Goal: Communication & Community: Answer question/provide support

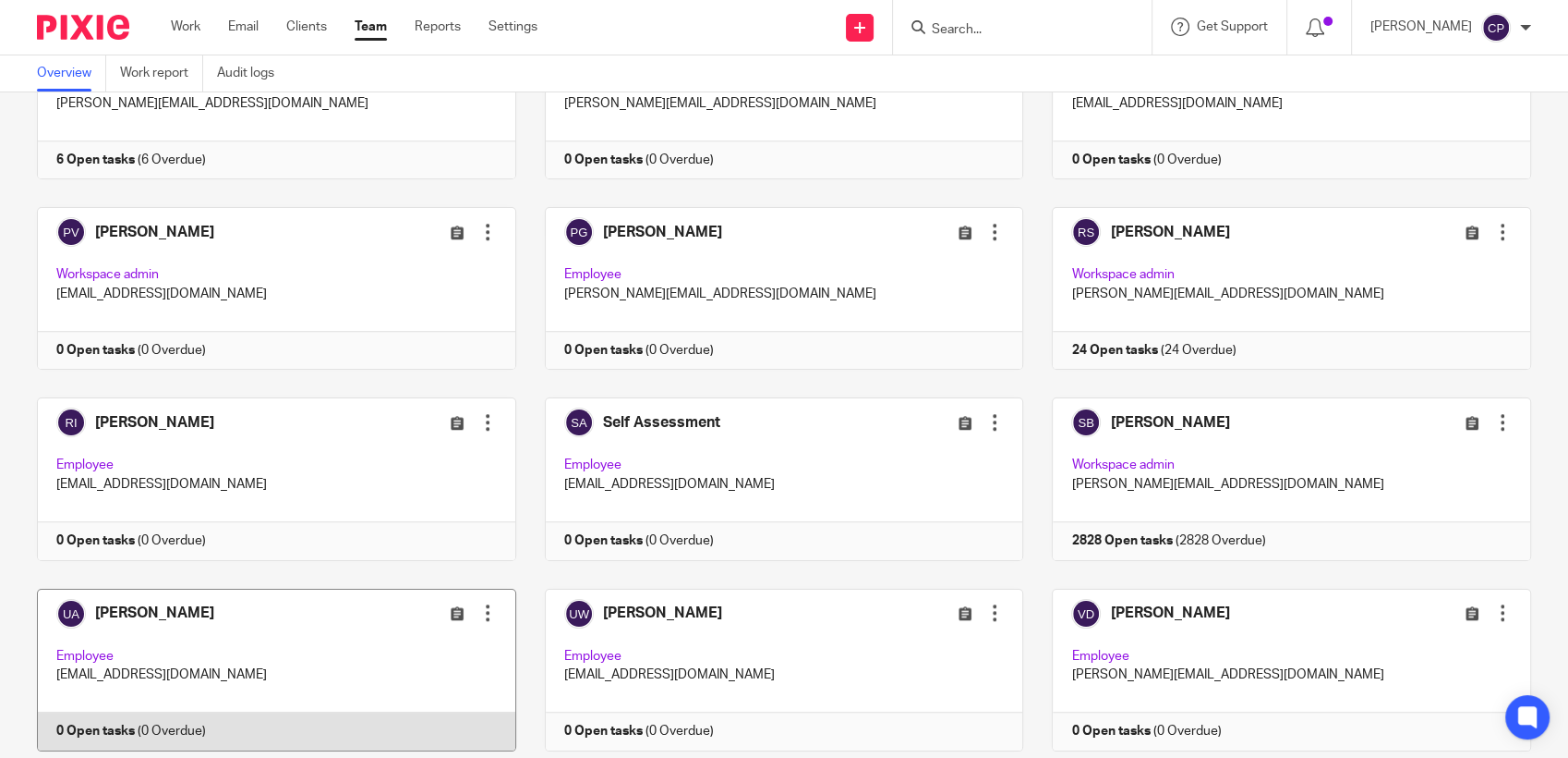
scroll to position [1568, 0]
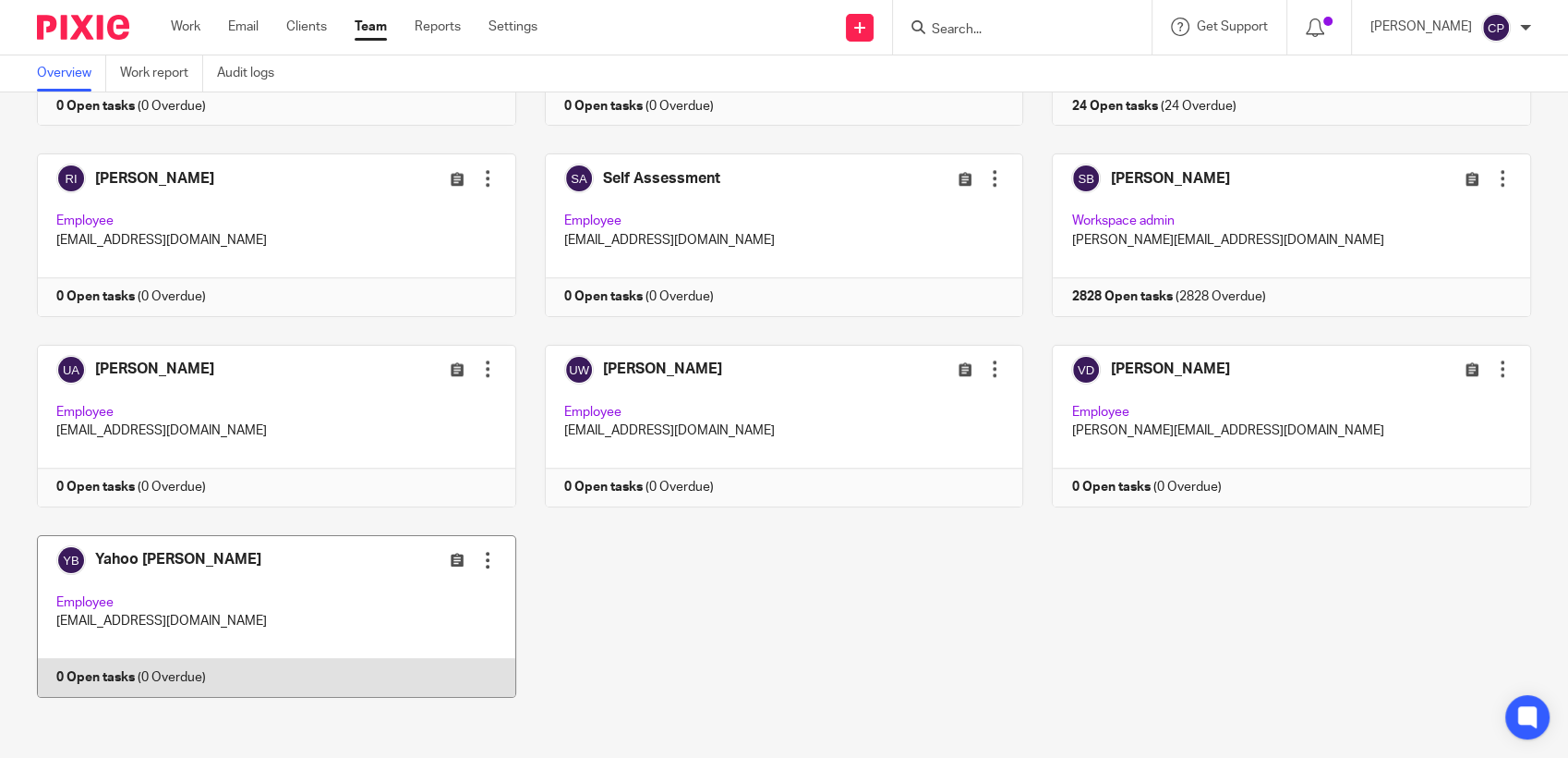
click at [312, 573] on link at bounding box center [262, 616] width 508 height 163
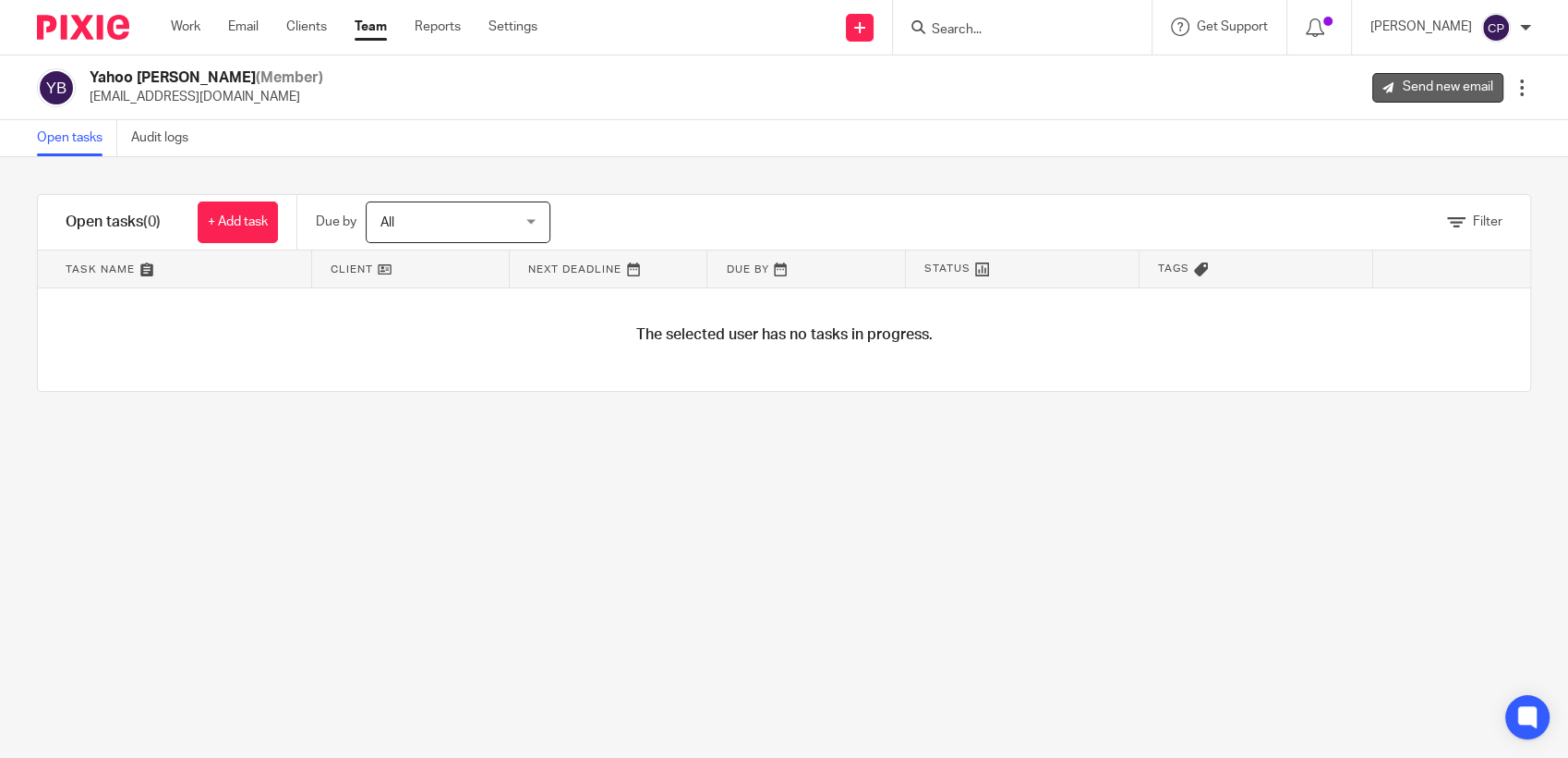
click at [1401, 81] on link "Send new email" at bounding box center [1437, 88] width 131 height 30
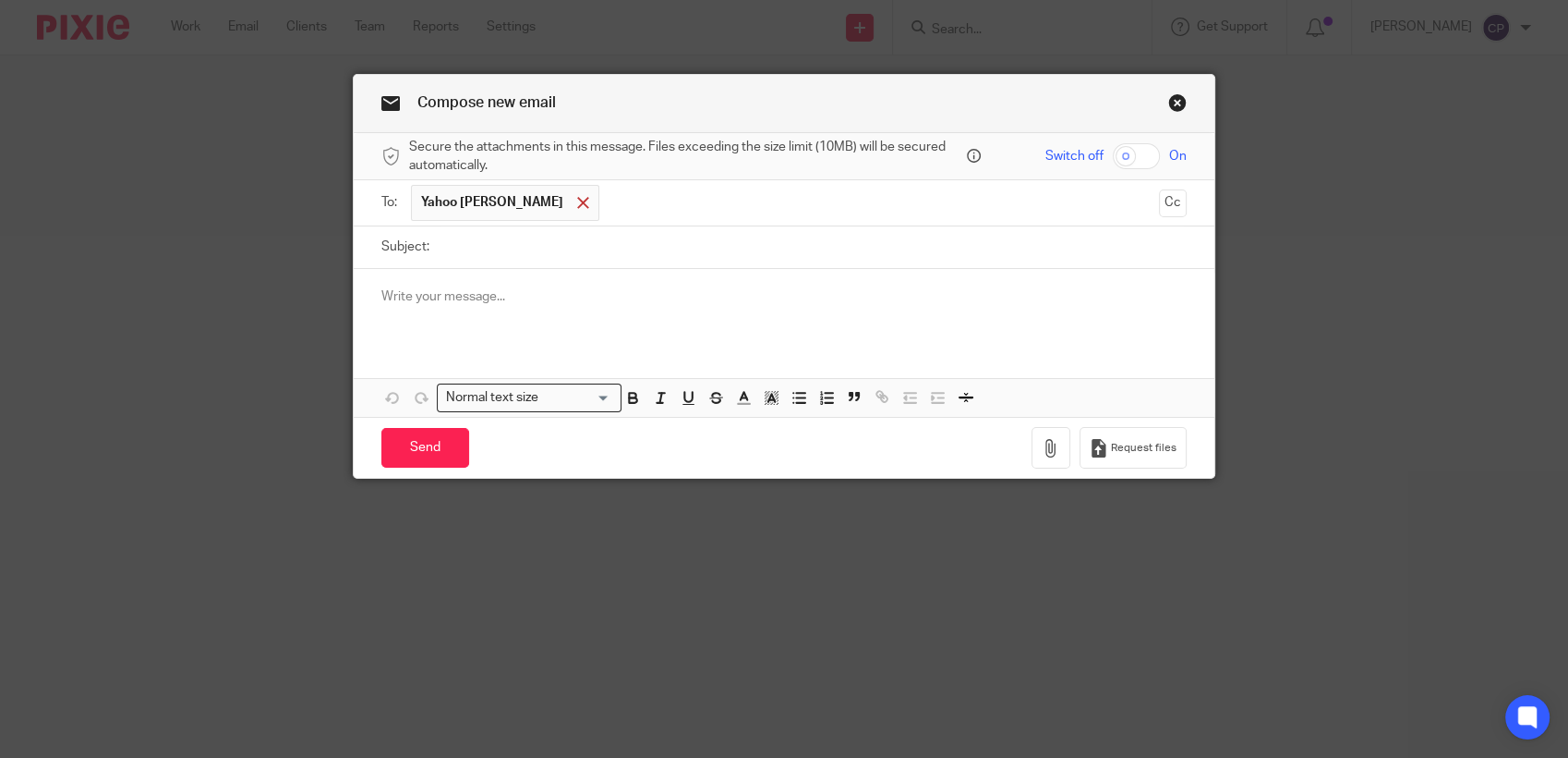
click at [577, 207] on span at bounding box center [583, 203] width 12 height 12
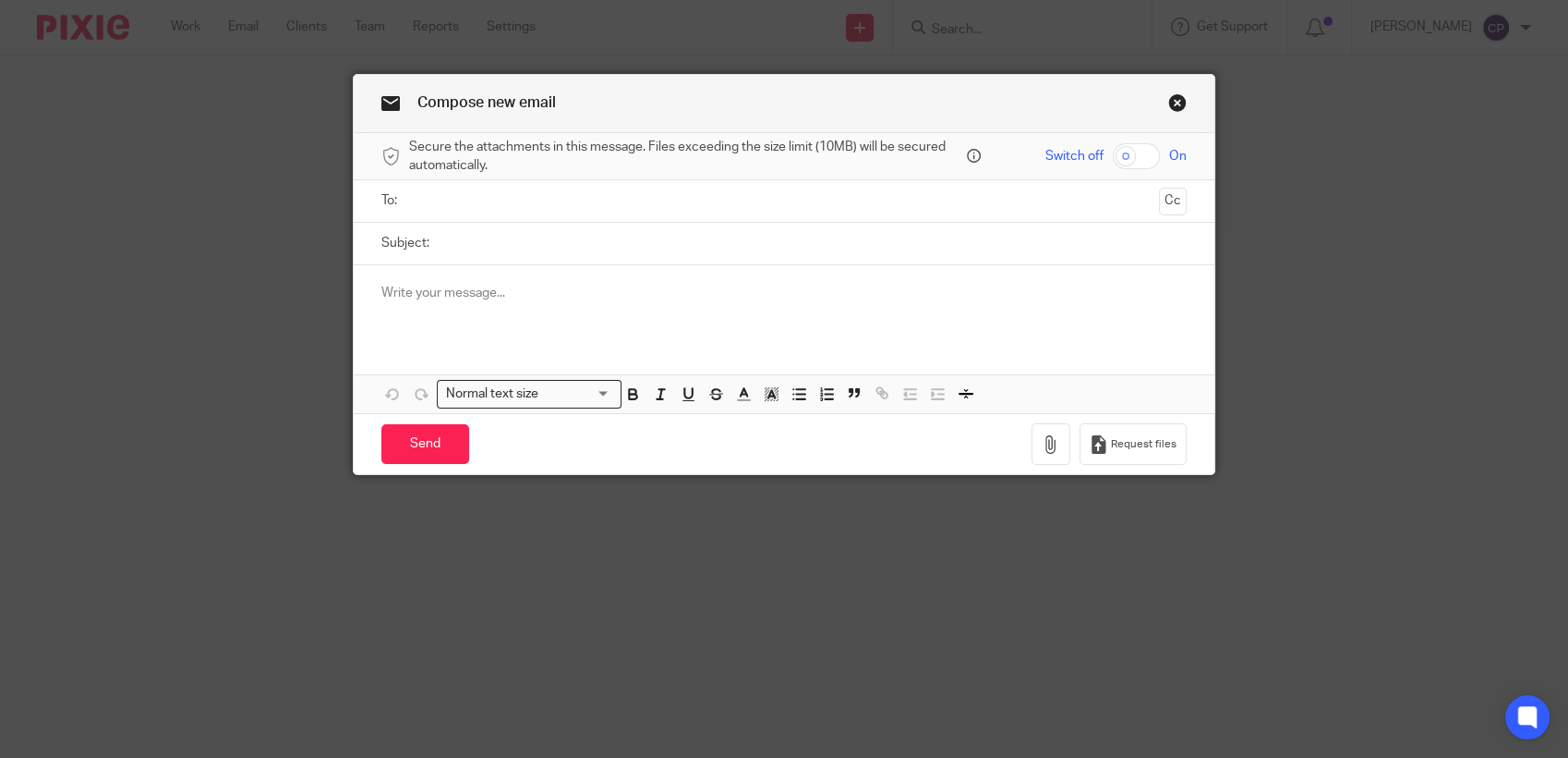
drag, startPoint x: 479, startPoint y: 204, endPoint x: 414, endPoint y: 195, distance: 65.6
drag, startPoint x: 413, startPoint y: 197, endPoint x: 280, endPoint y: 325, distance: 184.6
click at [280, 325] on div "Compose new email Secure the attachments in this message. Files exceeding the s…" at bounding box center [784, 379] width 1568 height 758
click at [452, 199] on input "text" at bounding box center [784, 201] width 736 height 21
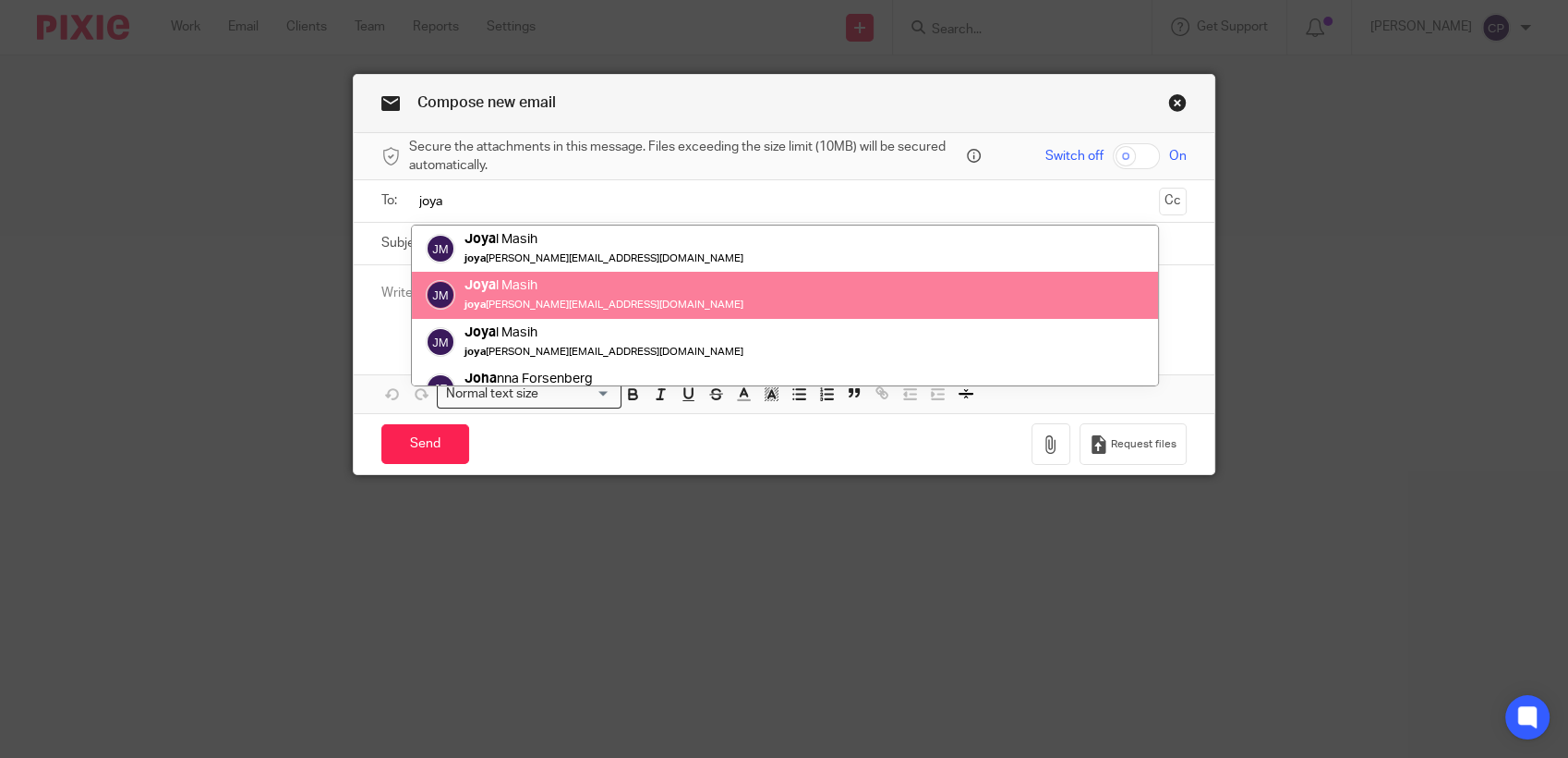
type input "joya"
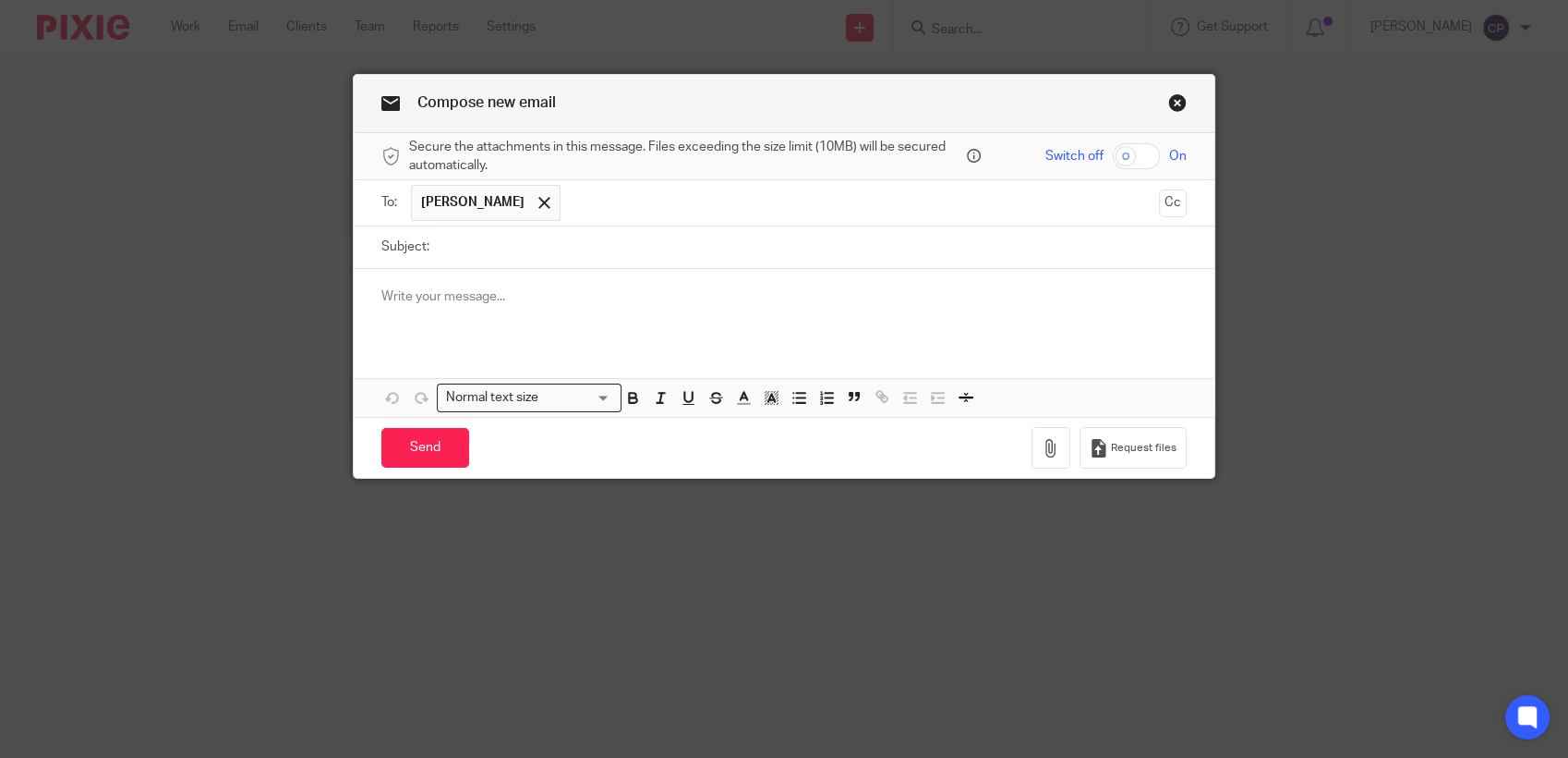
click at [480, 258] on input "Subject:" at bounding box center [812, 247] width 748 height 42
type input "New link"
click at [479, 314] on div at bounding box center [784, 305] width 861 height 72
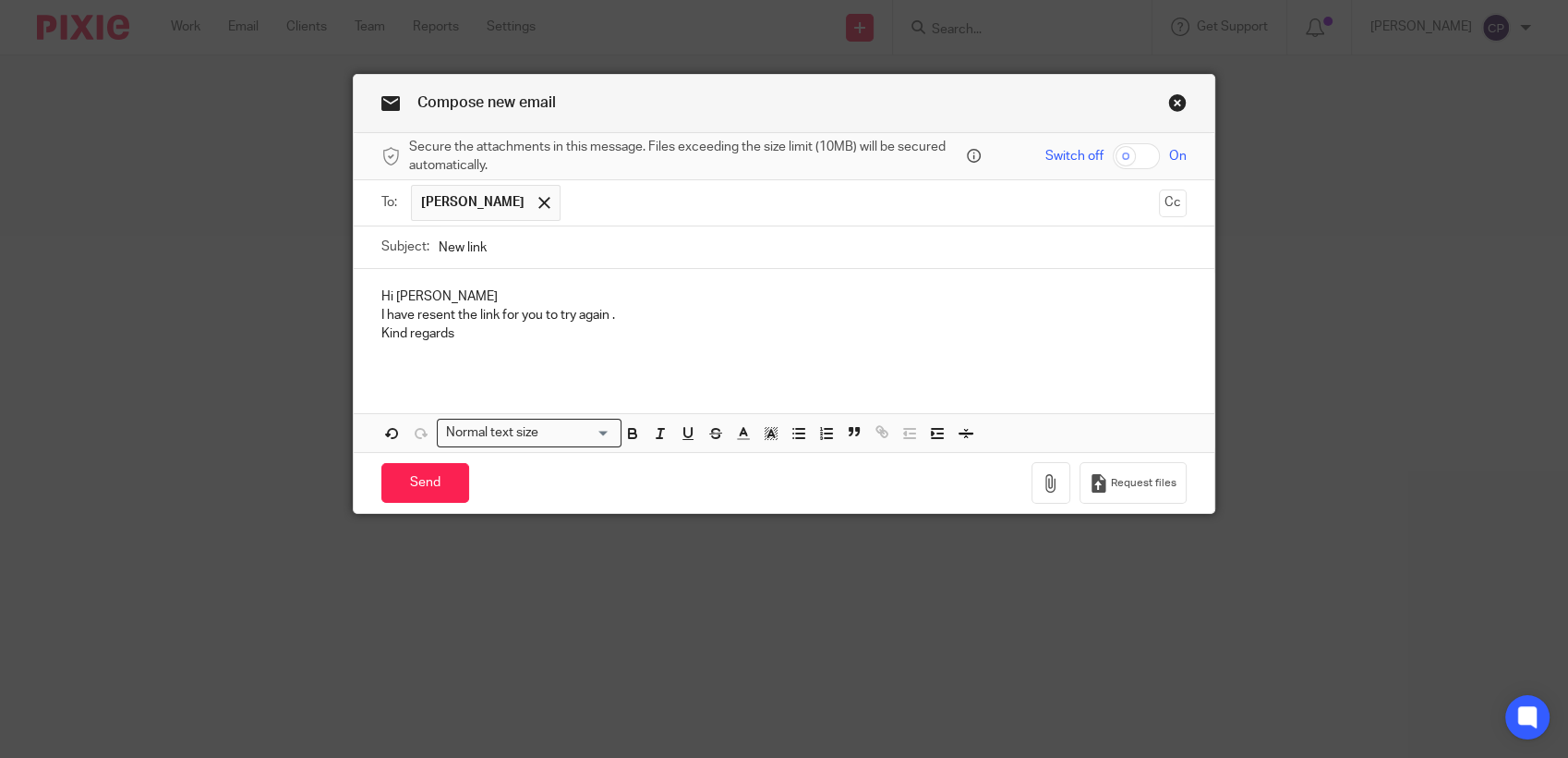
click at [383, 358] on p at bounding box center [784, 353] width 805 height 19
click at [411, 469] on input "Send" at bounding box center [425, 482] width 87 height 40
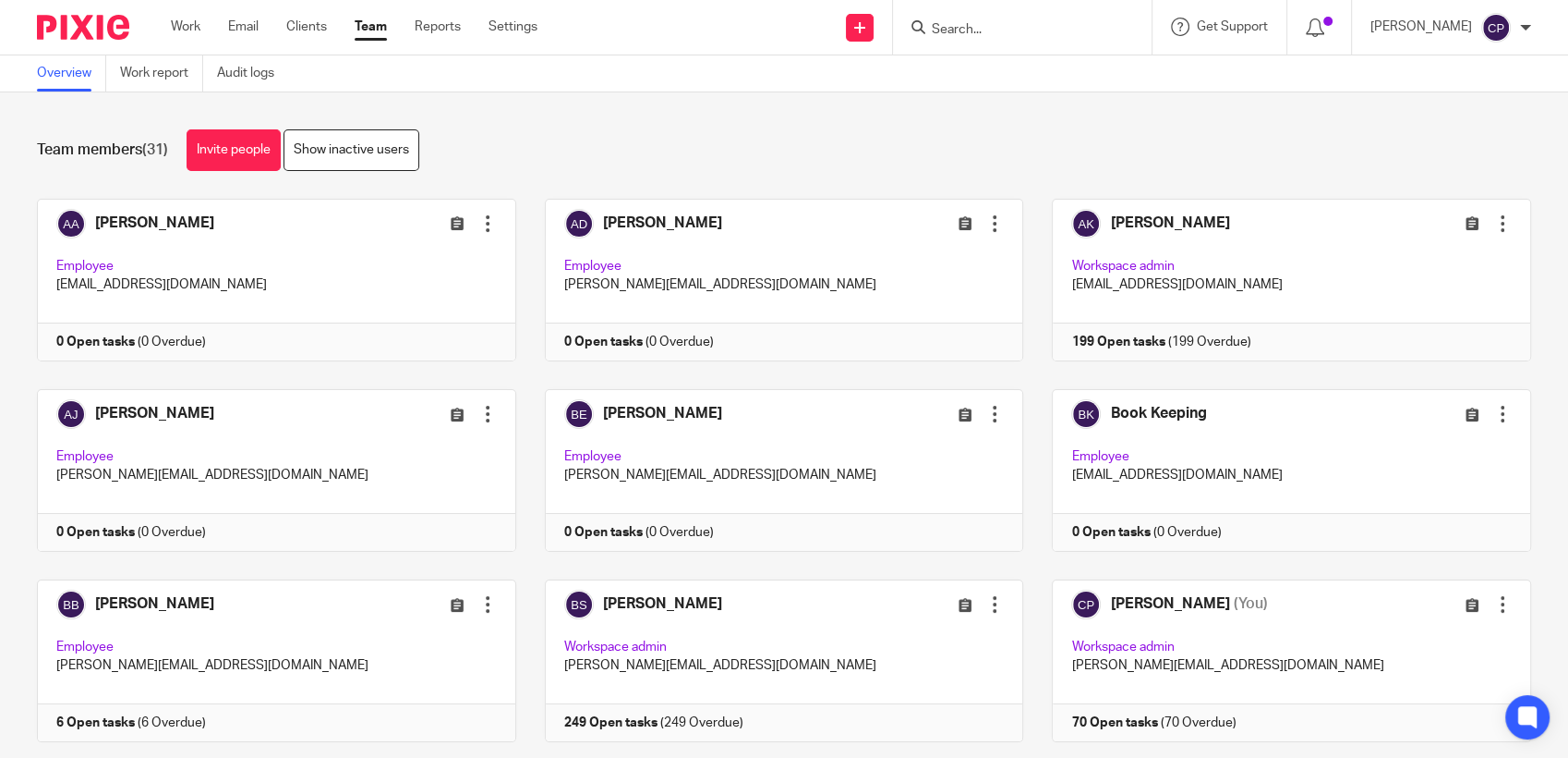
click at [972, 29] on input "Search" at bounding box center [1013, 31] width 166 height 17
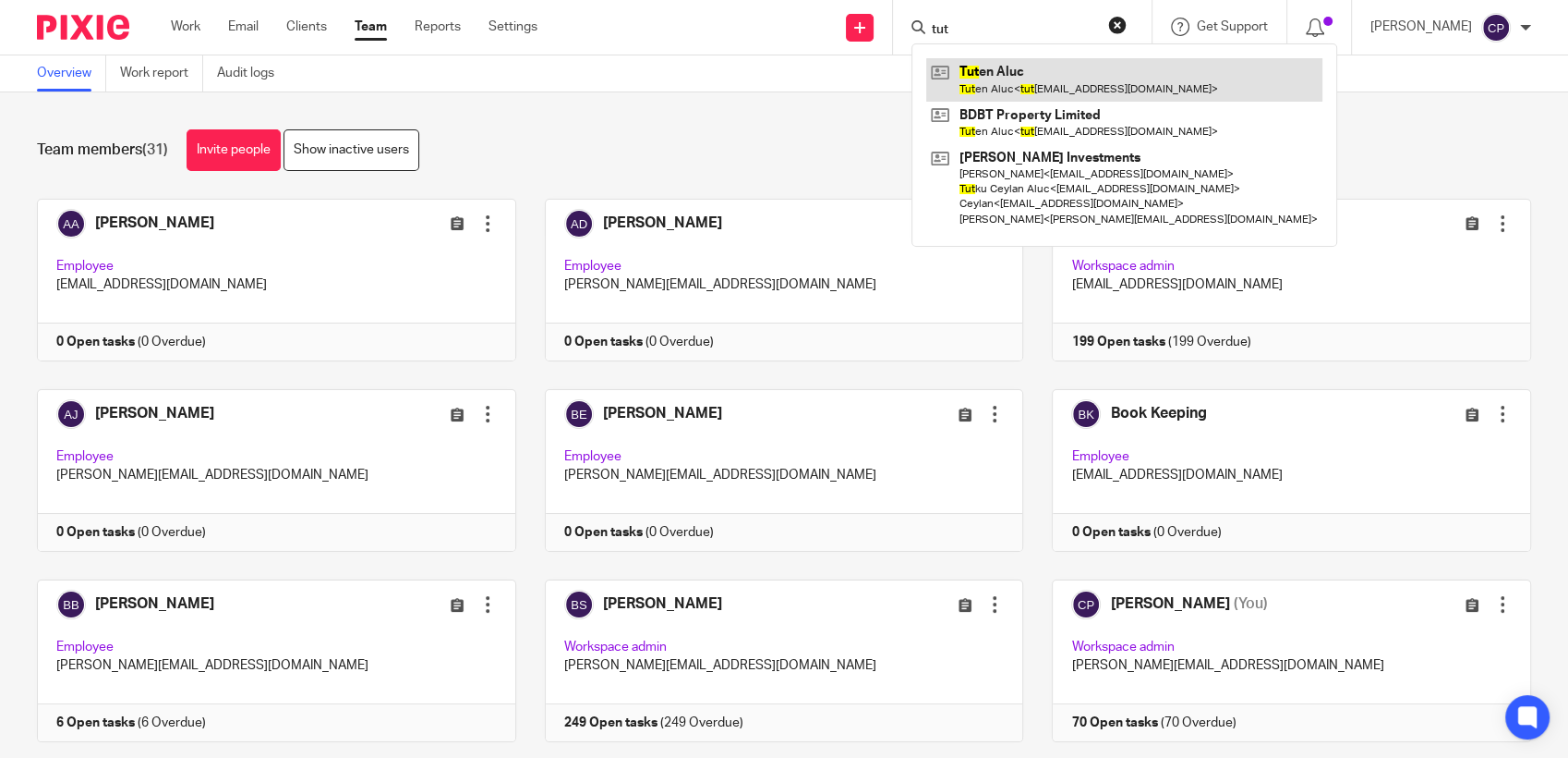
type input "tut"
click at [1002, 82] on link at bounding box center [1124, 80] width 396 height 43
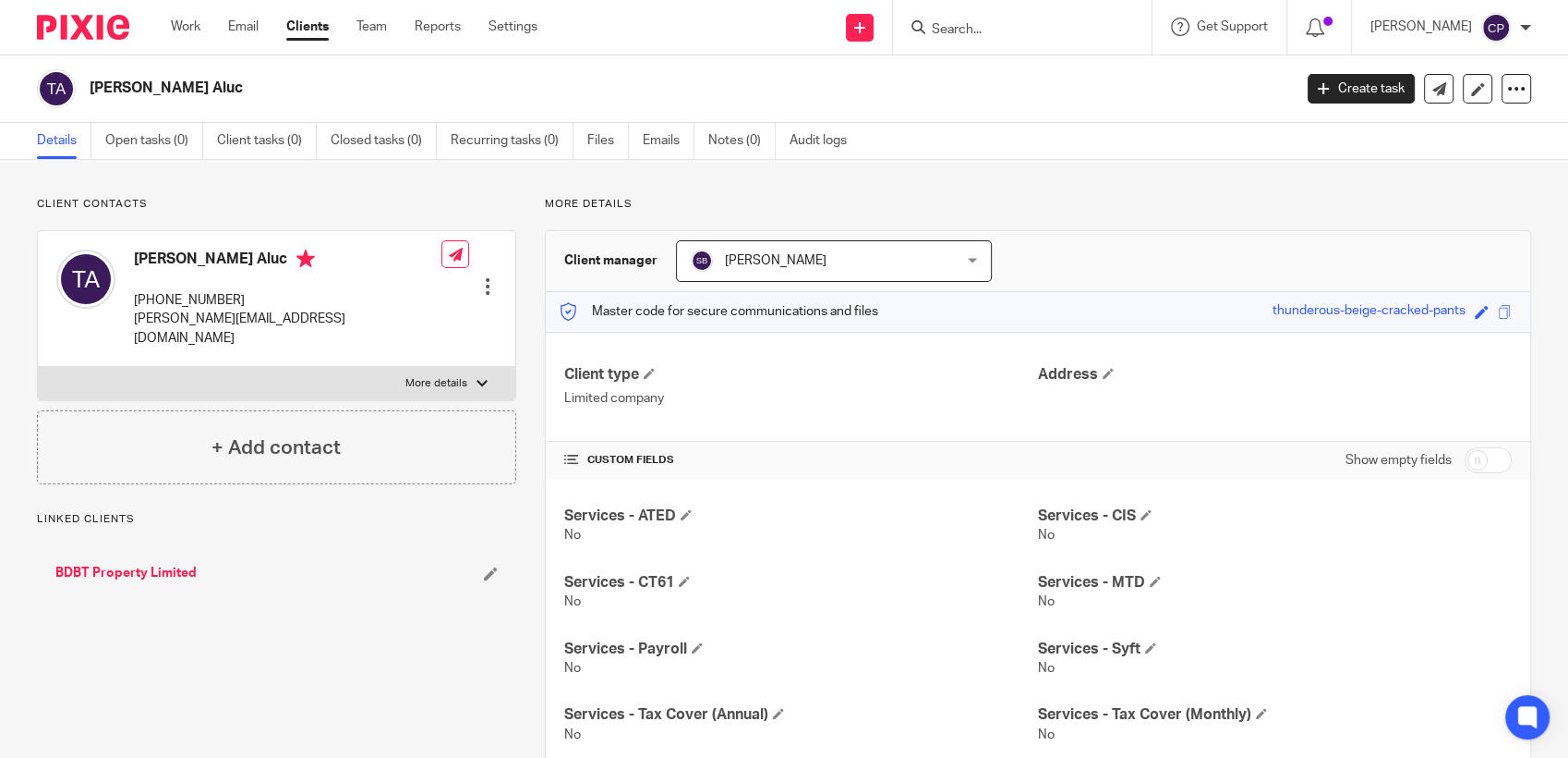
click at [118, 564] on link "BDBT Property Limited" at bounding box center [126, 573] width 141 height 19
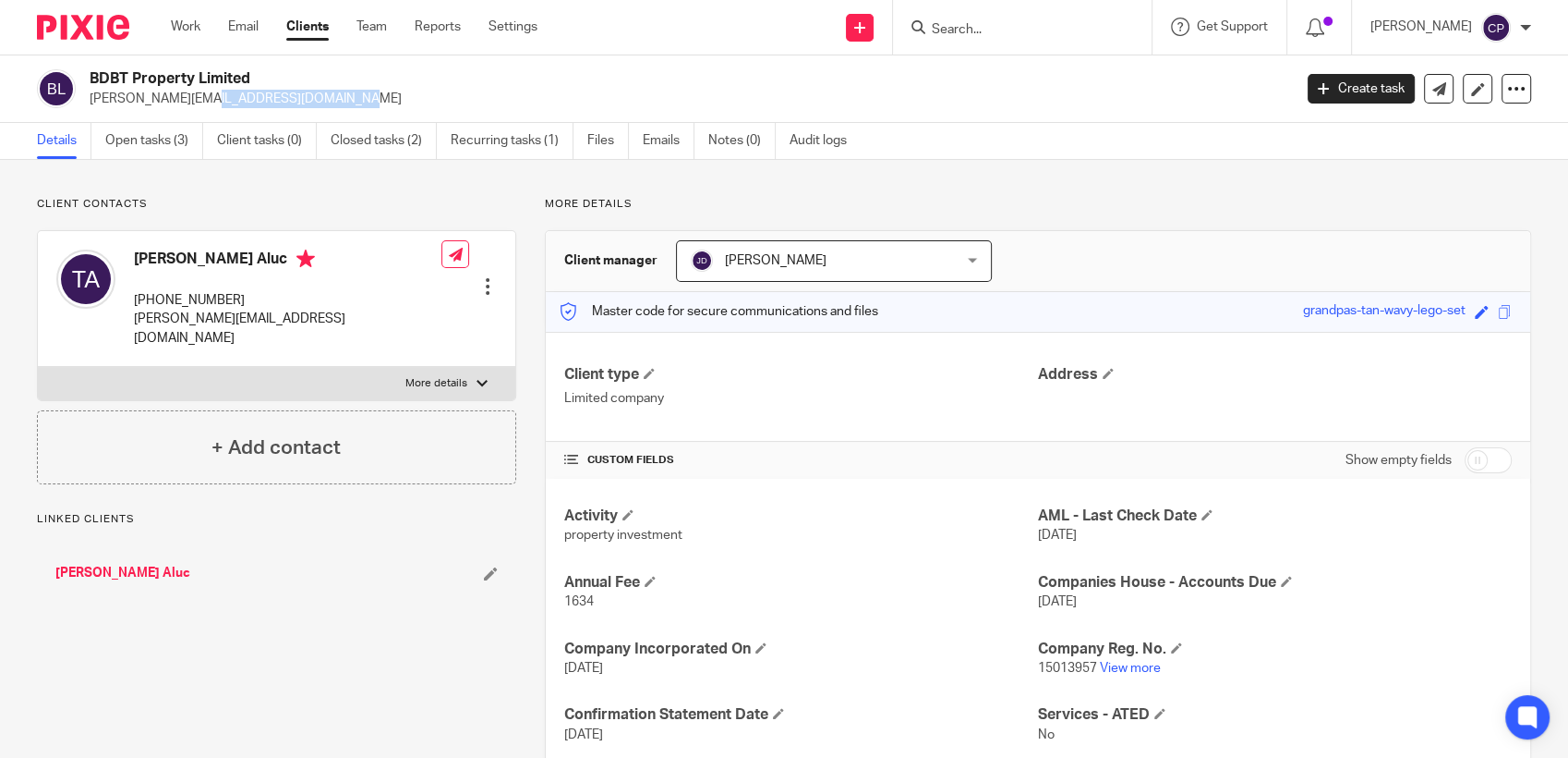
drag, startPoint x: 88, startPoint y: 99, endPoint x: 245, endPoint y: 106, distance: 157.2
click at [245, 106] on div "BDBT Property Limited [PERSON_NAME][EMAIL_ADDRESS][DOMAIN_NAME]" at bounding box center [658, 89] width 1243 height 39
drag, startPoint x: 245, startPoint y: 106, endPoint x: 202, endPoint y: 99, distance: 43.6
copy p "[PERSON_NAME][EMAIL_ADDRESS][DOMAIN_NAME]"
click at [1350, 92] on link "Create task" at bounding box center [1360, 89] width 107 height 30
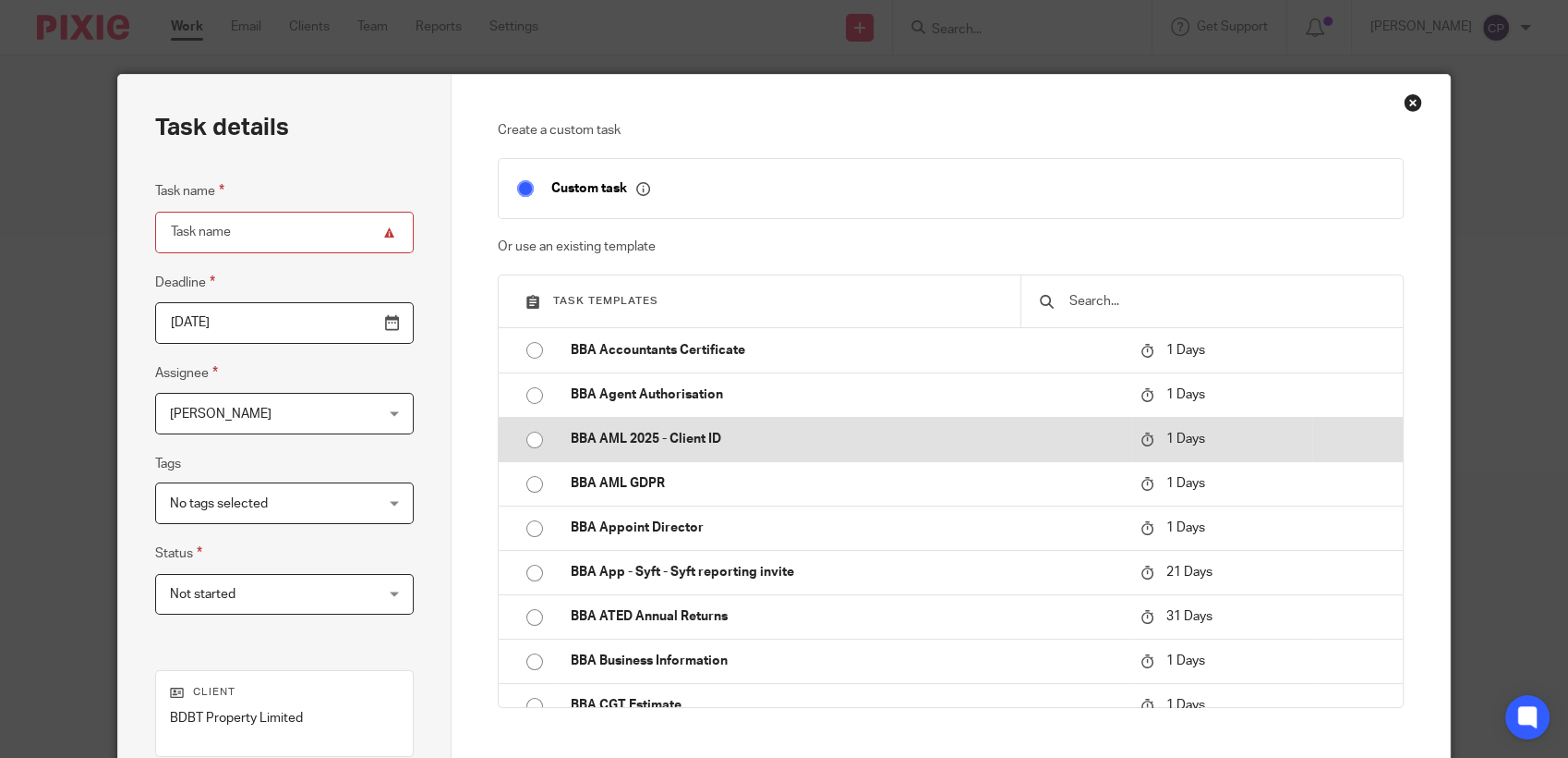
click at [531, 436] on input "radio" at bounding box center [535, 440] width 35 height 35
type input "[DATE]"
type input "BBA AML 2025 - Client ID"
checkbox input "false"
radio input "false"
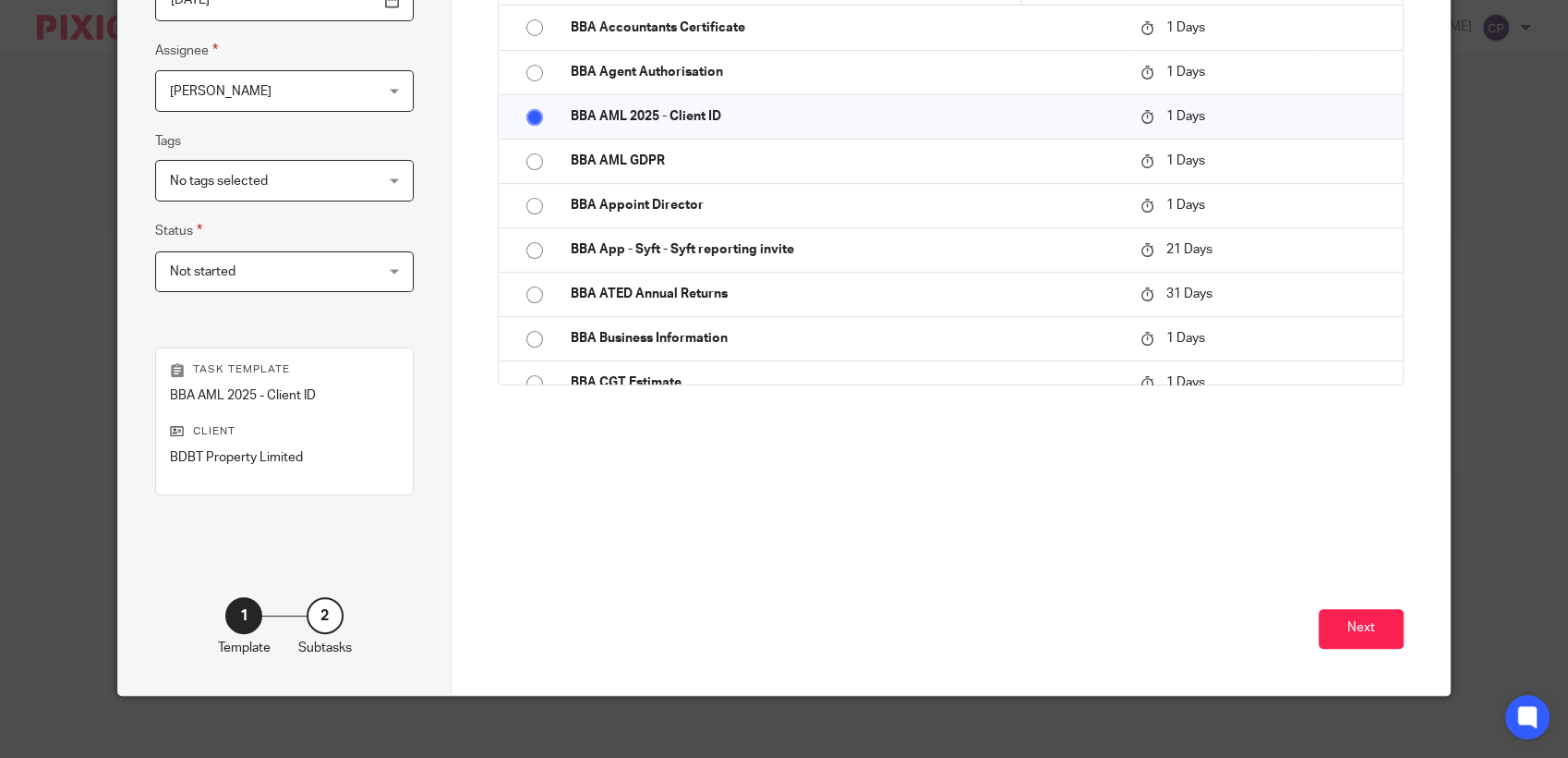
scroll to position [333, 0]
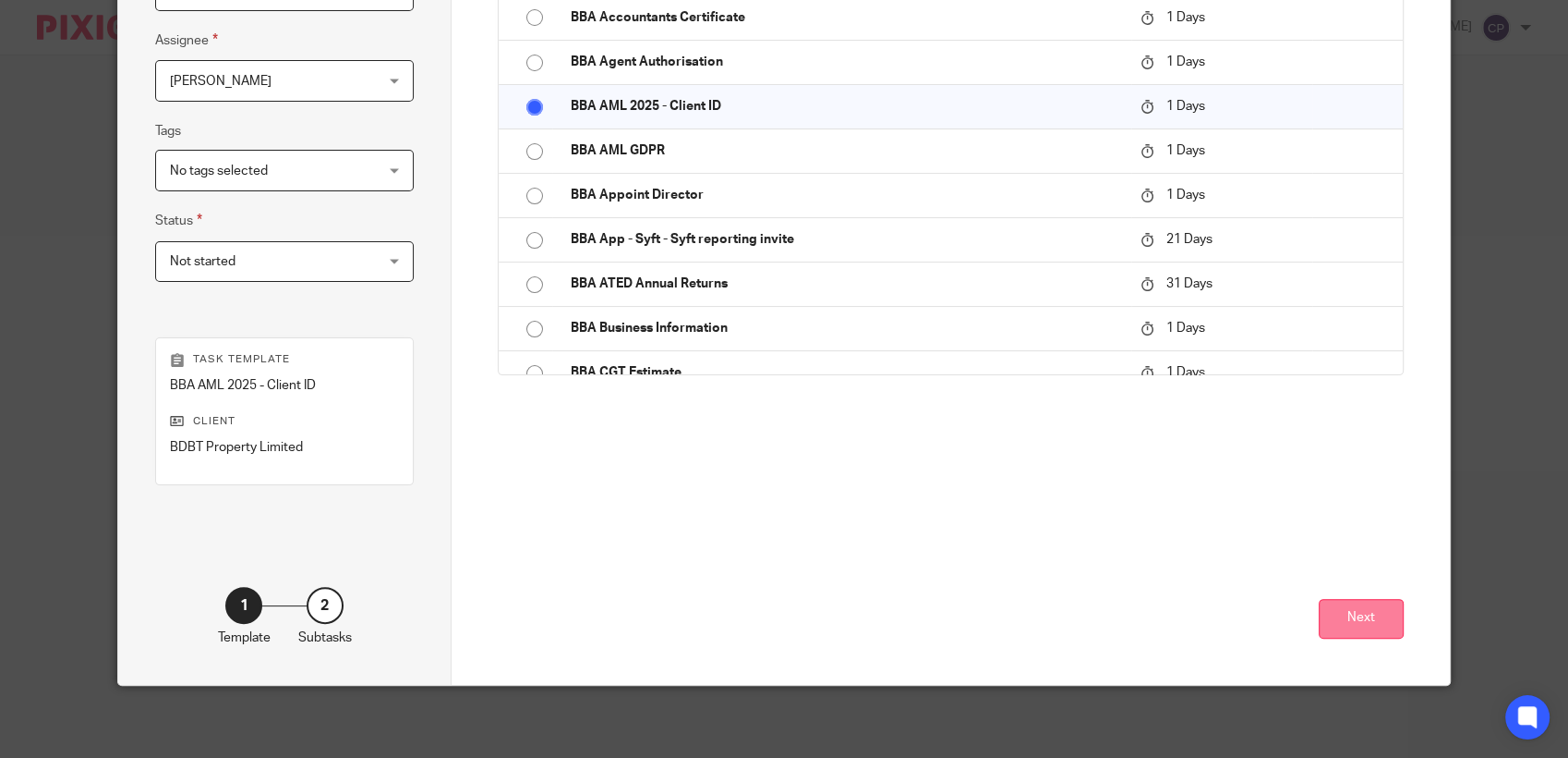
click at [1359, 628] on button "Next" at bounding box center [1361, 619] width 85 height 40
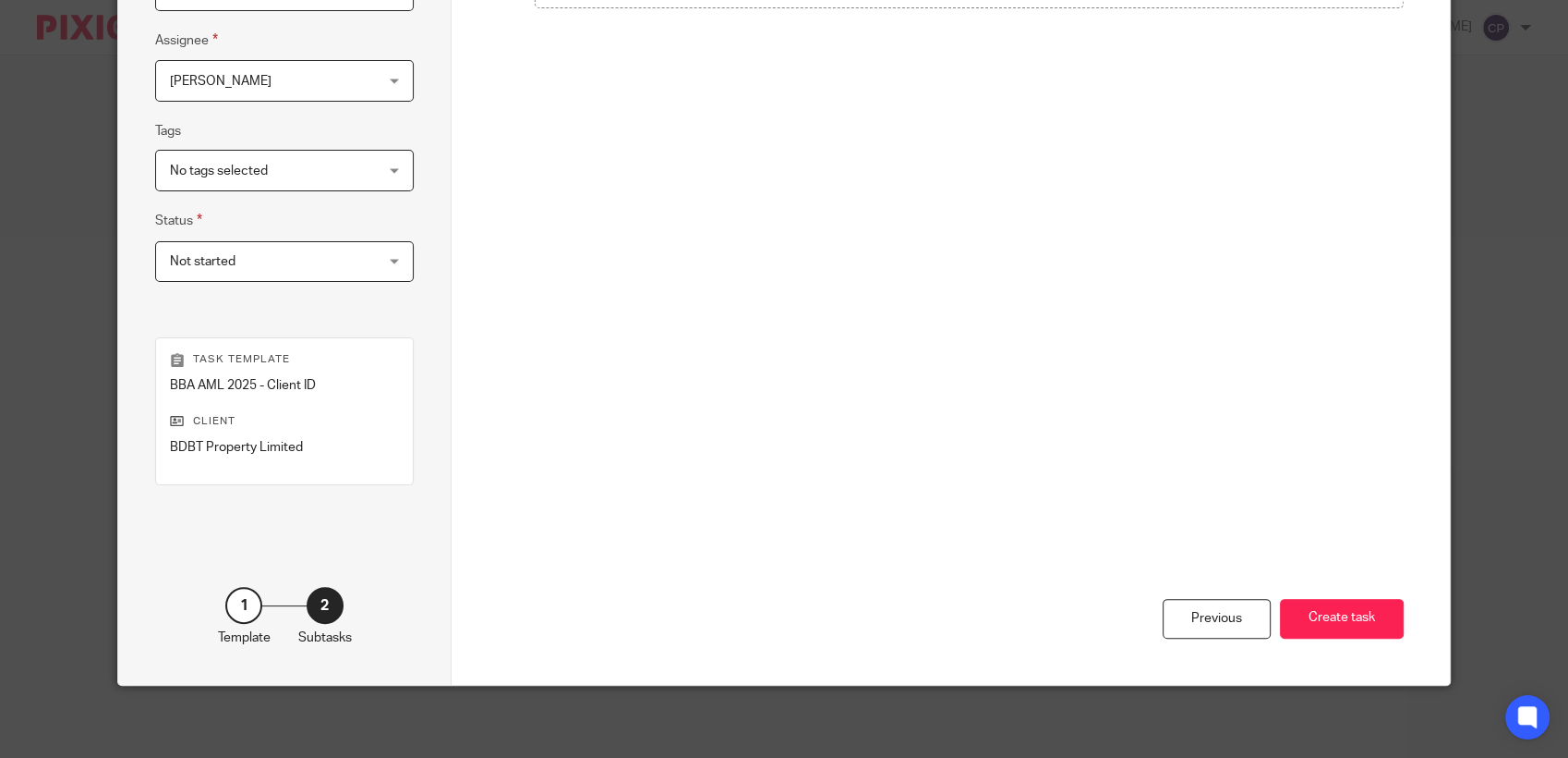
drag, startPoint x: 1315, startPoint y: 609, endPoint x: 1426, endPoint y: 585, distance: 113.6
click at [1319, 609] on button "Create task" at bounding box center [1341, 619] width 123 height 40
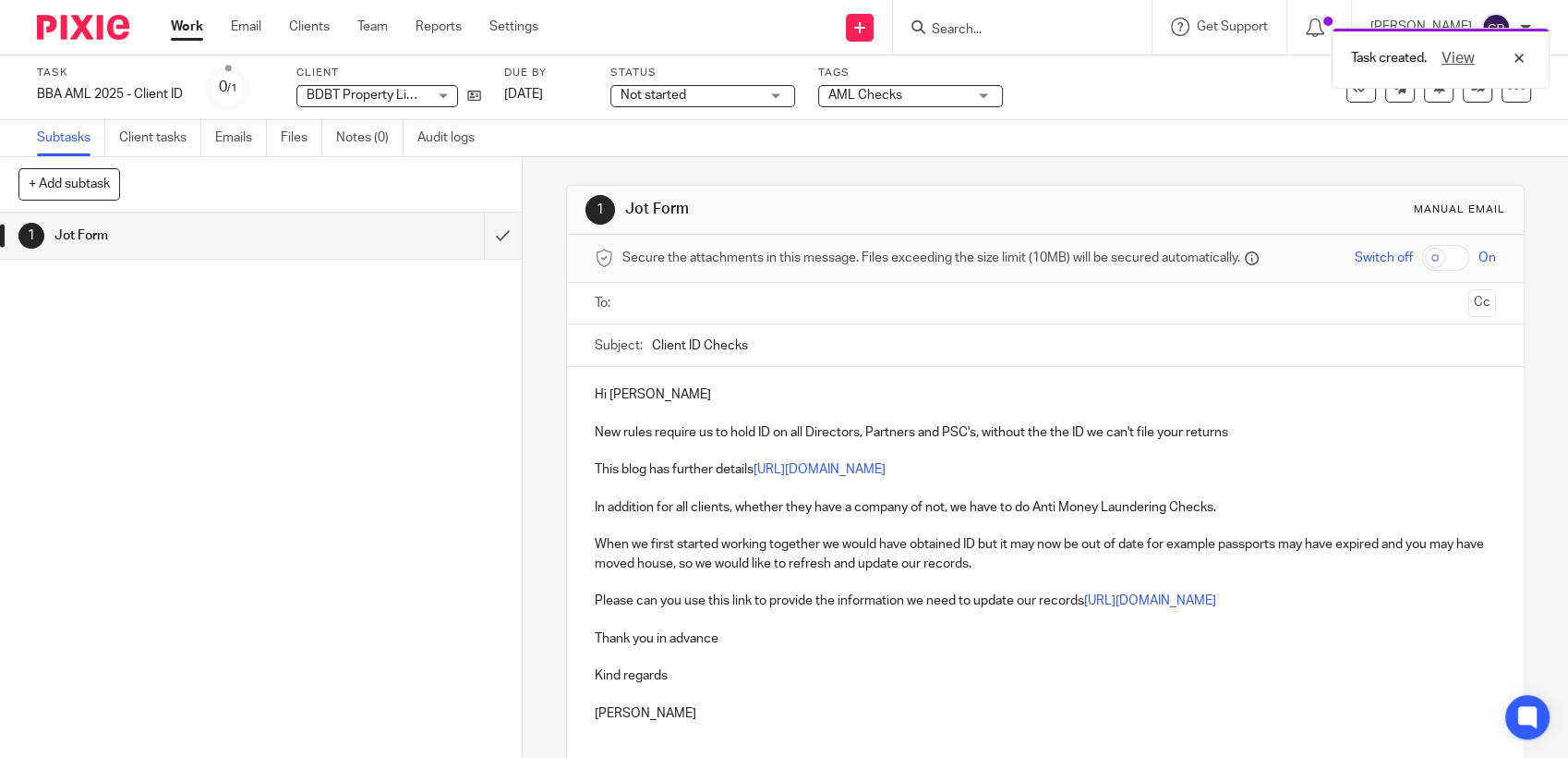
paste input "[PERSON_NAME][EMAIL_ADDRESS][DOMAIN_NAME]"
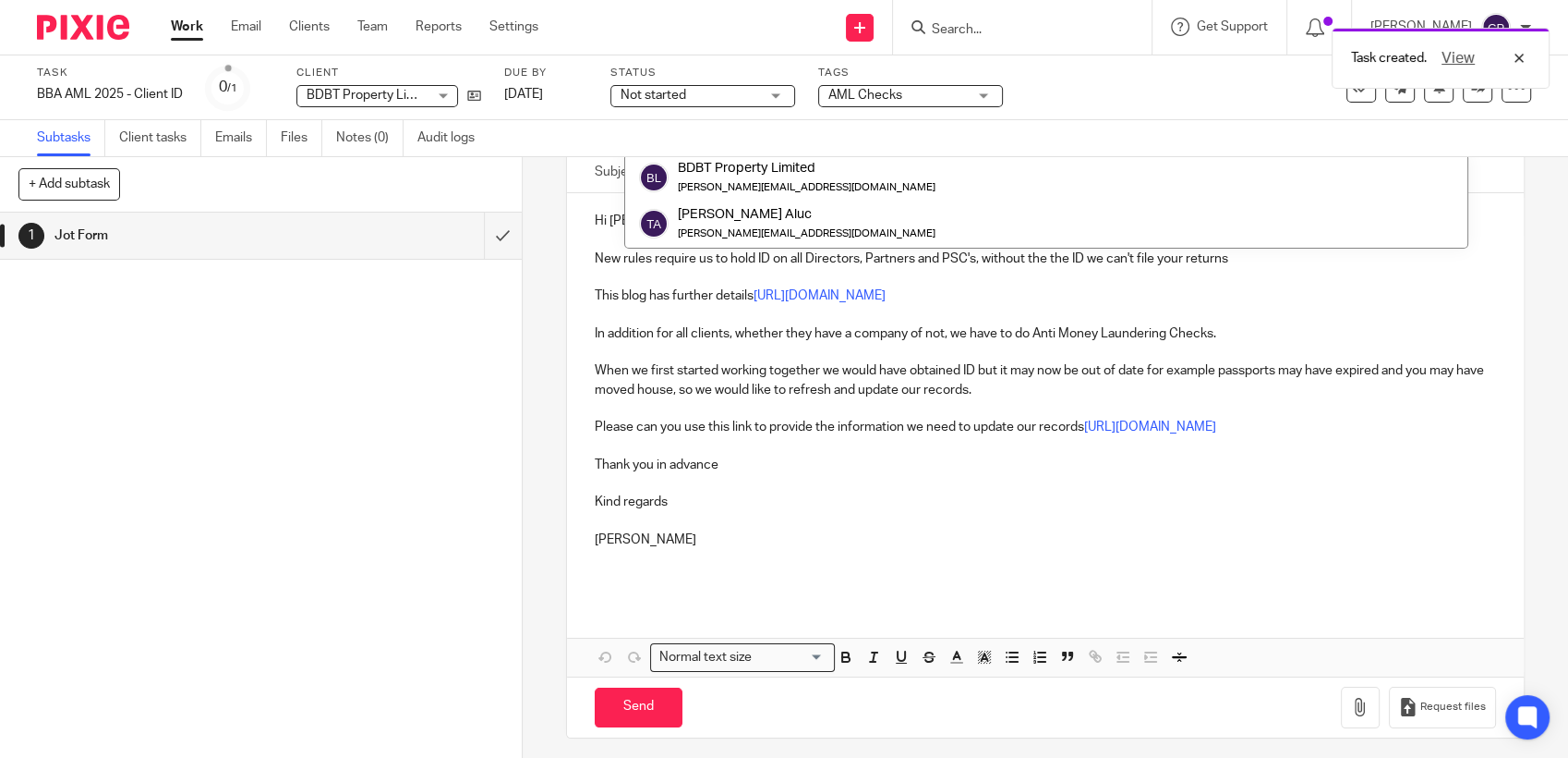
scroll to position [179, 0]
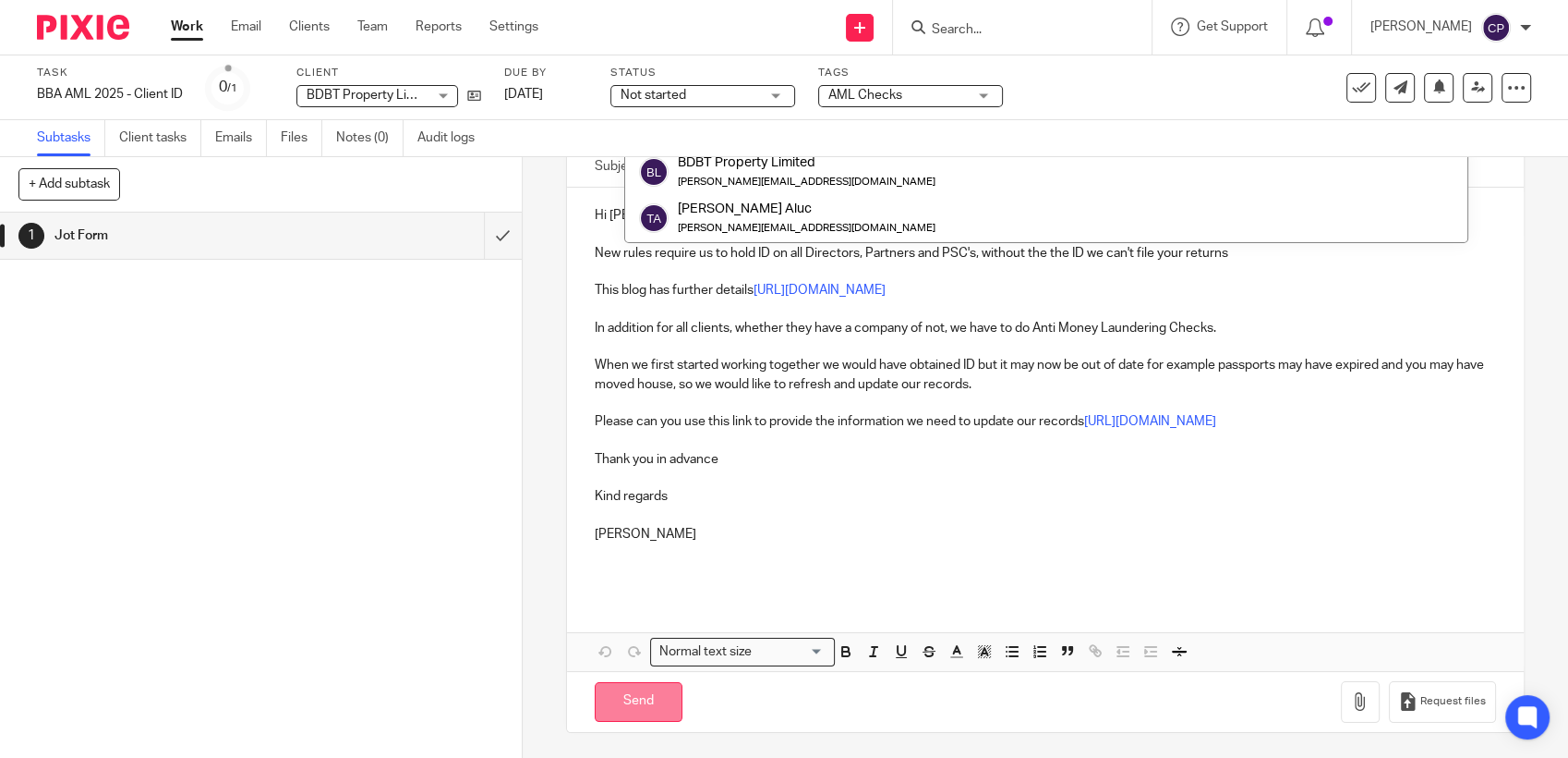
type input "[PERSON_NAME][EMAIL_ADDRESS][DOMAIN_NAME]"
click at [627, 702] on input "Send" at bounding box center [639, 701] width 87 height 40
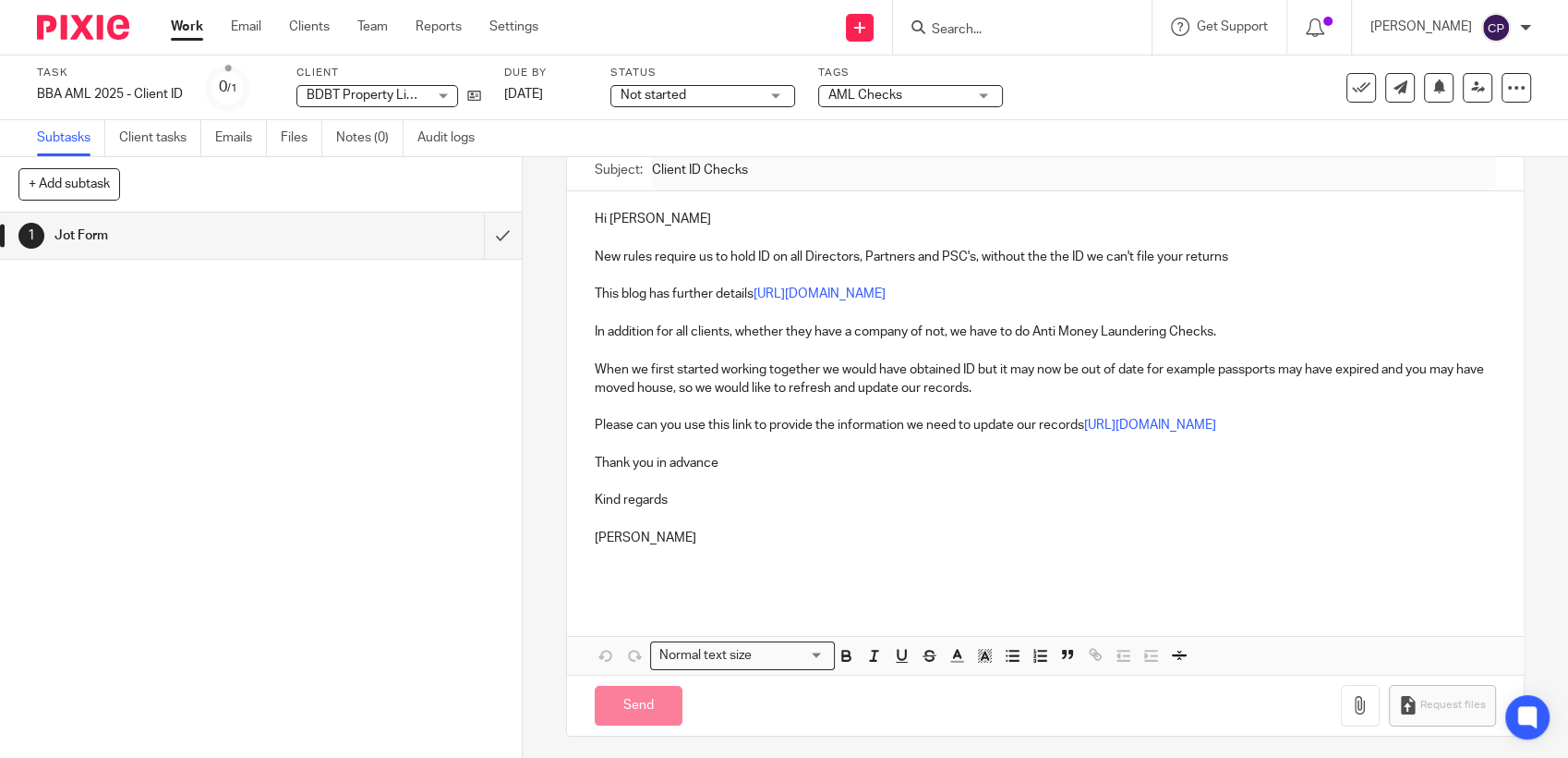
type input "Sent"
click at [997, 33] on input "Search" at bounding box center [1013, 31] width 166 height 17
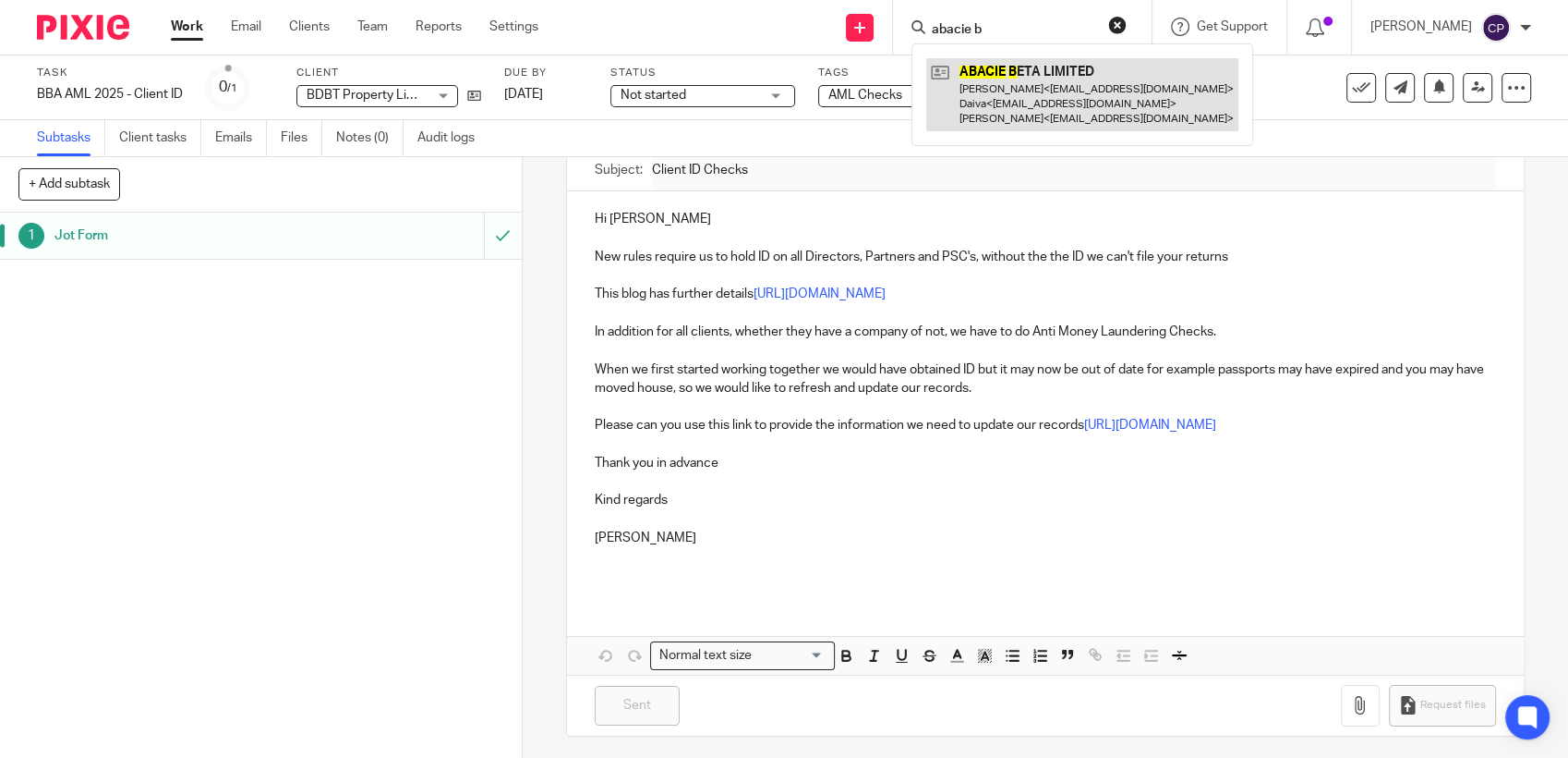
type input "abacie b"
click at [1016, 89] on link at bounding box center [1082, 95] width 312 height 73
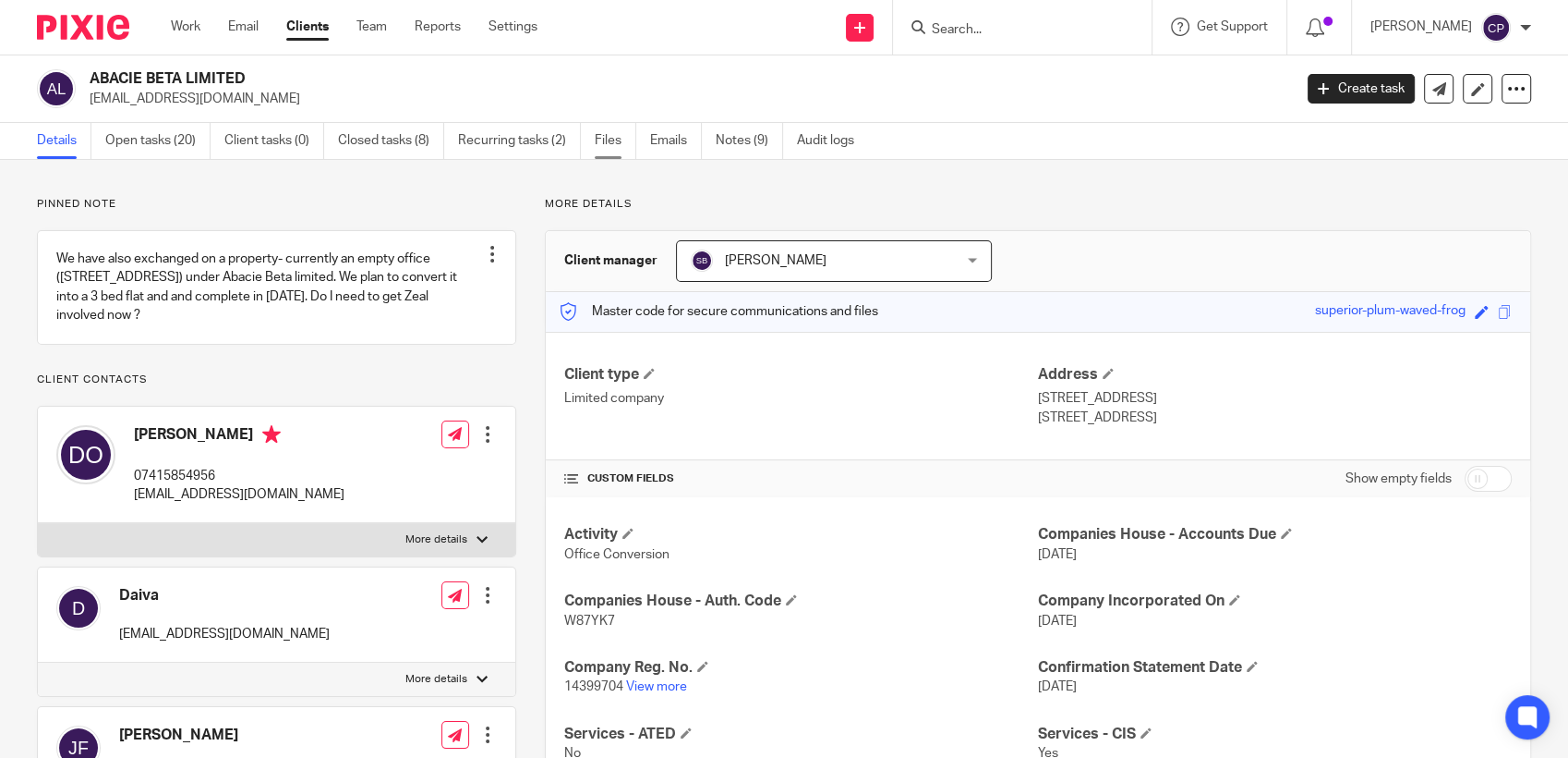
click at [605, 142] on link "Files" at bounding box center [616, 140] width 42 height 36
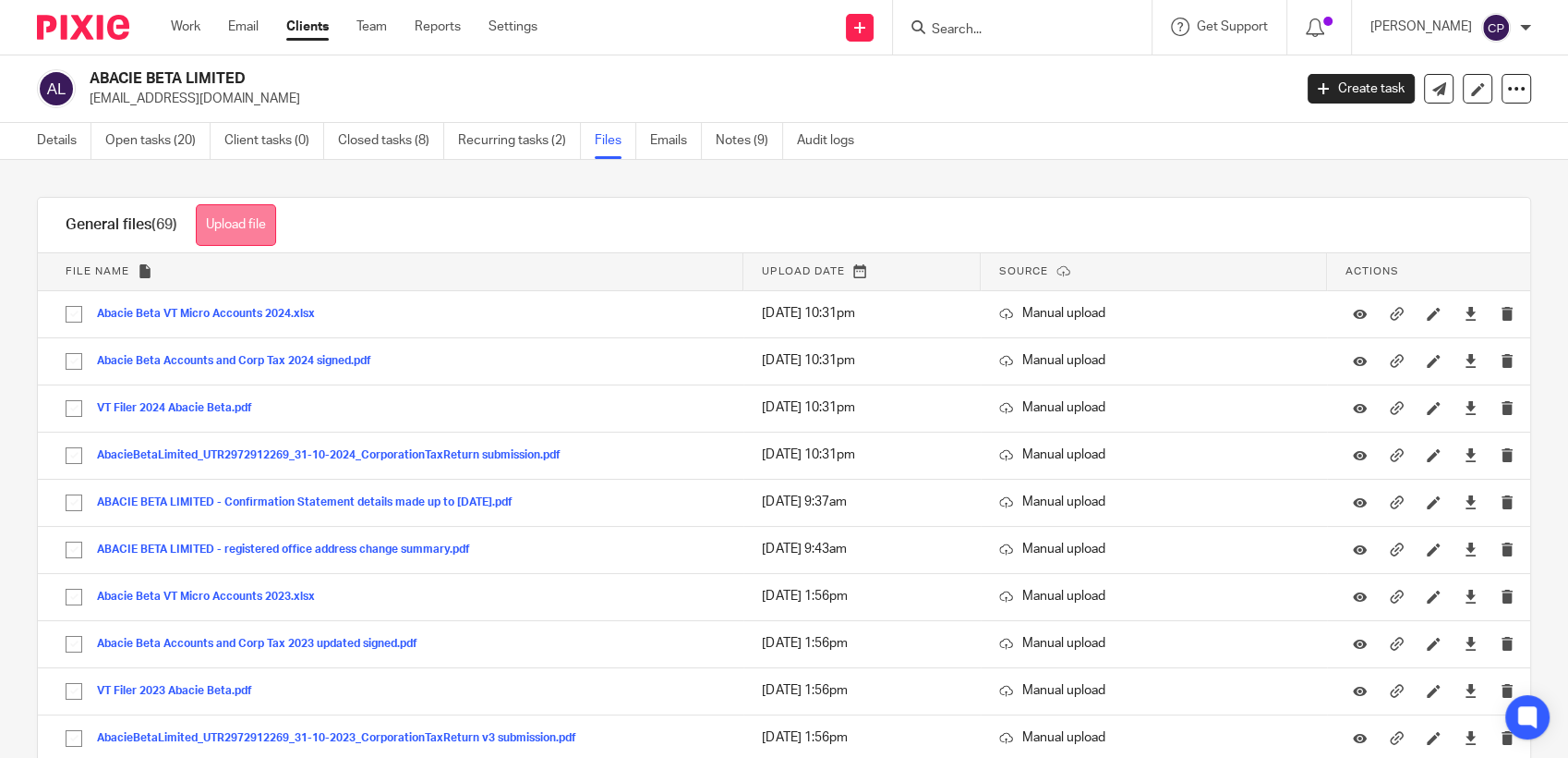
click at [258, 235] on button "Upload file" at bounding box center [236, 225] width 81 height 42
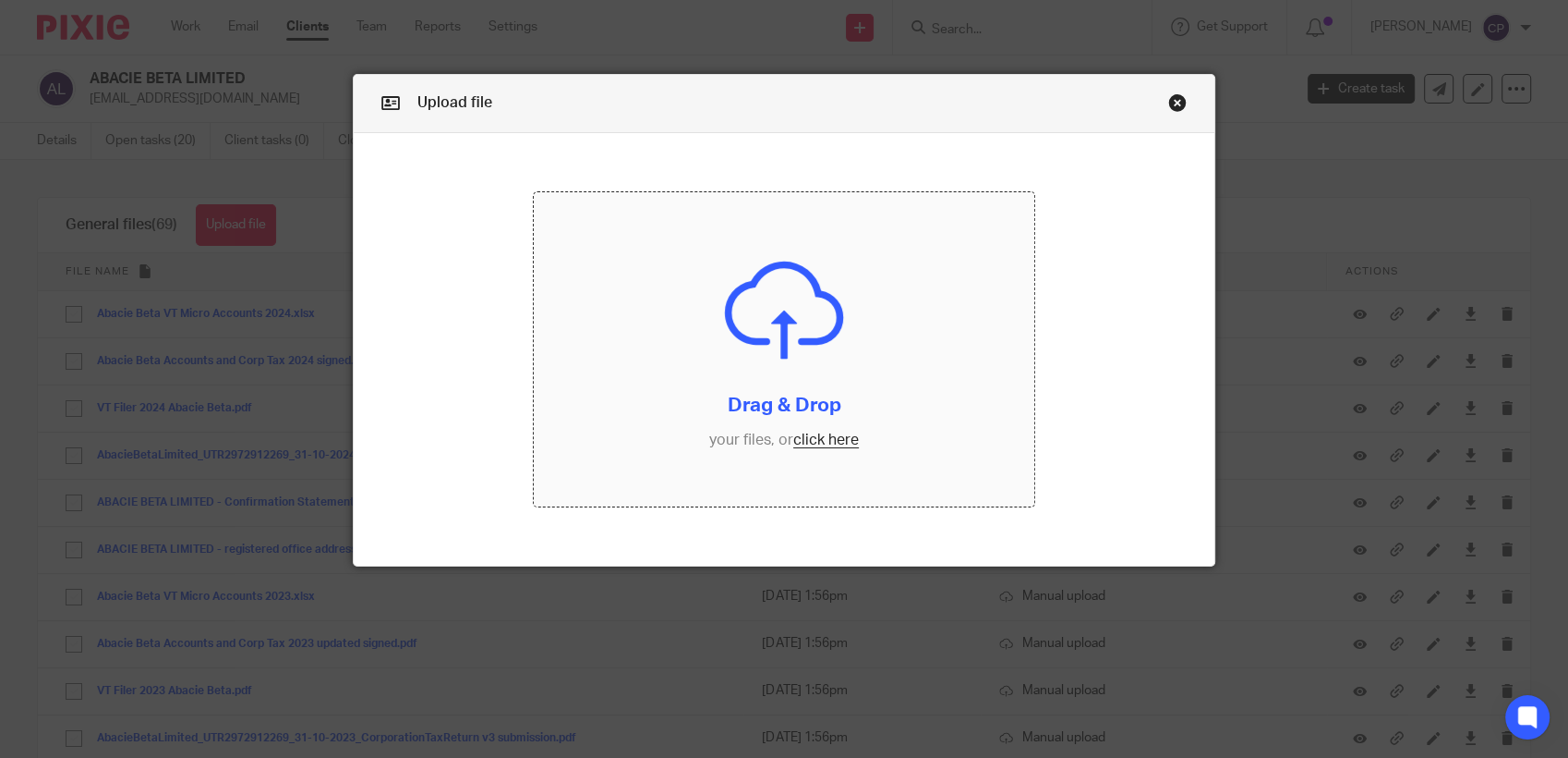
click at [810, 441] on input "file" at bounding box center [784, 349] width 500 height 314
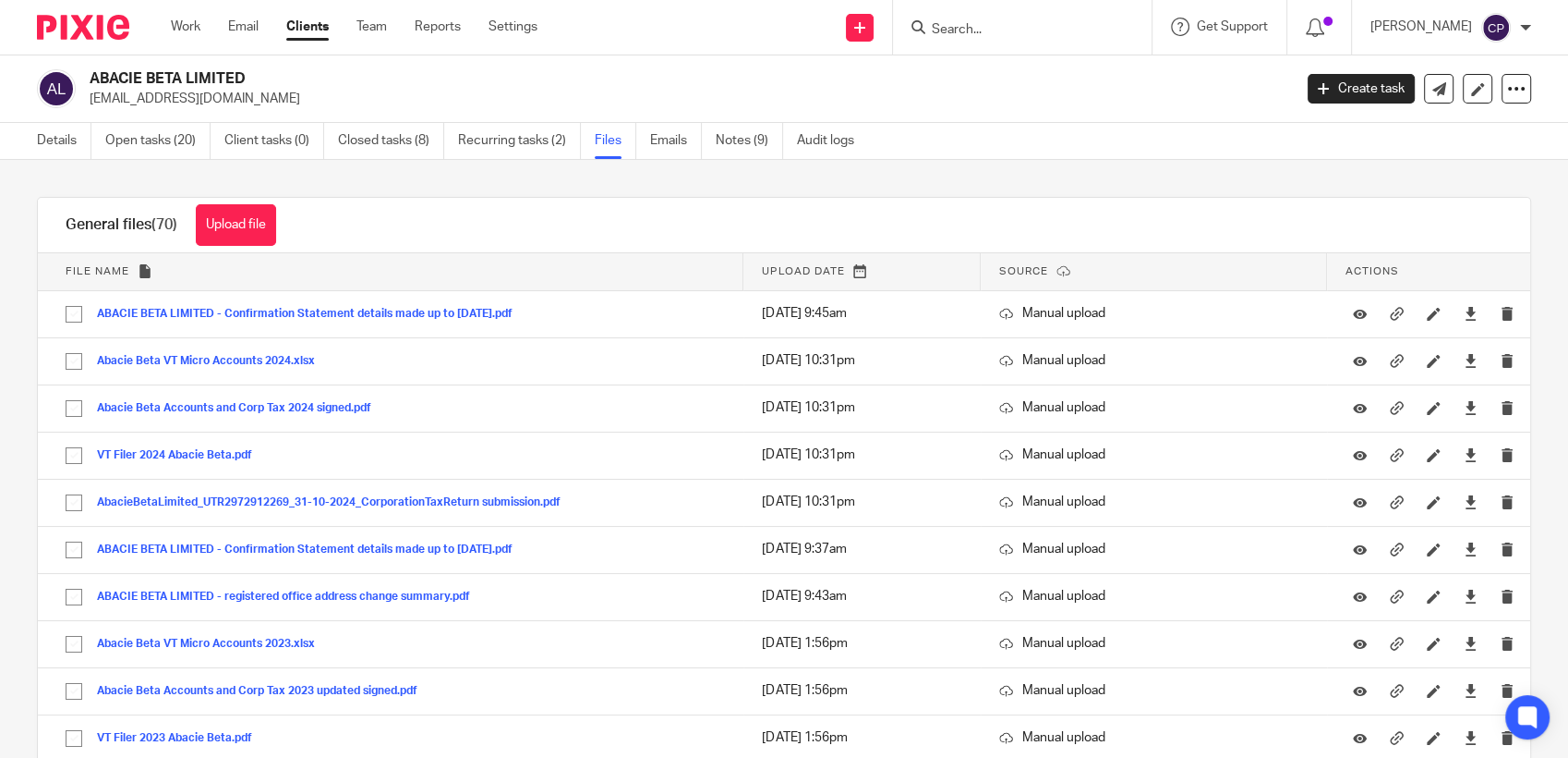
click at [1026, 38] on input "Search" at bounding box center [1013, 31] width 166 height 17
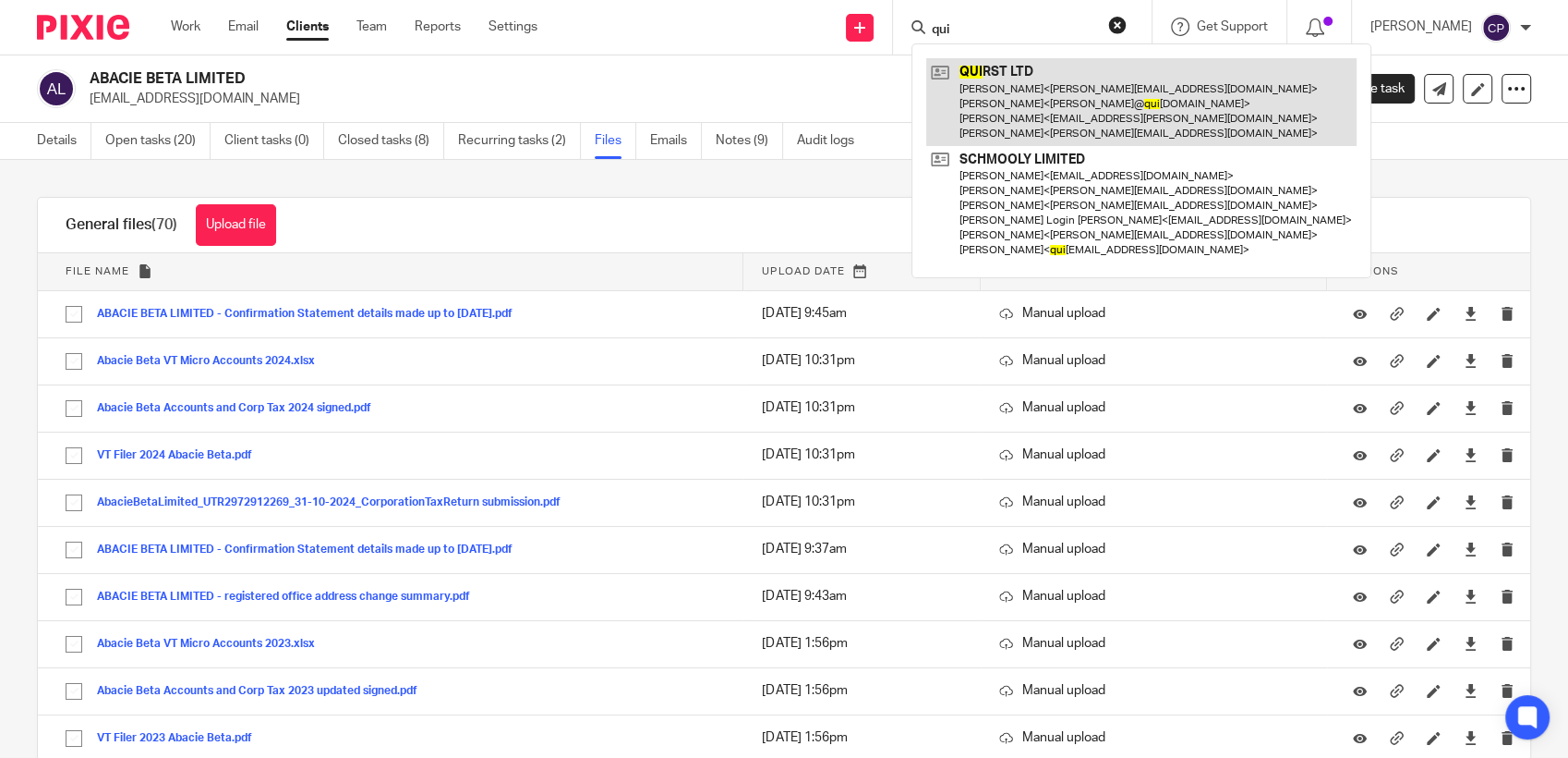
type input "qui"
click at [1036, 110] on link at bounding box center [1141, 102] width 430 height 87
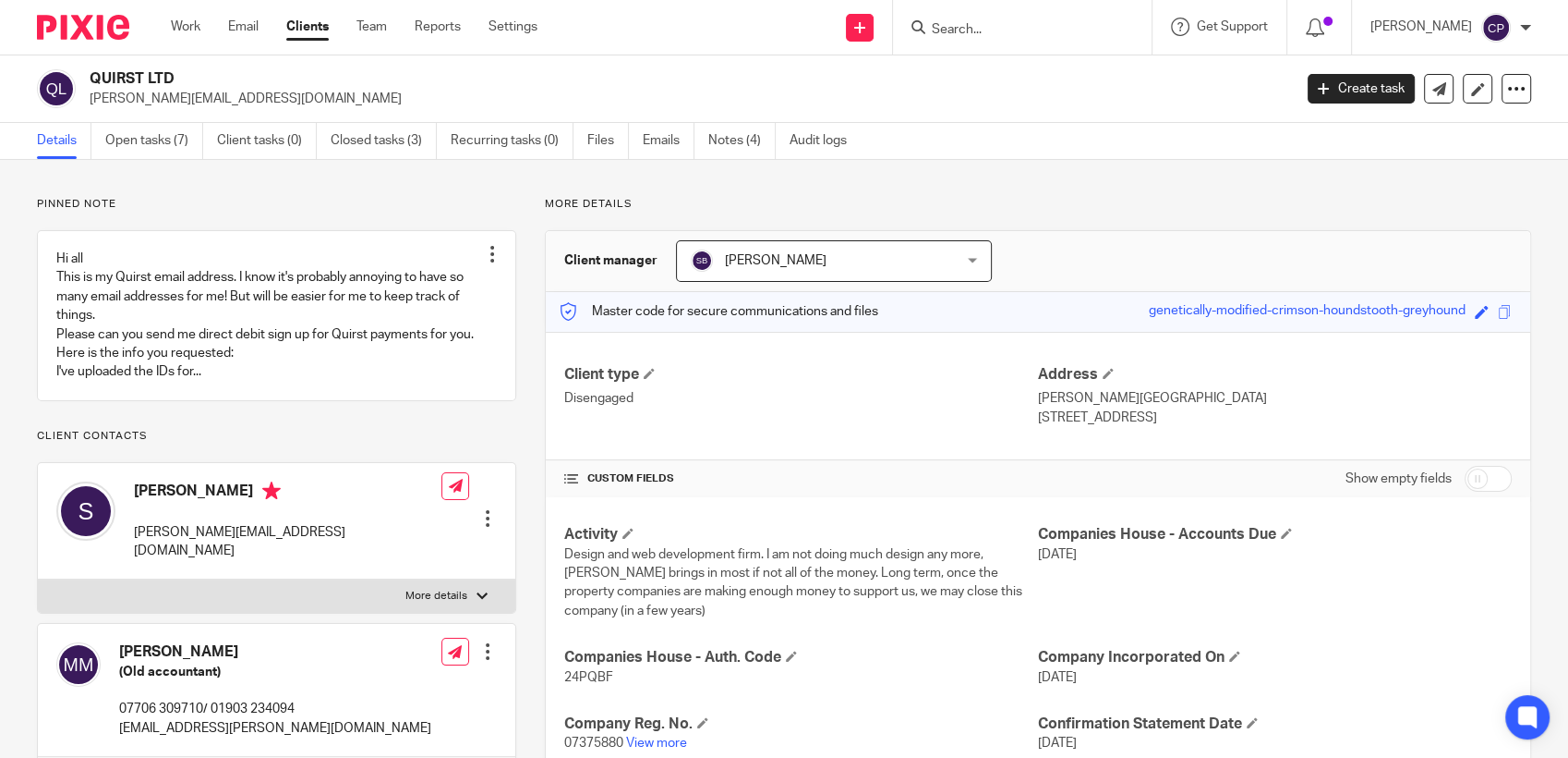
click at [956, 32] on input "Search" at bounding box center [1013, 31] width 166 height 17
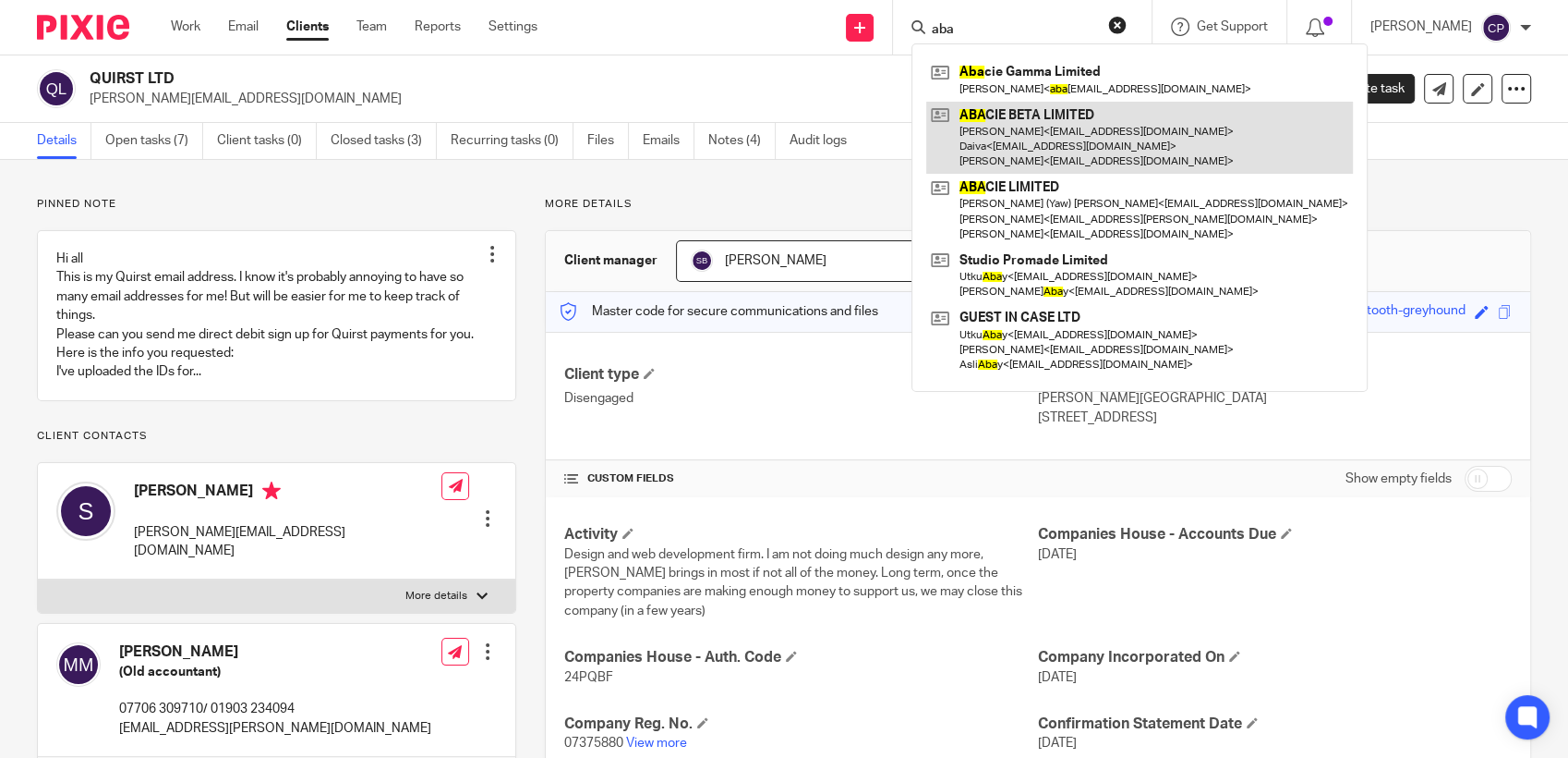
type input "aba"
click at [1025, 151] on link at bounding box center [1140, 137] width 427 height 73
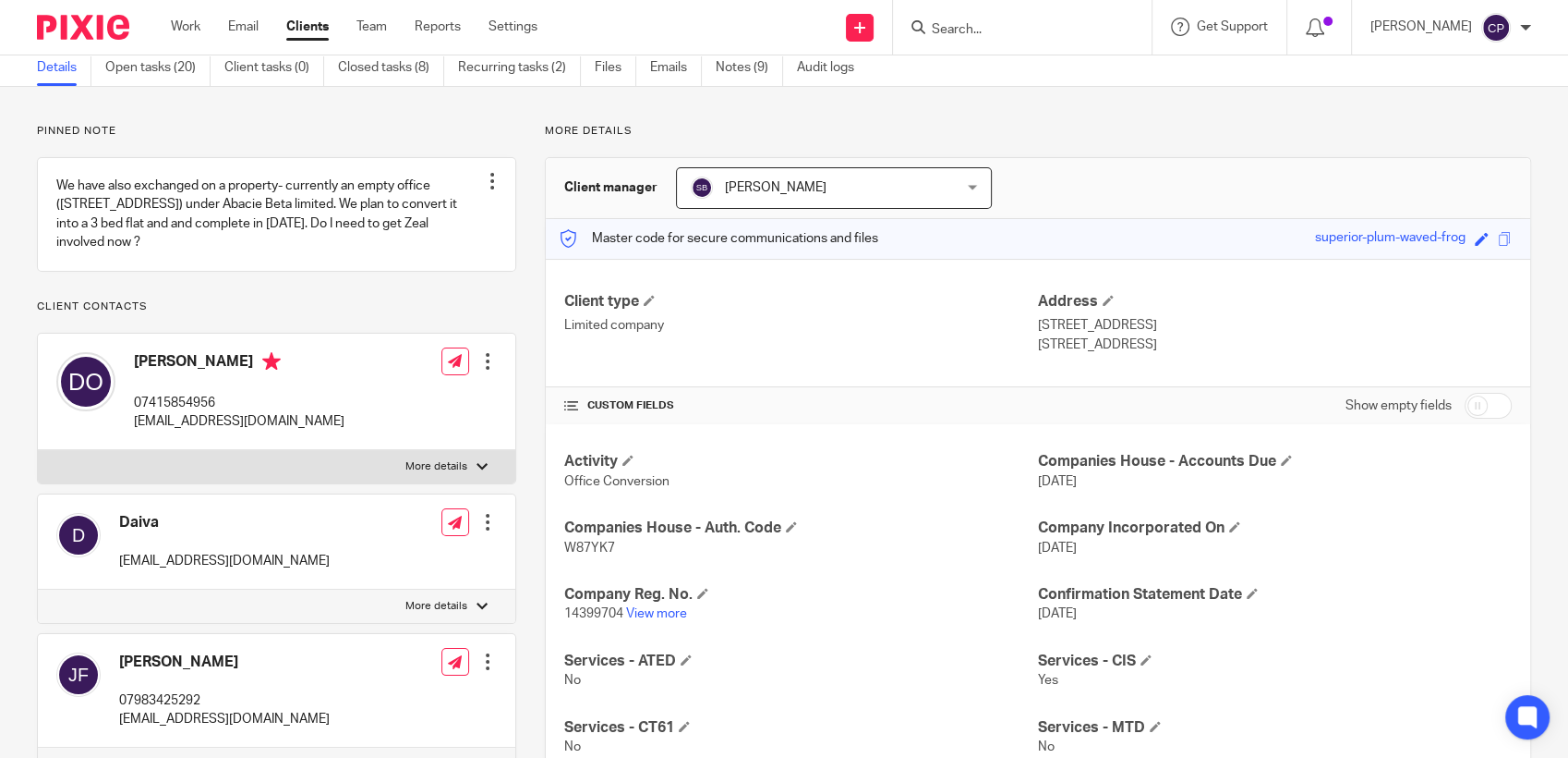
scroll to position [205, 0]
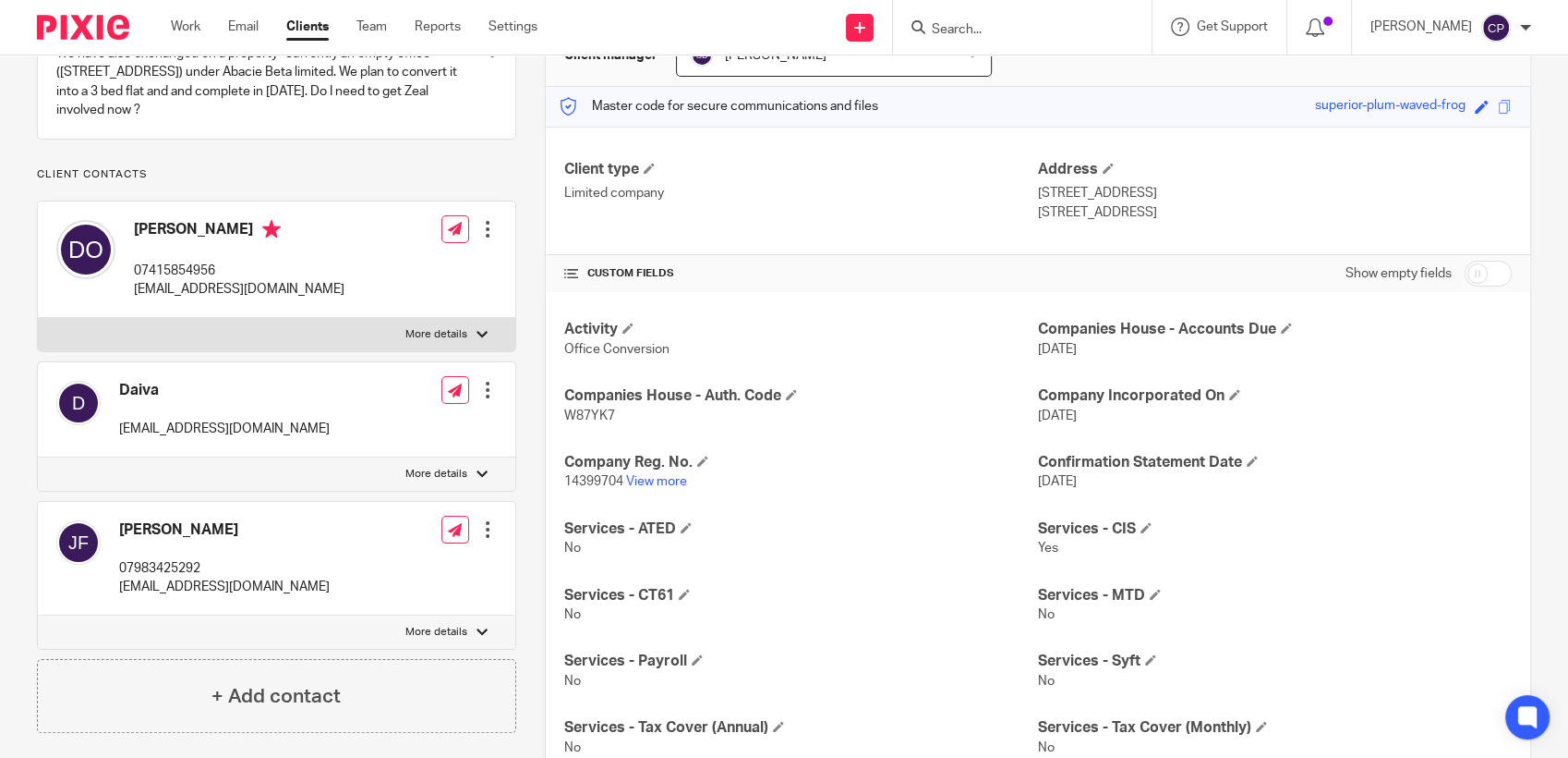
drag, startPoint x: 140, startPoint y: 309, endPoint x: 357, endPoint y: 308, distance: 217.0
click at [357, 308] on div "Daiva Oppong-Frempong 07415854956 daiva.dambrauskaite@gmail.com Edit contact Cr…" at bounding box center [277, 260] width 477 height 117
click at [126, 305] on div "Daiva Oppong-Frempong 07415854956 daiva.dambrauskaite@gmail.com" at bounding box center [201, 259] width 288 height 98
drag, startPoint x: 130, startPoint y: 307, endPoint x: 347, endPoint y: 309, distance: 217.0
click at [347, 309] on div "Daiva Oppong-Frempong 07415854956 daiva.dambrauskaite@gmail.com Edit contact Cr…" at bounding box center [277, 260] width 477 height 117
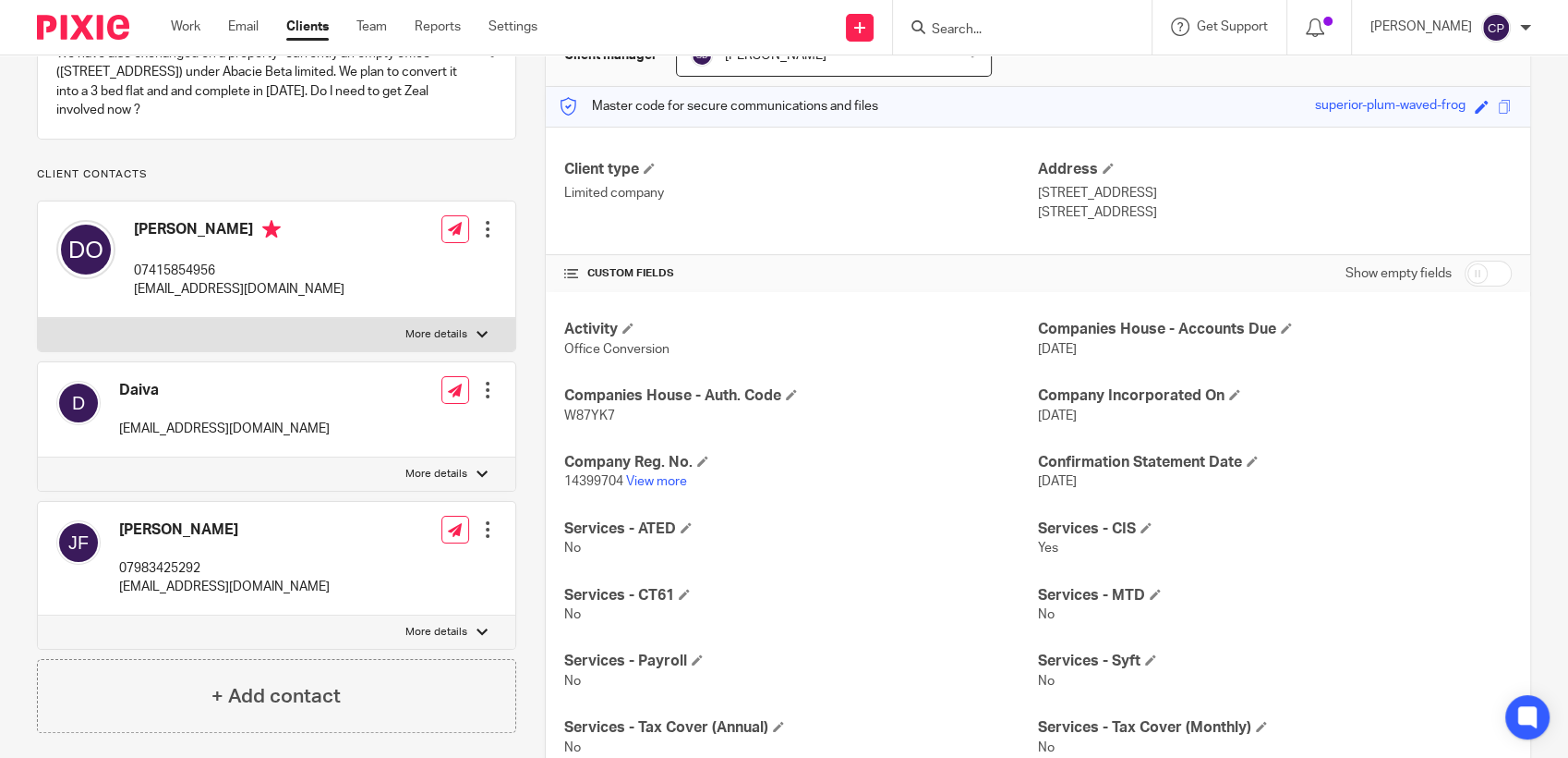
drag, startPoint x: 347, startPoint y: 309, endPoint x: 289, endPoint y: 314, distance: 58.2
copy p "daiva.dambrauskaite@gmail.com"
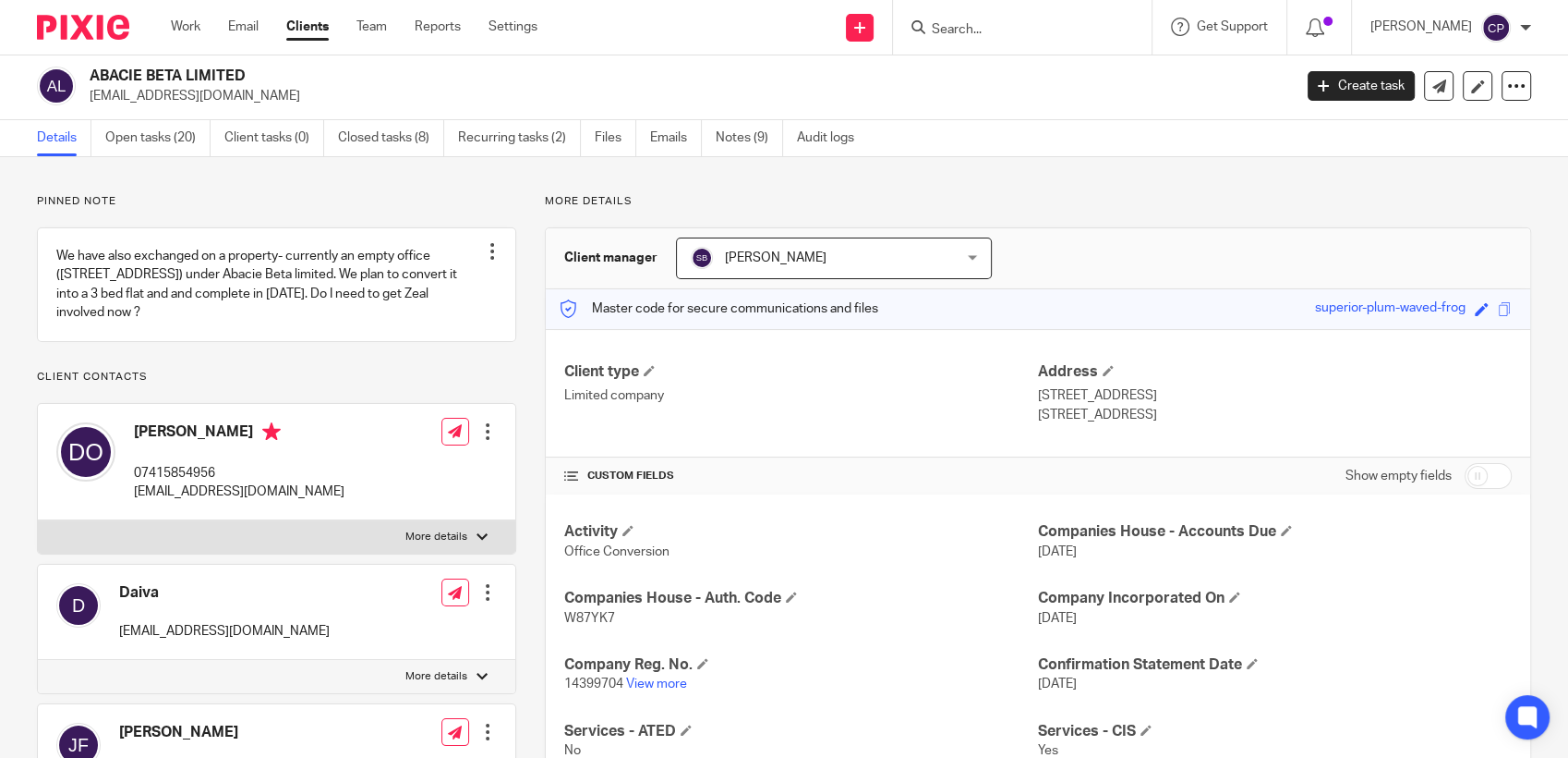
scroll to position [0, 0]
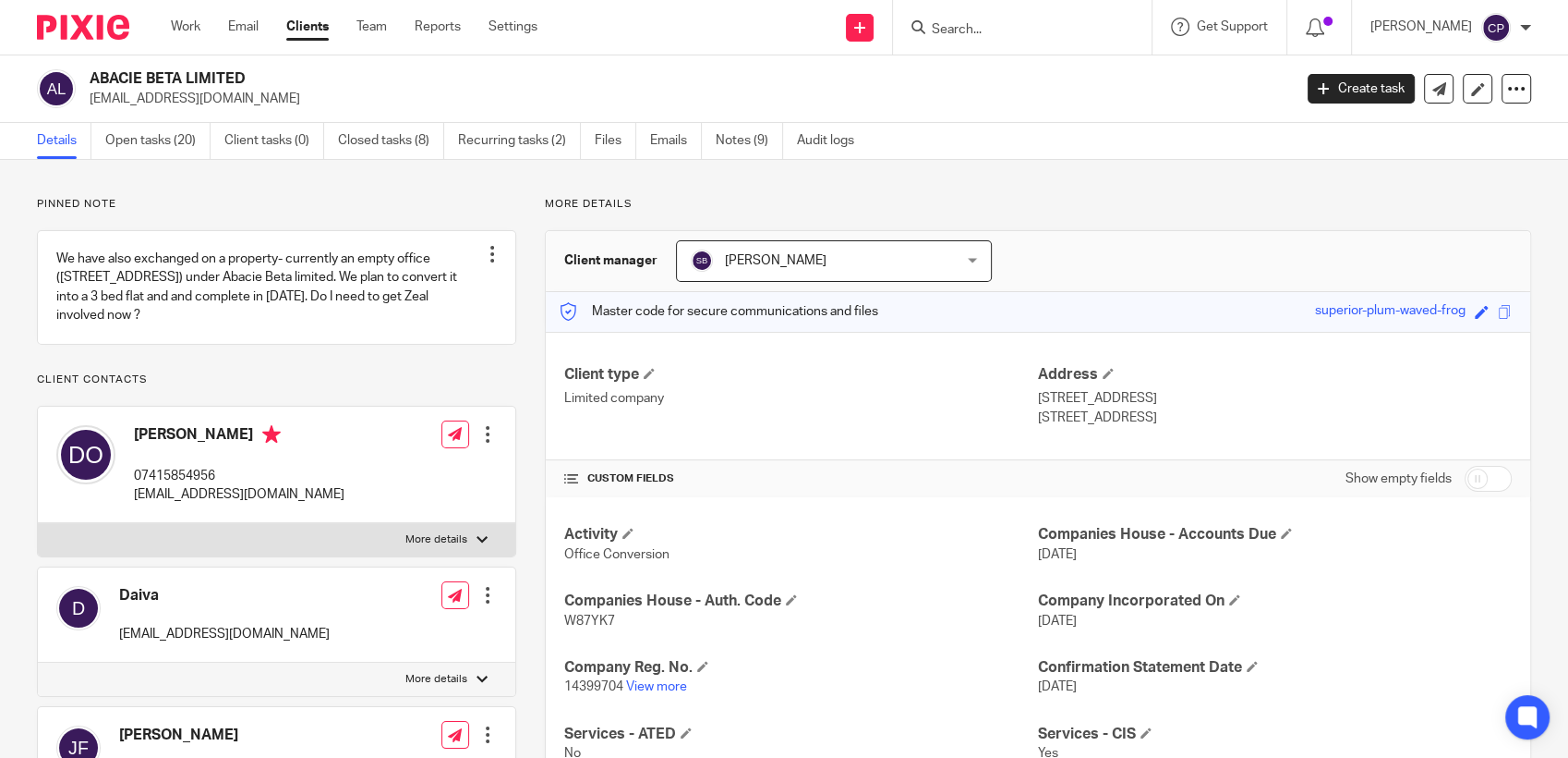
click at [971, 22] on form at bounding box center [1029, 27] width 197 height 23
click at [969, 27] on input "Search" at bounding box center [1013, 31] width 166 height 17
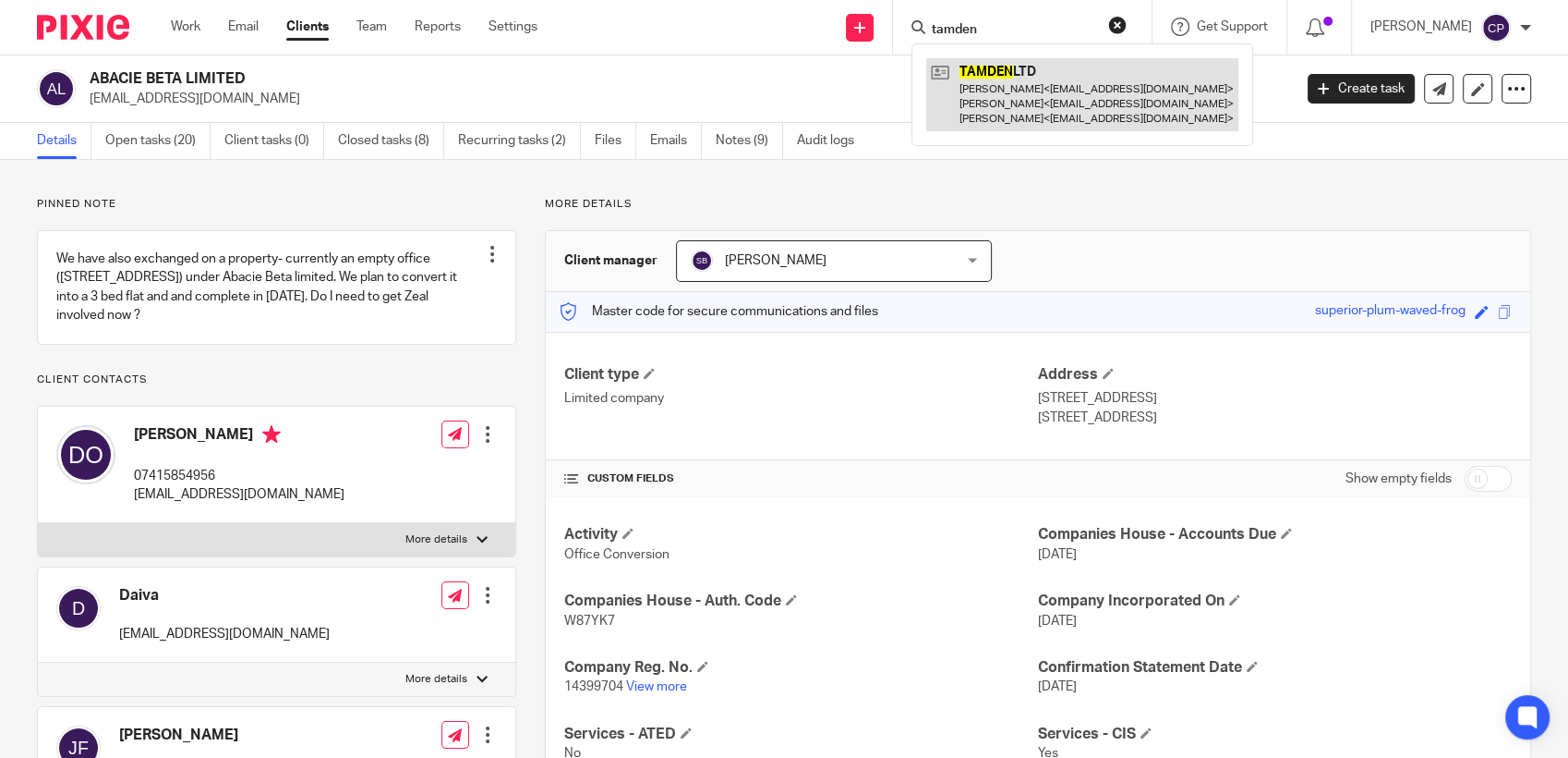
type input "tamden"
click at [1028, 92] on link at bounding box center [1082, 95] width 312 height 73
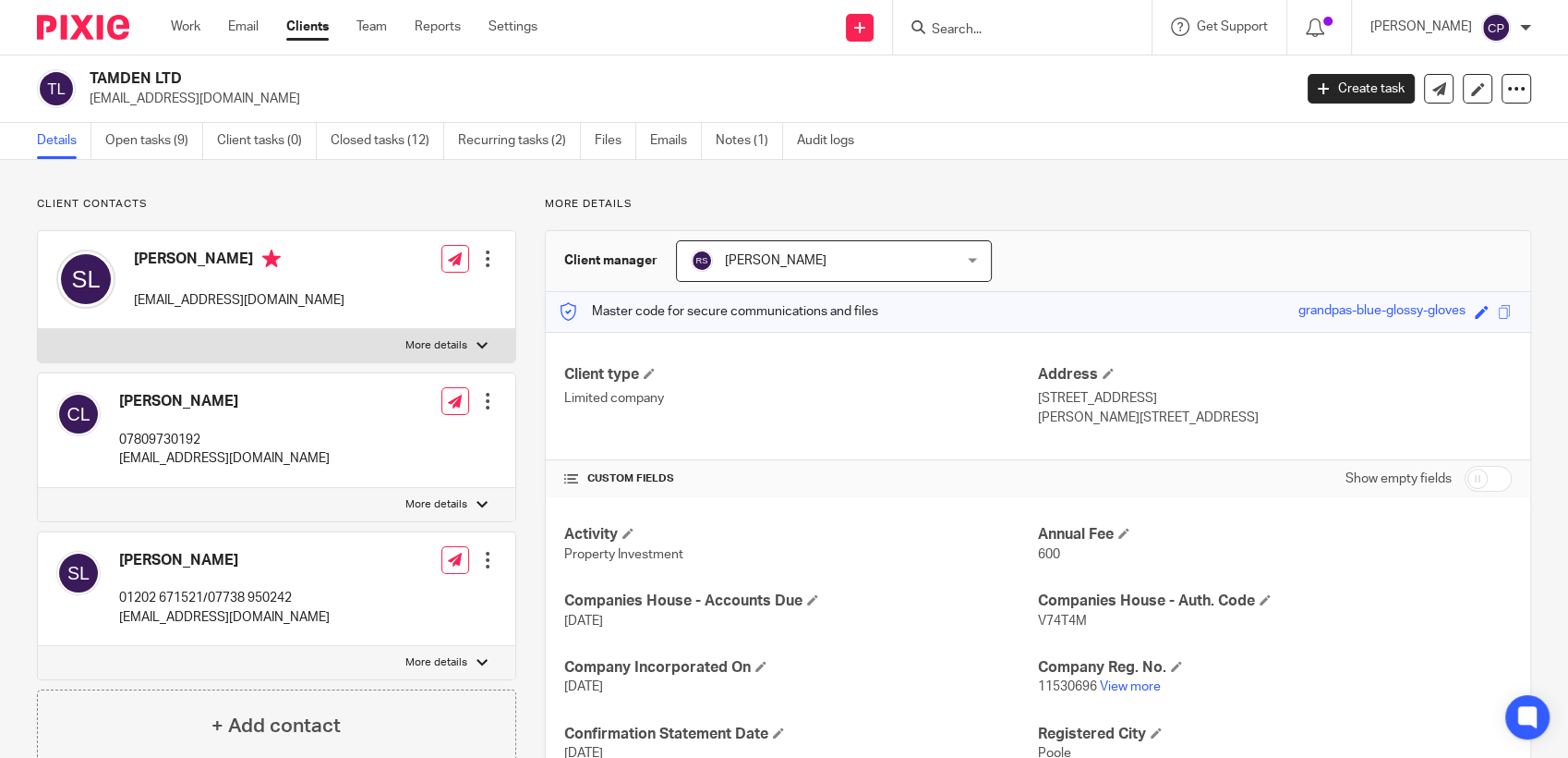
drag, startPoint x: 87, startPoint y: 98, endPoint x: 235, endPoint y: 98, distance: 148.0
click at [235, 98] on div "TAMDEN LTD [EMAIL_ADDRESS][DOMAIN_NAME]" at bounding box center [658, 89] width 1243 height 39
copy p "[EMAIL_ADDRESS][DOMAIN_NAME]"
drag, startPoint x: 135, startPoint y: 294, endPoint x: 317, endPoint y: 297, distance: 182.0
click at [317, 297] on div "[PERSON_NAME] [EMAIL_ADDRESS][DOMAIN_NAME] Edit contact Create client from cont…" at bounding box center [277, 280] width 477 height 98
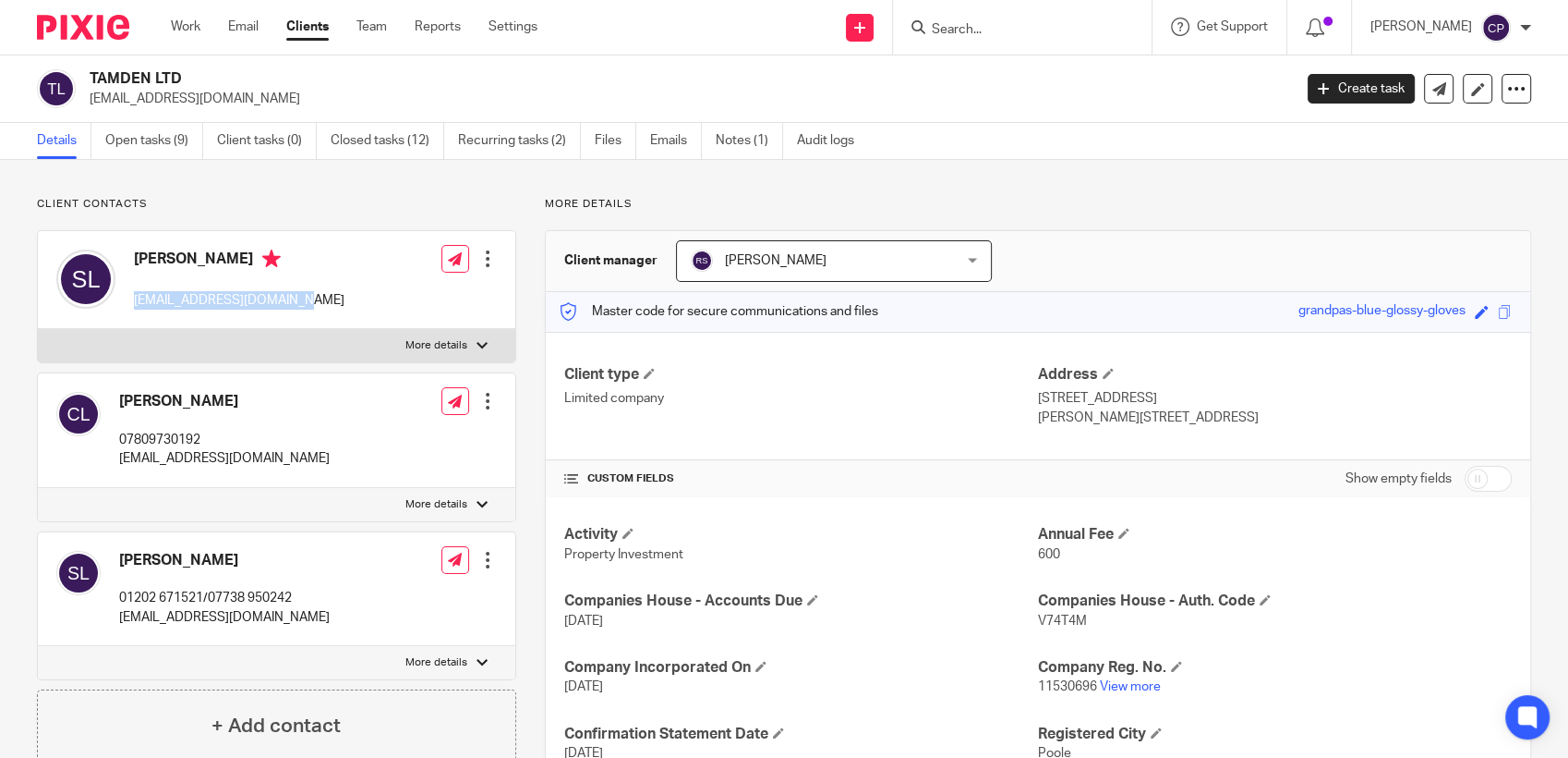
drag, startPoint x: 317, startPoint y: 297, endPoint x: 264, endPoint y: 297, distance: 53.0
copy p "[EMAIL_ADDRESS][DOMAIN_NAME]"
click at [965, 30] on input "Search" at bounding box center [1013, 31] width 166 height 17
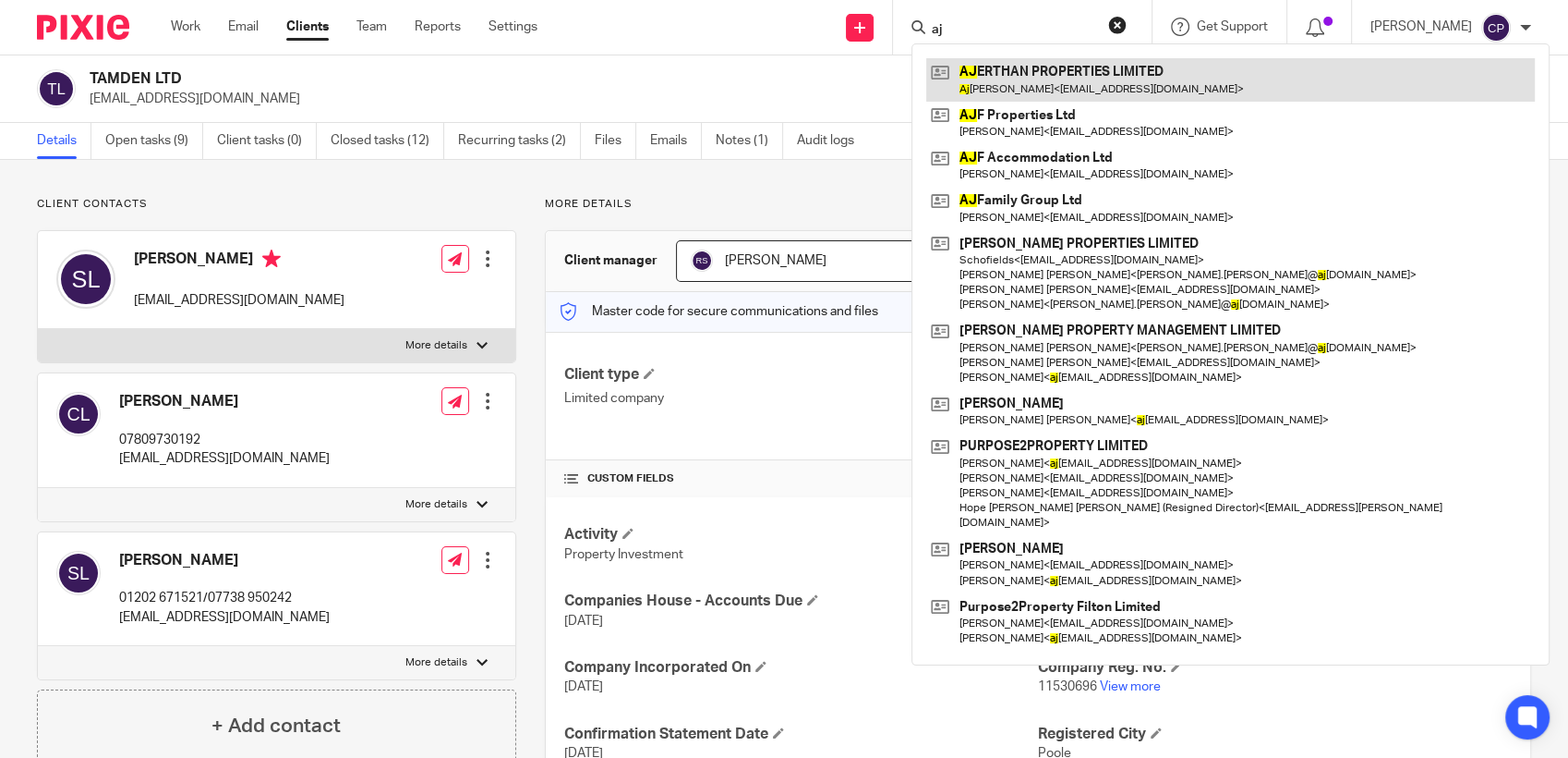
type input "aj"
click at [1020, 86] on link at bounding box center [1230, 80] width 608 height 43
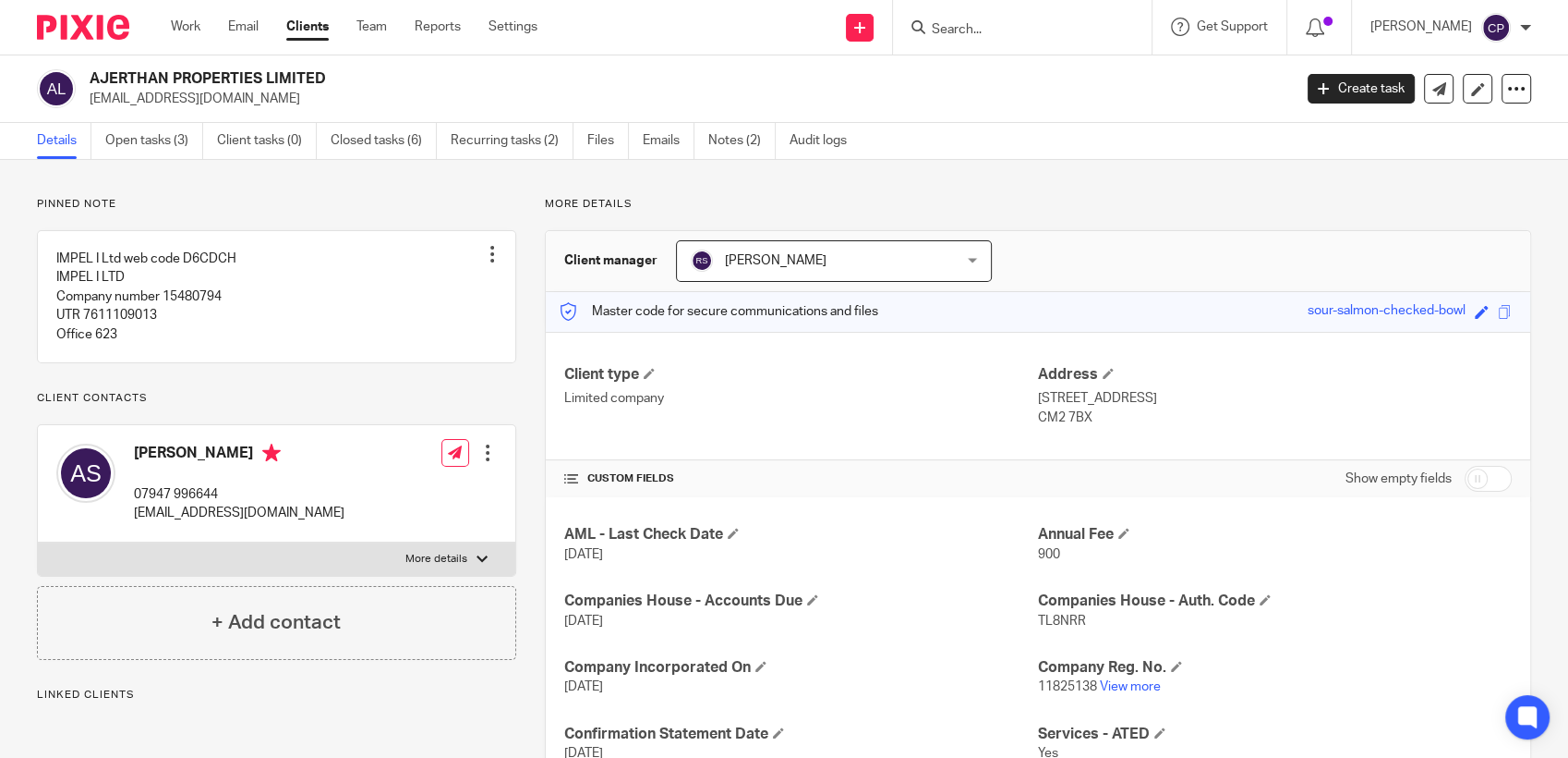
drag, startPoint x: 88, startPoint y: 101, endPoint x: 183, endPoint y: 92, distance: 95.4
click at [183, 92] on div "AJERTHAN PROPERTIES LIMITED as@impel.ltd" at bounding box center [658, 89] width 1243 height 39
drag, startPoint x: 183, startPoint y: 92, endPoint x: 154, endPoint y: 98, distance: 29.6
copy p "as@impel.ltd"
click at [961, 26] on input "Search" at bounding box center [1013, 31] width 166 height 17
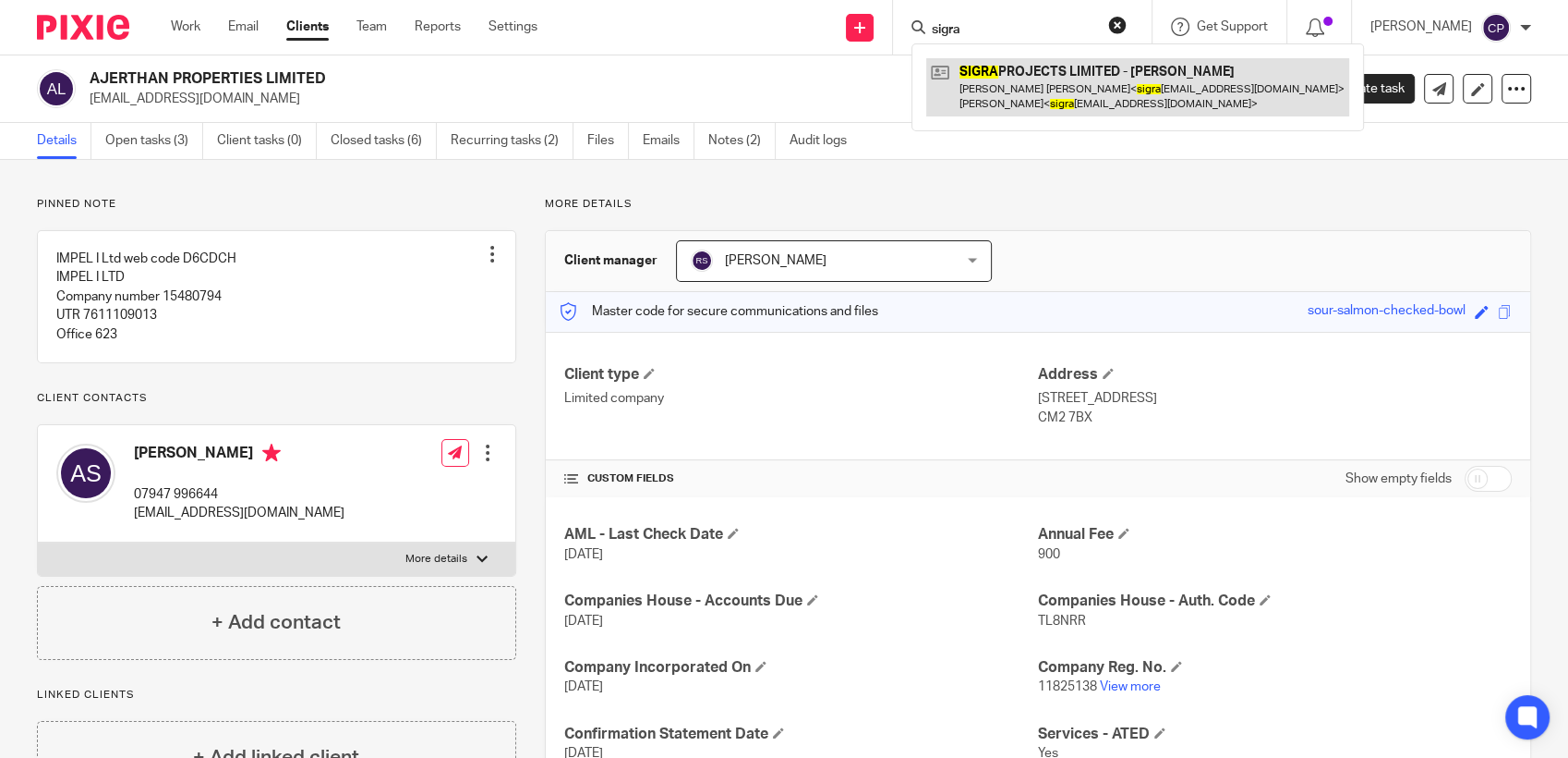
type input "sigra"
click at [1043, 98] on link at bounding box center [1138, 87] width 423 height 58
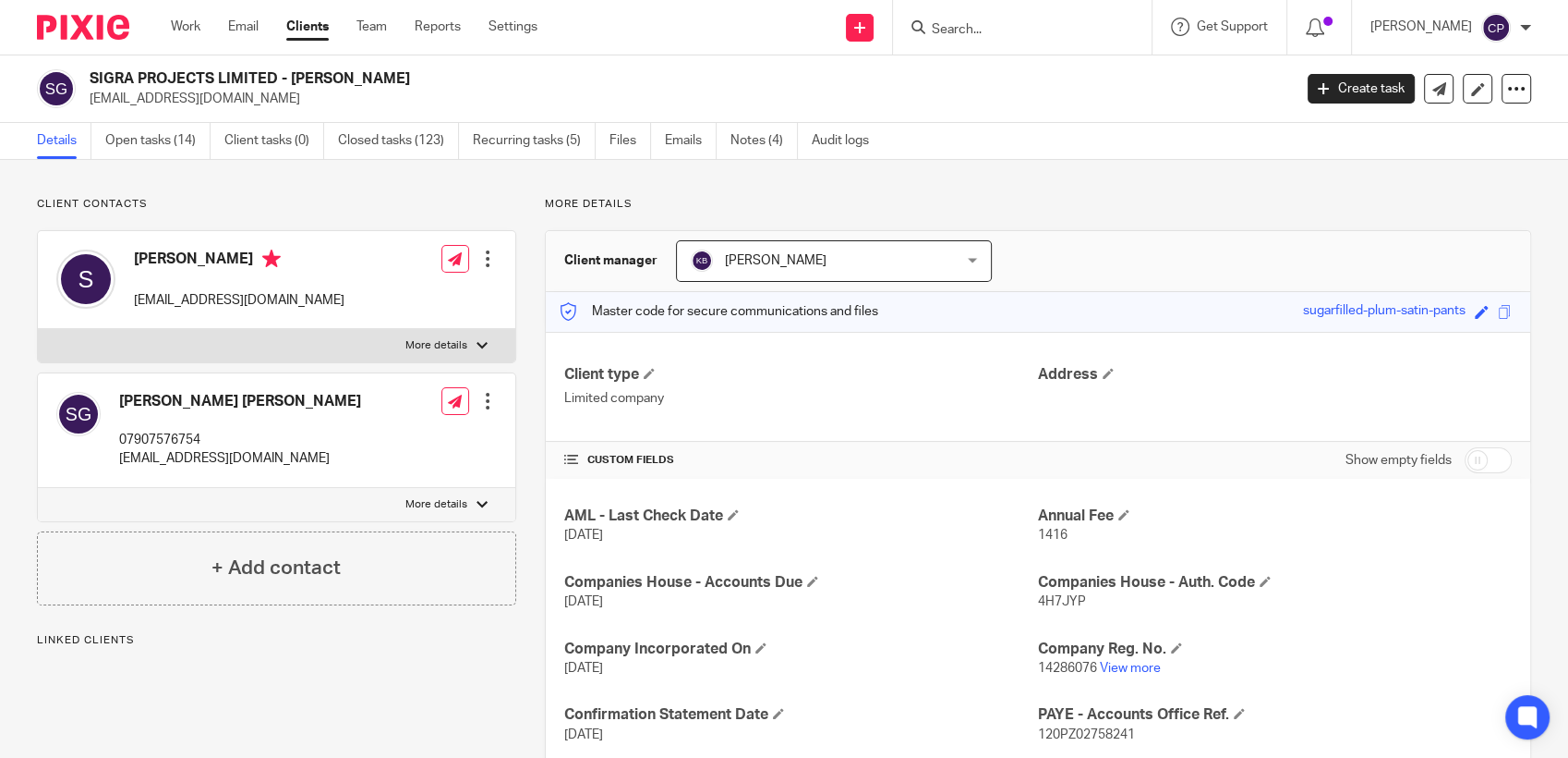
drag, startPoint x: 88, startPoint y: 98, endPoint x: 266, endPoint y: 100, distance: 178.0
click at [266, 100] on p "sigraprojects@gmail.com" at bounding box center [684, 98] width 1190 height 19
drag, startPoint x: 266, startPoint y: 100, endPoint x: 206, endPoint y: 98, distance: 60.0
copy p "sigraprojects@gmail.com"
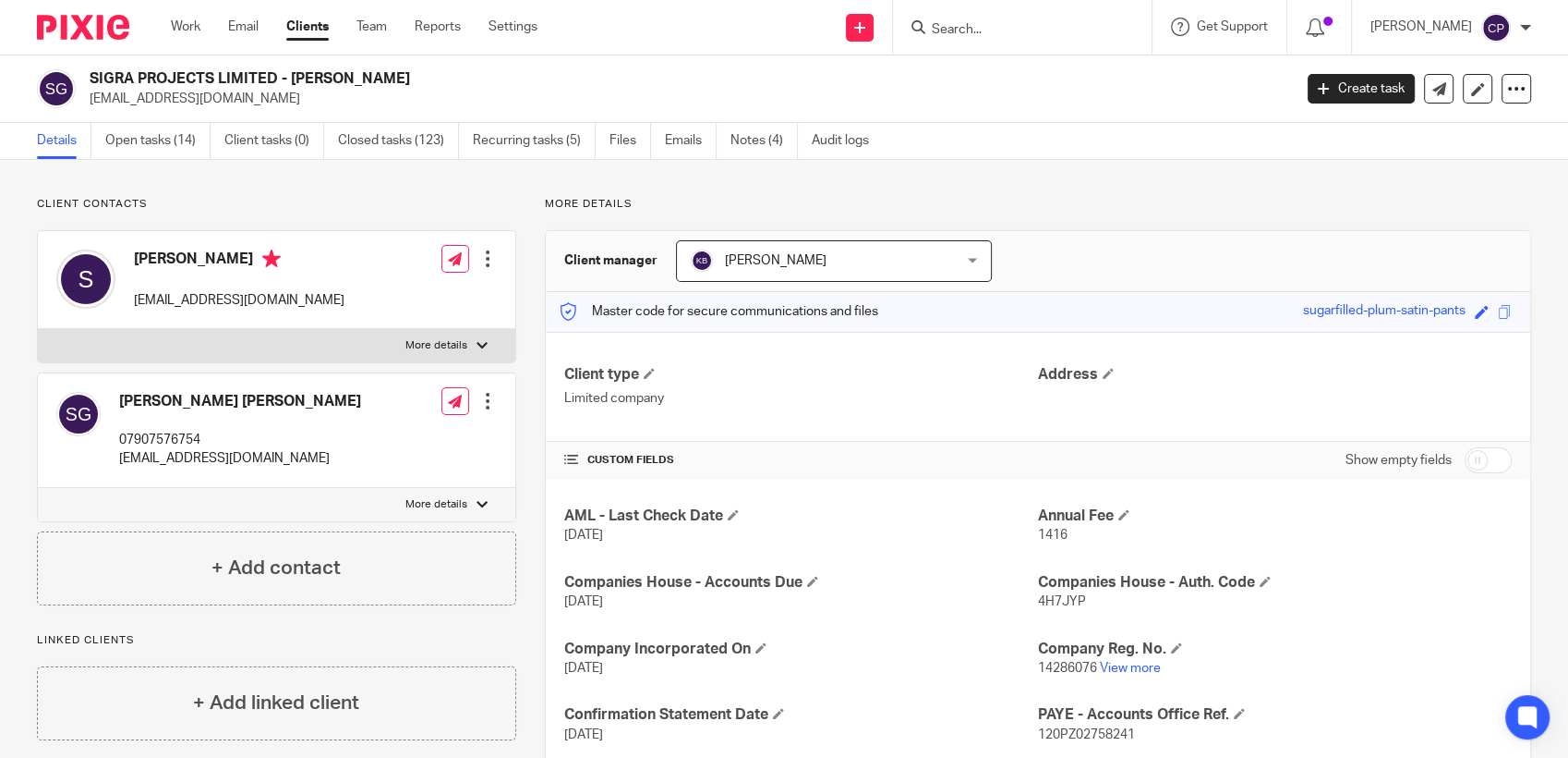
copy p "sigraprojects@gmail.com"
click at [978, 33] on input "Search" at bounding box center [1013, 31] width 166 height 17
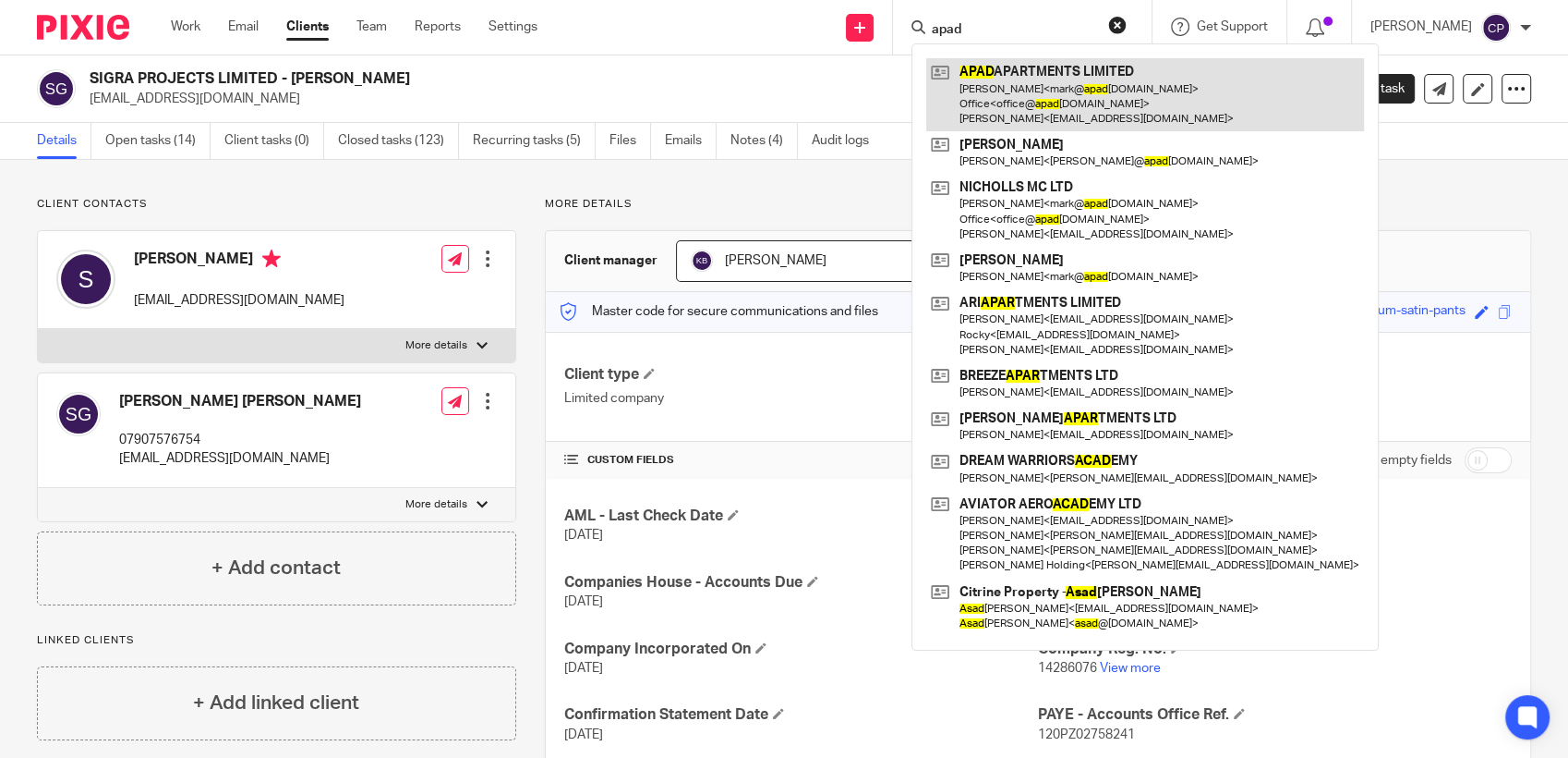
type input "apad"
click at [1094, 107] on link at bounding box center [1145, 95] width 437 height 73
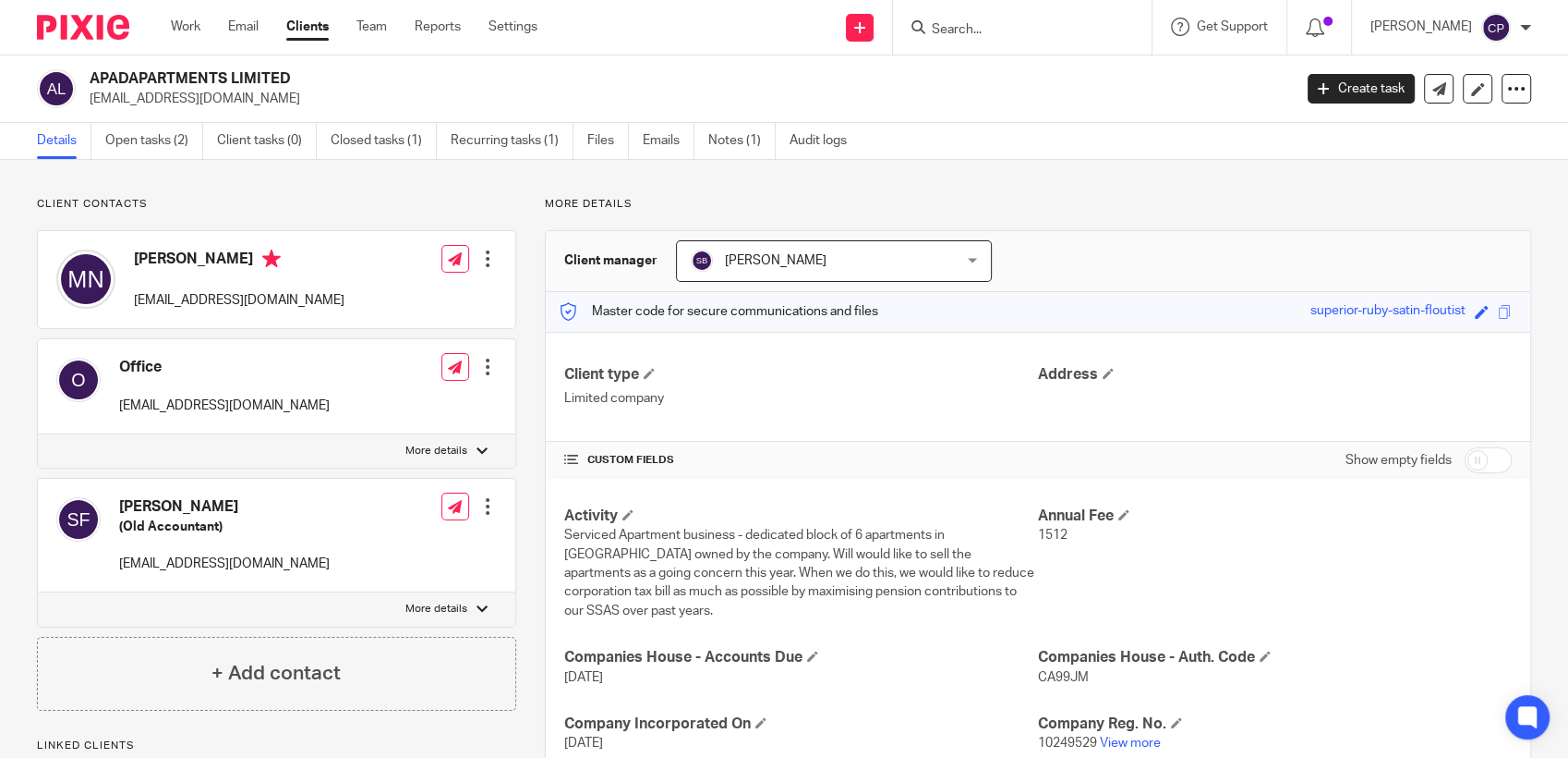
drag, startPoint x: 88, startPoint y: 101, endPoint x: 305, endPoint y: 107, distance: 217.1
click at [305, 107] on div "APADAPARTMENTS LIMITED [EMAIL_ADDRESS][DOMAIN_NAME]" at bounding box center [658, 89] width 1243 height 39
drag, startPoint x: 305, startPoint y: 107, endPoint x: 228, endPoint y: 101, distance: 77.2
copy p "[EMAIL_ADDRESS][DOMAIN_NAME]"
click at [948, 24] on input "Search" at bounding box center [1013, 31] width 166 height 17
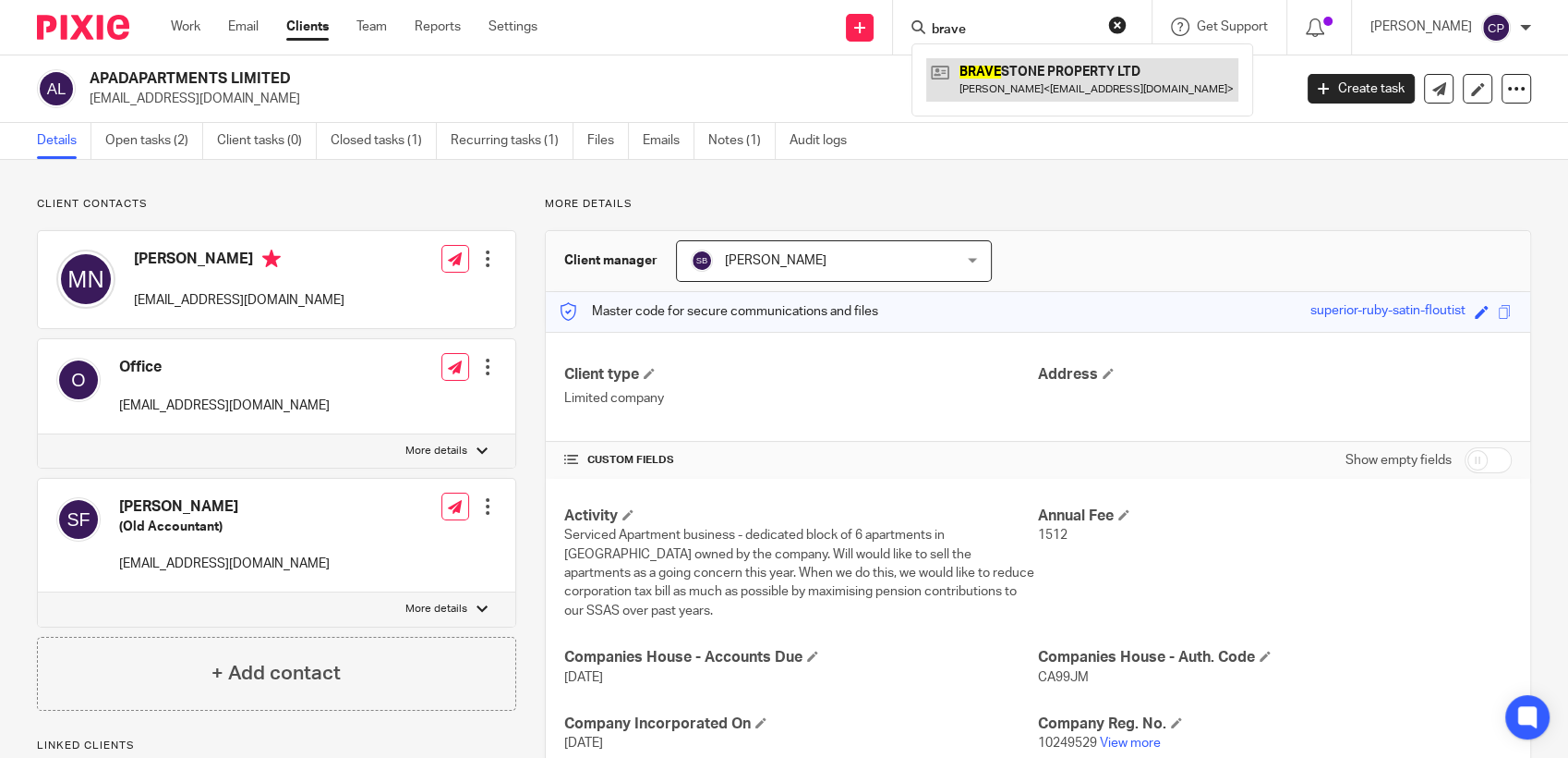
type input "brave"
click at [1002, 87] on link at bounding box center [1082, 80] width 312 height 43
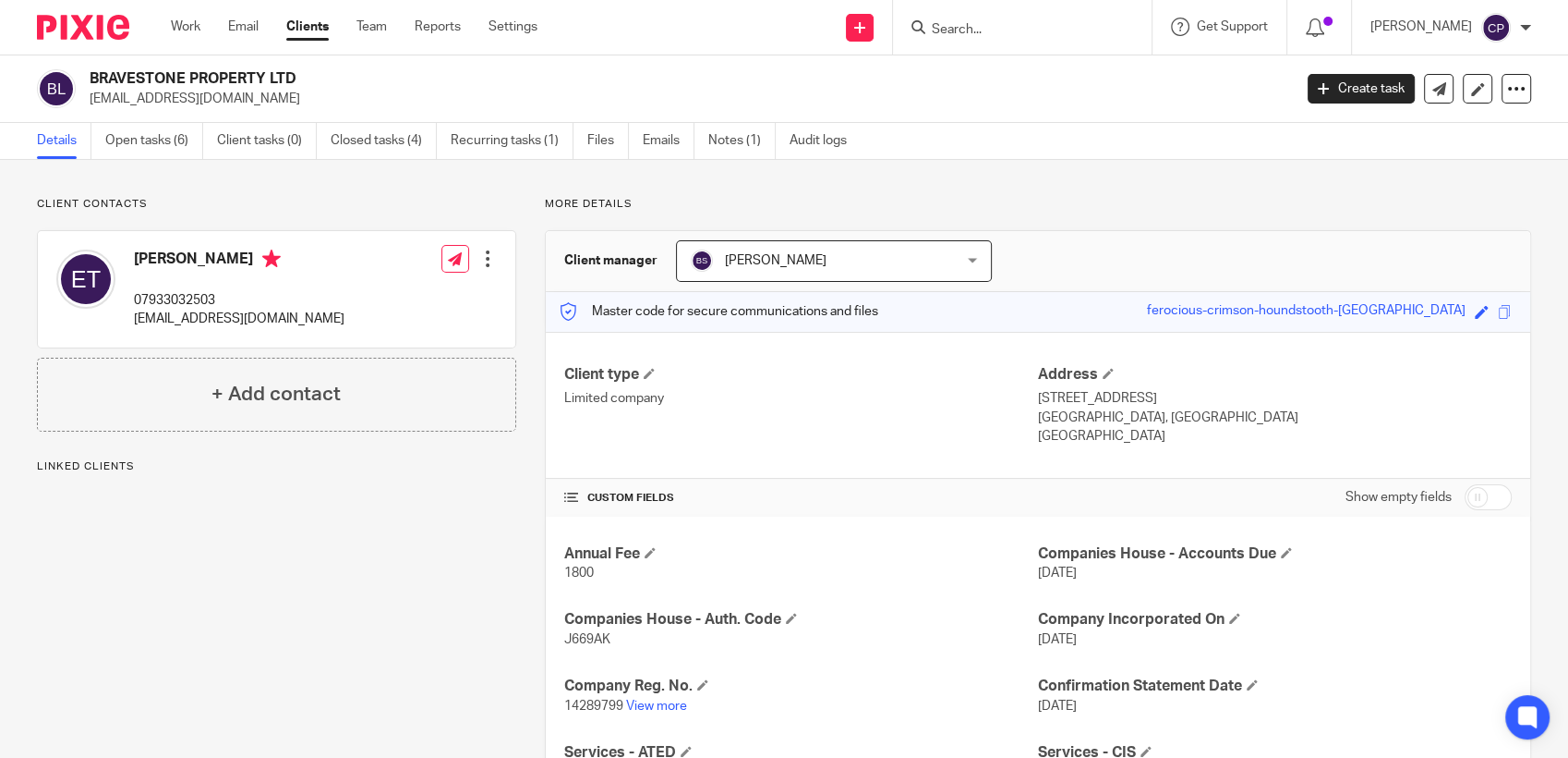
drag, startPoint x: 86, startPoint y: 100, endPoint x: 277, endPoint y: 102, distance: 191.0
click at [277, 102] on div "BRAVESTONE PROPERTY LTD bravestonegroup@gmail.com" at bounding box center [658, 89] width 1243 height 39
drag, startPoint x: 277, startPoint y: 102, endPoint x: 222, endPoint y: 96, distance: 55.3
copy p "bravestonegroup@gmail.com"
click at [975, 31] on input "Search" at bounding box center [1013, 31] width 166 height 17
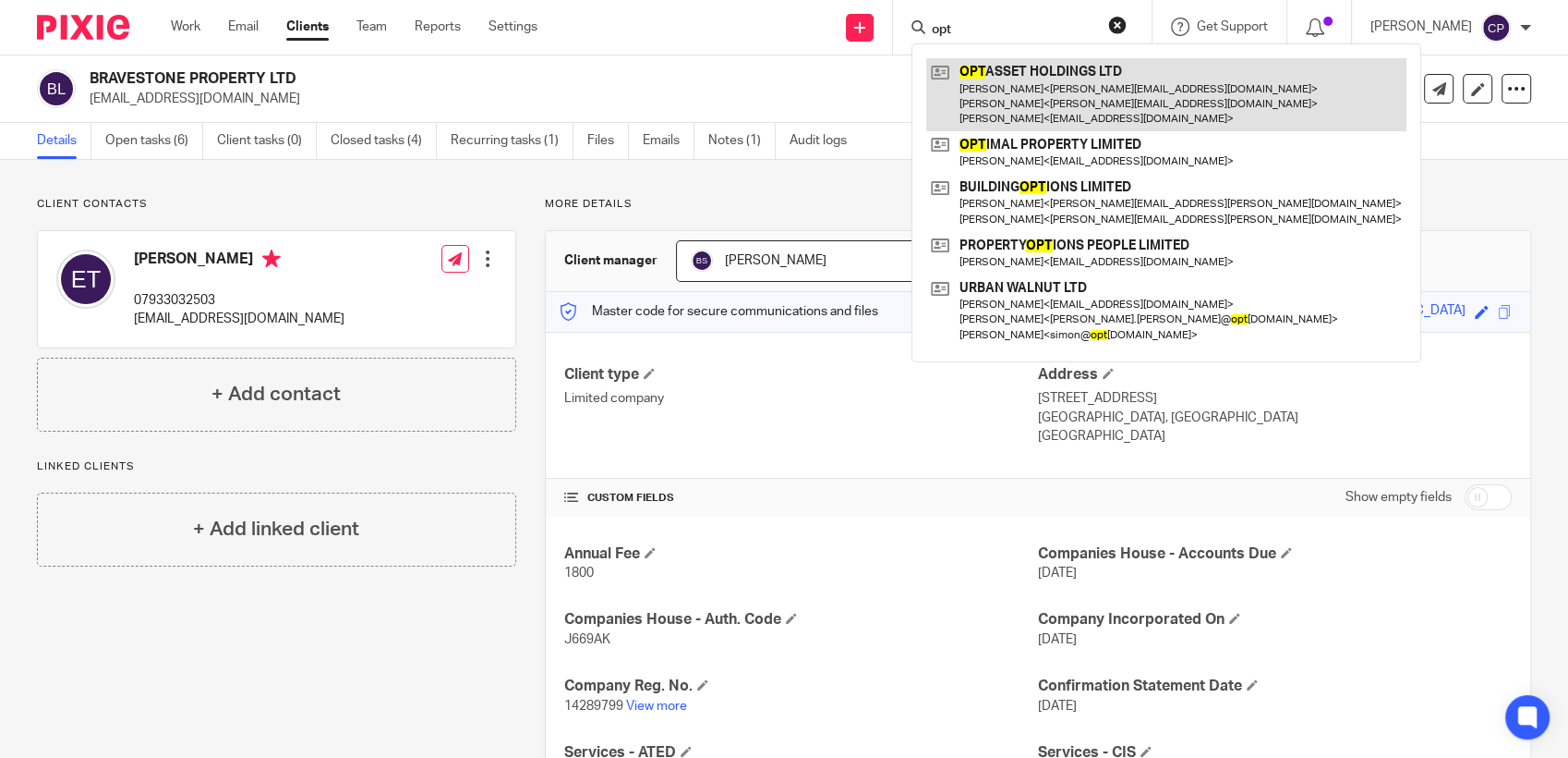
type input "opt"
click at [1023, 101] on link at bounding box center [1166, 95] width 480 height 73
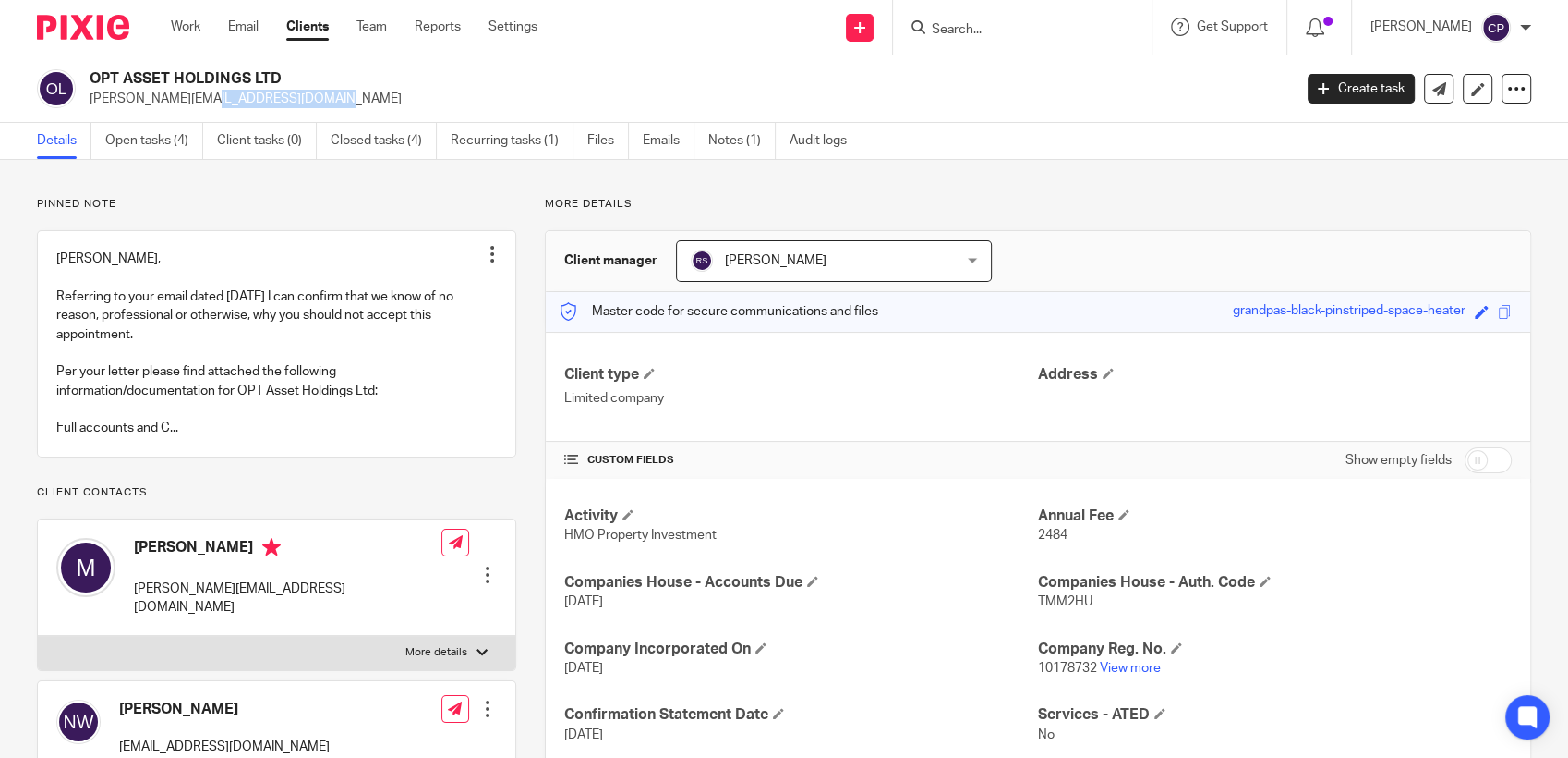
drag, startPoint x: 88, startPoint y: 98, endPoint x: 227, endPoint y: 99, distance: 139.0
click at [229, 99] on p "[PERSON_NAME][EMAIL_ADDRESS][DOMAIN_NAME]" at bounding box center [684, 98] width 1190 height 19
drag, startPoint x: 227, startPoint y: 99, endPoint x: 192, endPoint y: 99, distance: 35.0
copy p "[PERSON_NAME][EMAIL_ADDRESS][DOMAIN_NAME]"
click at [976, 27] on input "Search" at bounding box center [1013, 31] width 166 height 17
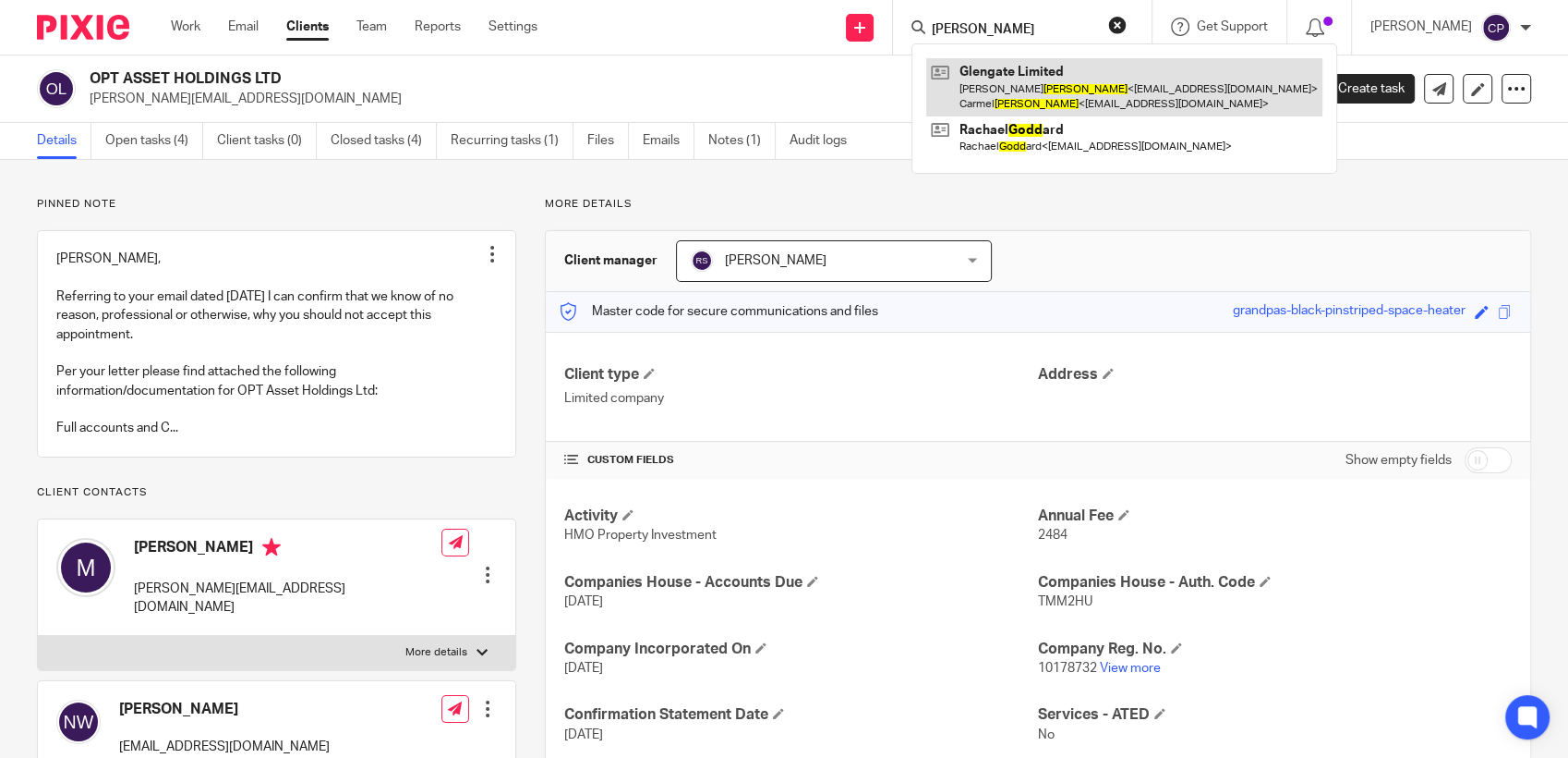
type input "[PERSON_NAME]"
click at [998, 99] on link at bounding box center [1124, 87] width 396 height 58
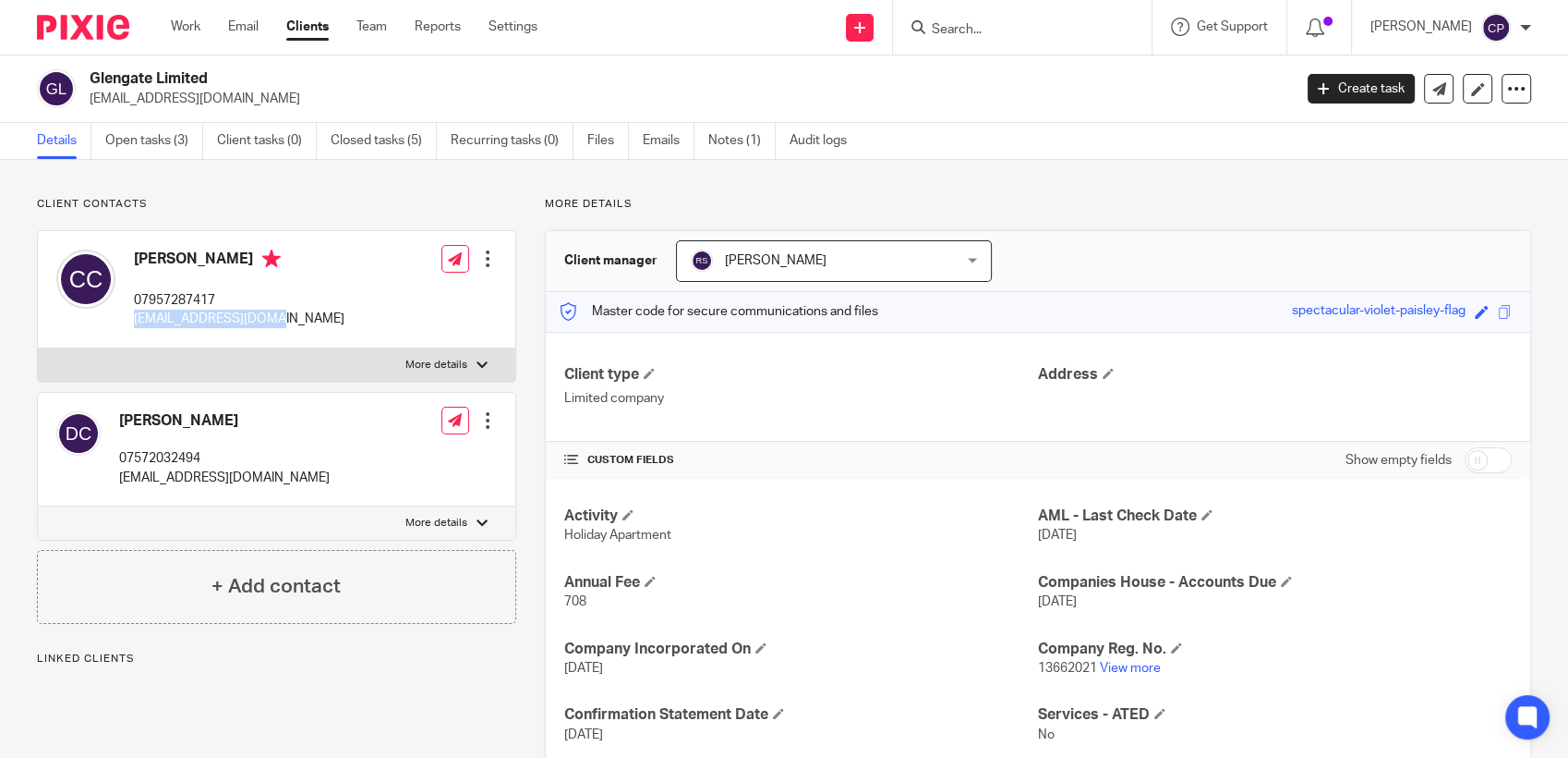
drag, startPoint x: 126, startPoint y: 318, endPoint x: 352, endPoint y: 320, distance: 226.0
click at [352, 320] on div "[PERSON_NAME] 07957287417 [EMAIL_ADDRESS][DOMAIN_NAME] Edit contact Create clie…" at bounding box center [277, 290] width 477 height 117
drag, startPoint x: 352, startPoint y: 320, endPoint x: 250, endPoint y: 316, distance: 102.1
copy p "[EMAIL_ADDRESS][DOMAIN_NAME]"
click at [975, 32] on input "Search" at bounding box center [1013, 31] width 166 height 17
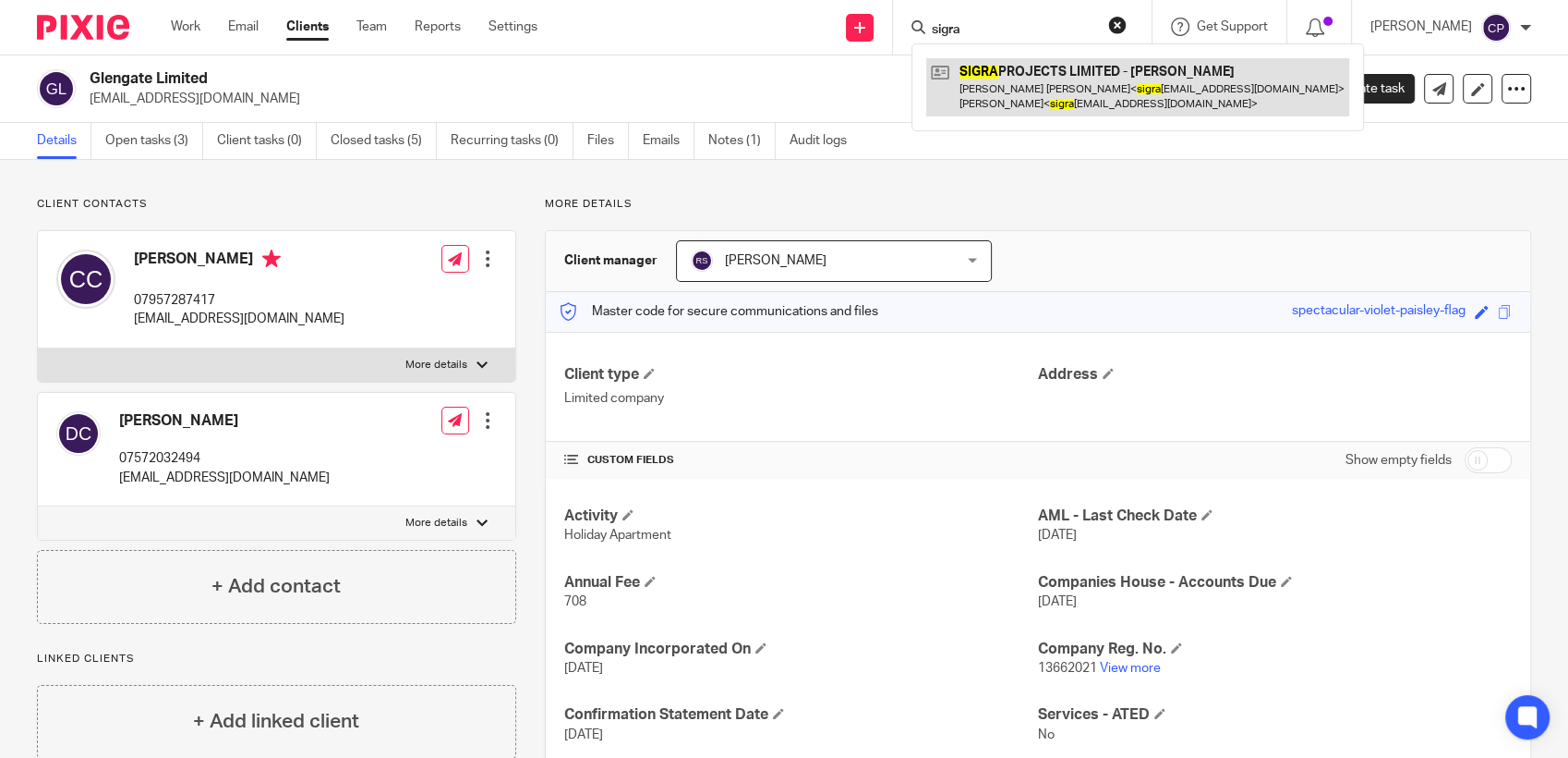
type input "sigra"
click at [999, 95] on link at bounding box center [1138, 87] width 423 height 58
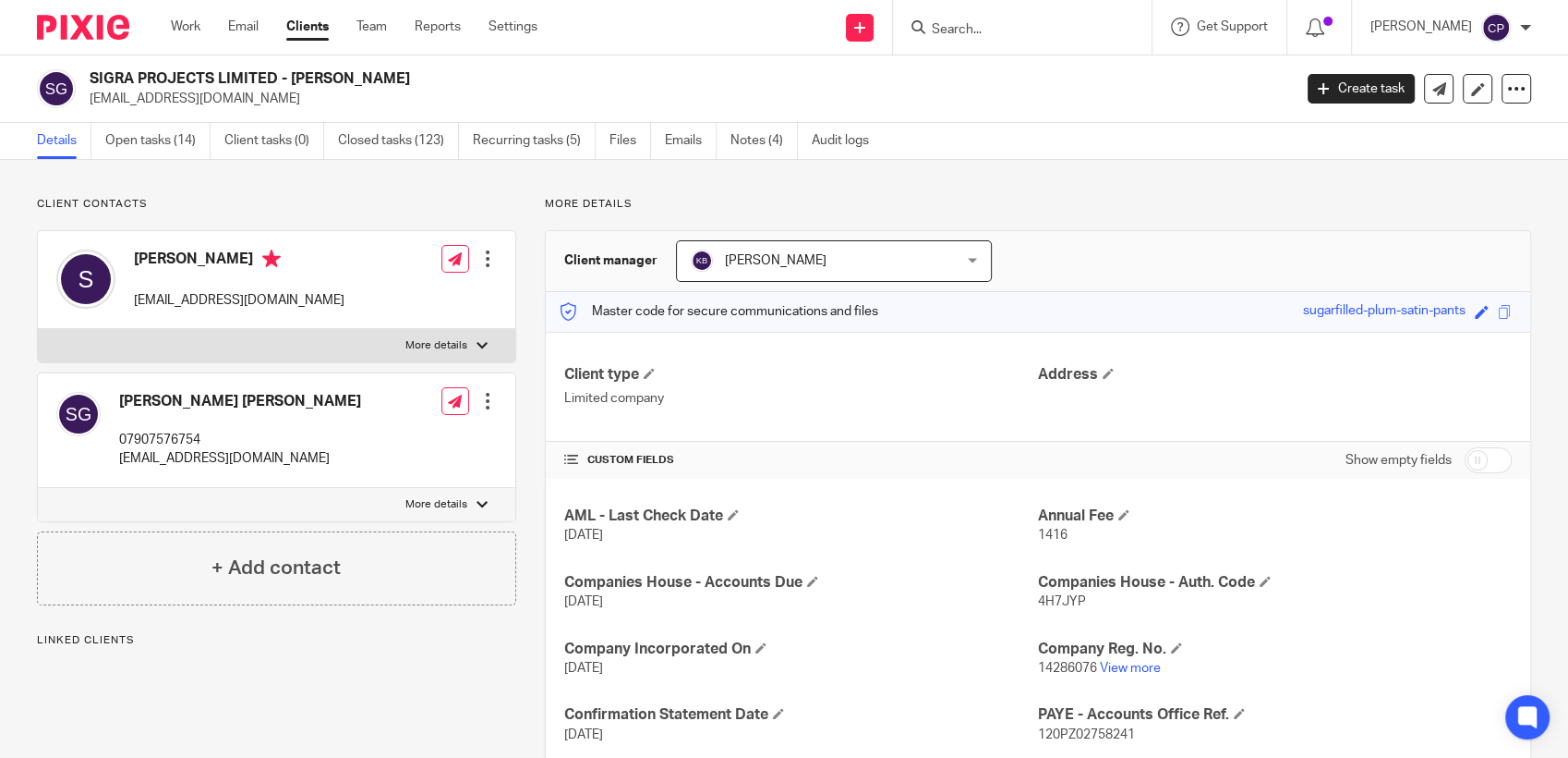
drag, startPoint x: 247, startPoint y: 98, endPoint x: 48, endPoint y: 98, distance: 199.0
click at [48, 98] on div "SIGRA PROJECTS LIMITED - Simon Graham sigraprojects@gmail.com" at bounding box center [658, 89] width 1243 height 39
drag, startPoint x: 48, startPoint y: 98, endPoint x: 302, endPoint y: 102, distance: 254.0
click at [302, 102] on p "sigraprojects@gmail.com" at bounding box center [684, 98] width 1190 height 19
click at [305, 102] on p "sigraprojects@gmail.com" at bounding box center [684, 98] width 1190 height 19
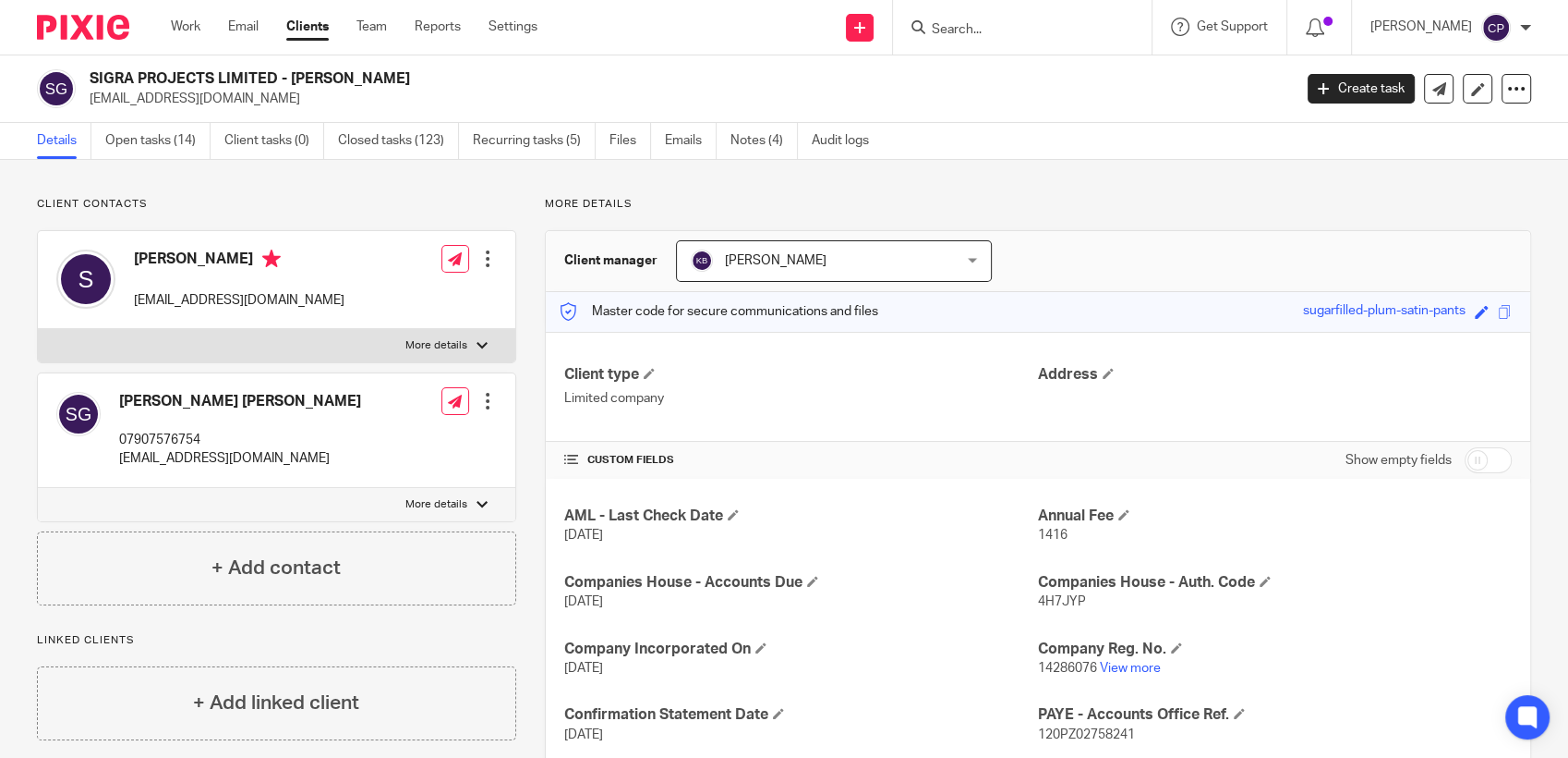
drag, startPoint x: 244, startPoint y: 98, endPoint x: 85, endPoint y: 99, distance: 159.0
click at [85, 99] on div "SIGRA PROJECTS LIMITED - Simon Graham sigraprojects@gmail.com" at bounding box center [658, 89] width 1243 height 39
copy p "sigraprojects@gmail.com"
click at [959, 33] on input "Search" at bounding box center [1013, 31] width 166 height 17
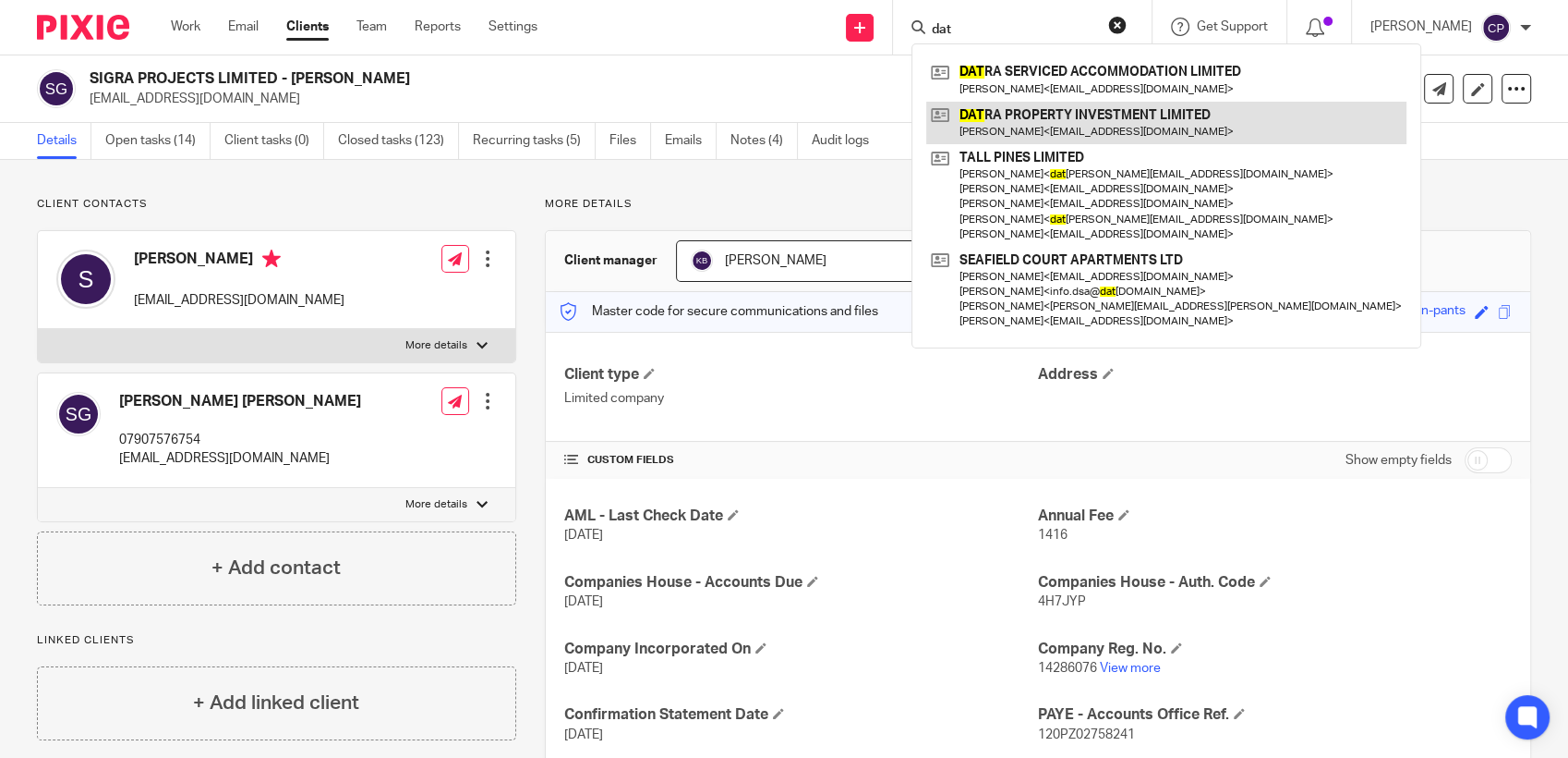
type input "dat"
click at [1015, 135] on link at bounding box center [1166, 123] width 480 height 43
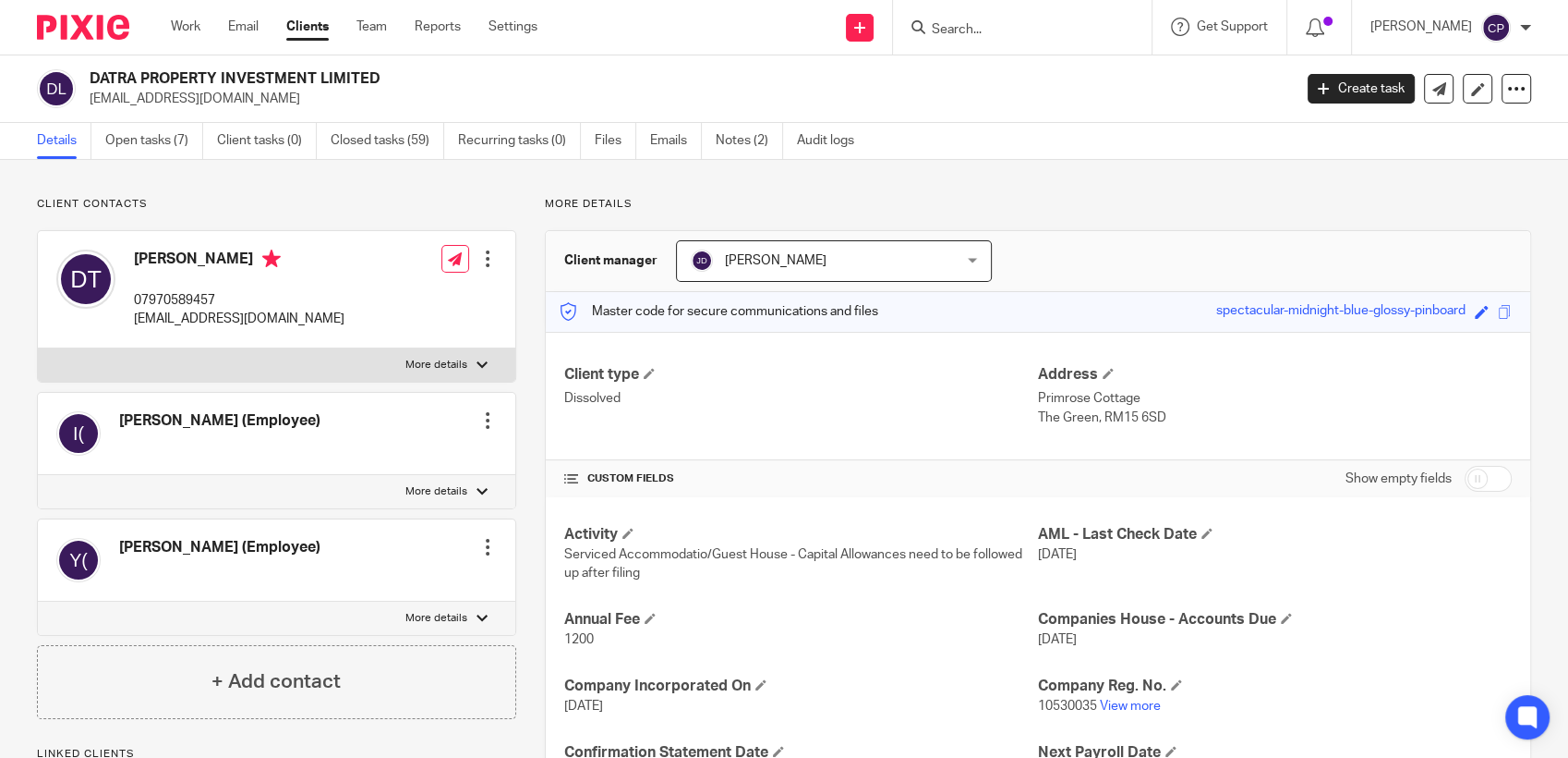
drag, startPoint x: 87, startPoint y: 100, endPoint x: 266, endPoint y: 112, distance: 179.4
click at [266, 112] on div "DATRA PROPERTY INVESTMENT LIMITED [EMAIL_ADDRESS][DOMAIN_NAME] Create task Upda…" at bounding box center [784, 89] width 1568 height 68
drag, startPoint x: 266, startPoint y: 112, endPoint x: 217, endPoint y: 95, distance: 51.9
copy p "[EMAIL_ADDRESS][DOMAIN_NAME]"
click at [964, 32] on input "Search" at bounding box center [1013, 31] width 166 height 17
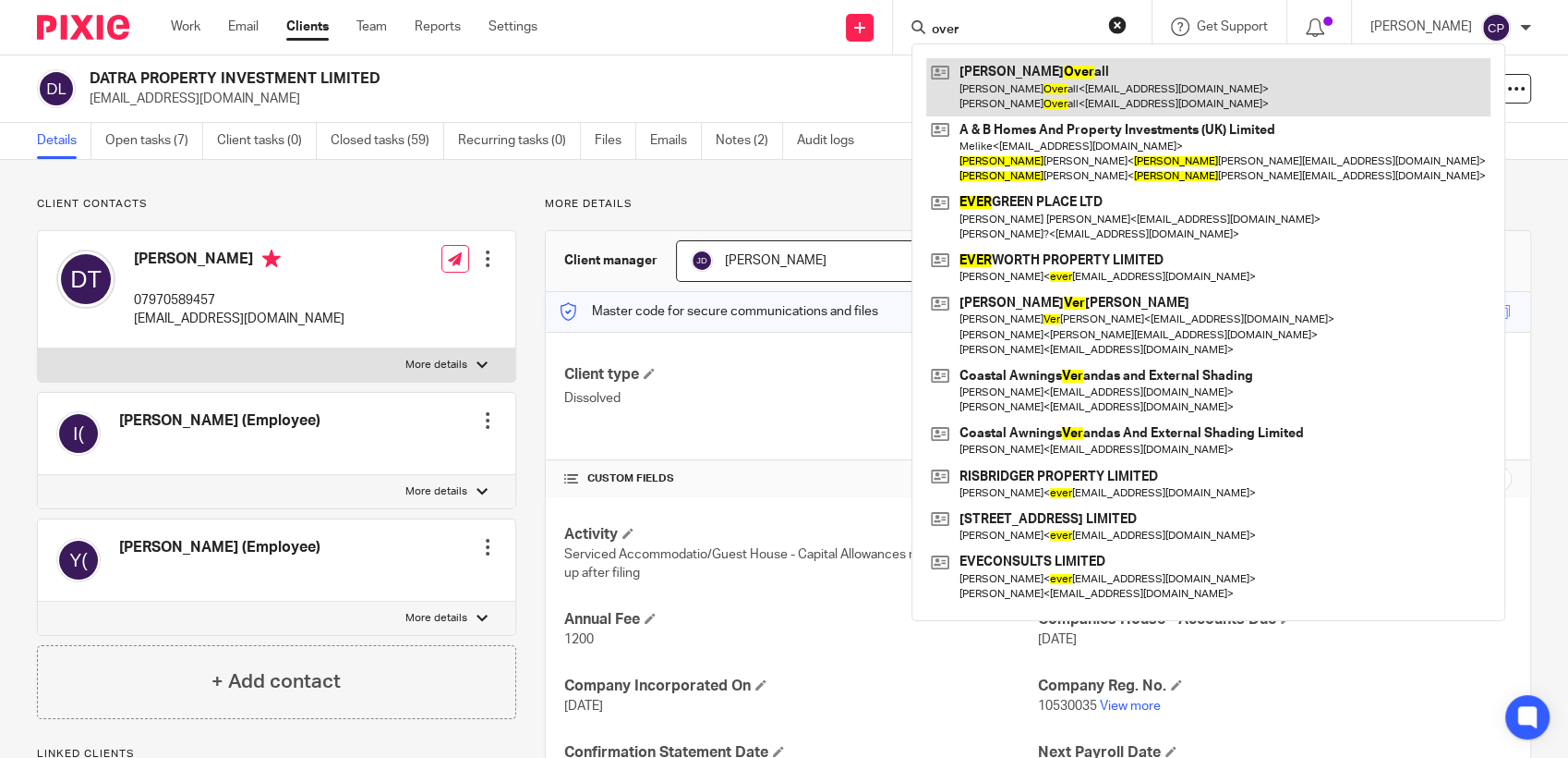
type input "over"
click at [1039, 88] on link at bounding box center [1209, 87] width 564 height 58
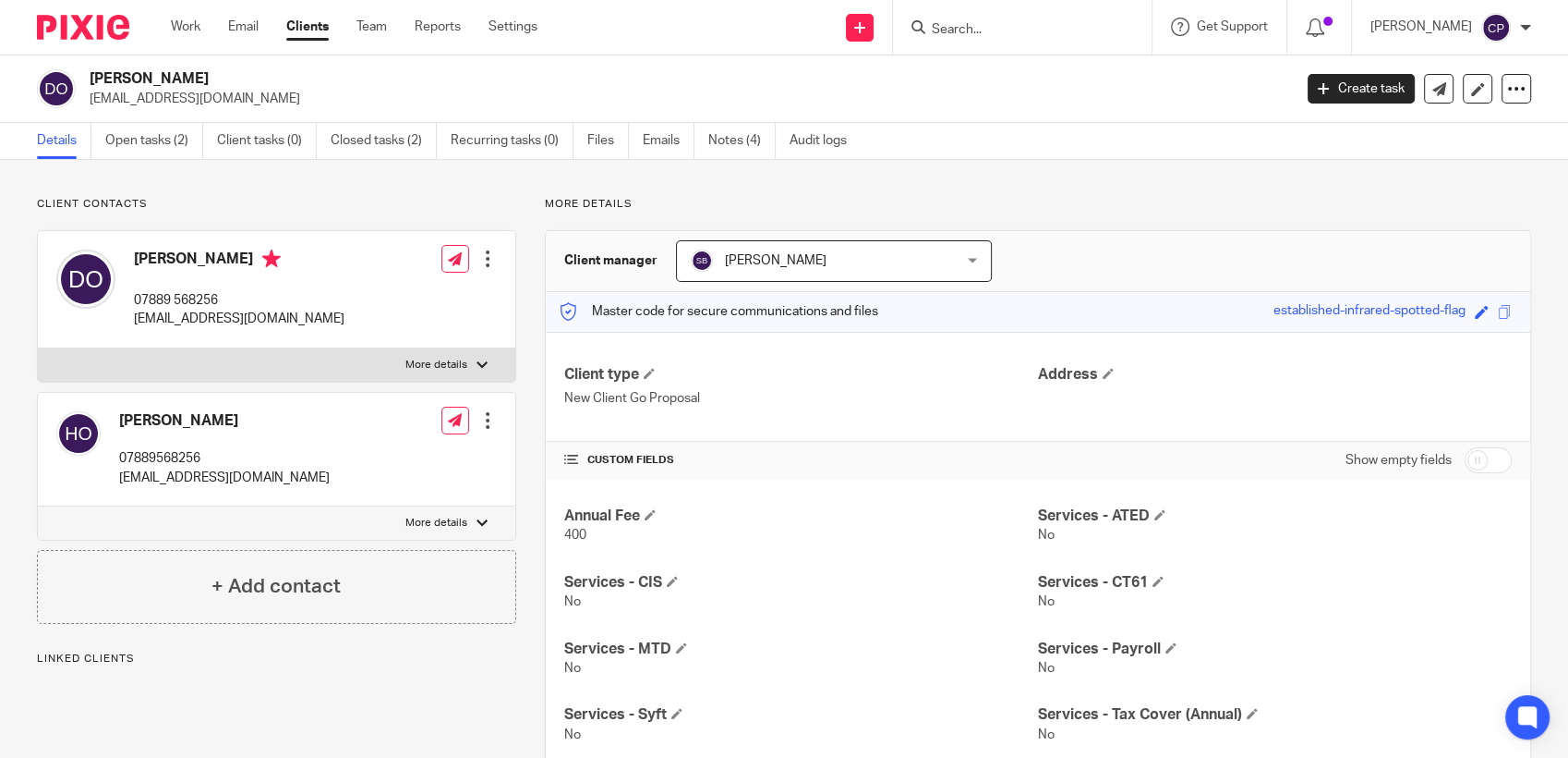
drag, startPoint x: 84, startPoint y: 97, endPoint x: 316, endPoint y: 101, distance: 232.0
click at [318, 101] on div "[PERSON_NAME] [EMAIL_ADDRESS][DOMAIN_NAME]" at bounding box center [658, 89] width 1243 height 39
drag, startPoint x: 316, startPoint y: 101, endPoint x: 220, endPoint y: 93, distance: 96.3
copy p "davidoverall@btinternet.com"
click at [968, 29] on input "Search" at bounding box center [1013, 31] width 166 height 17
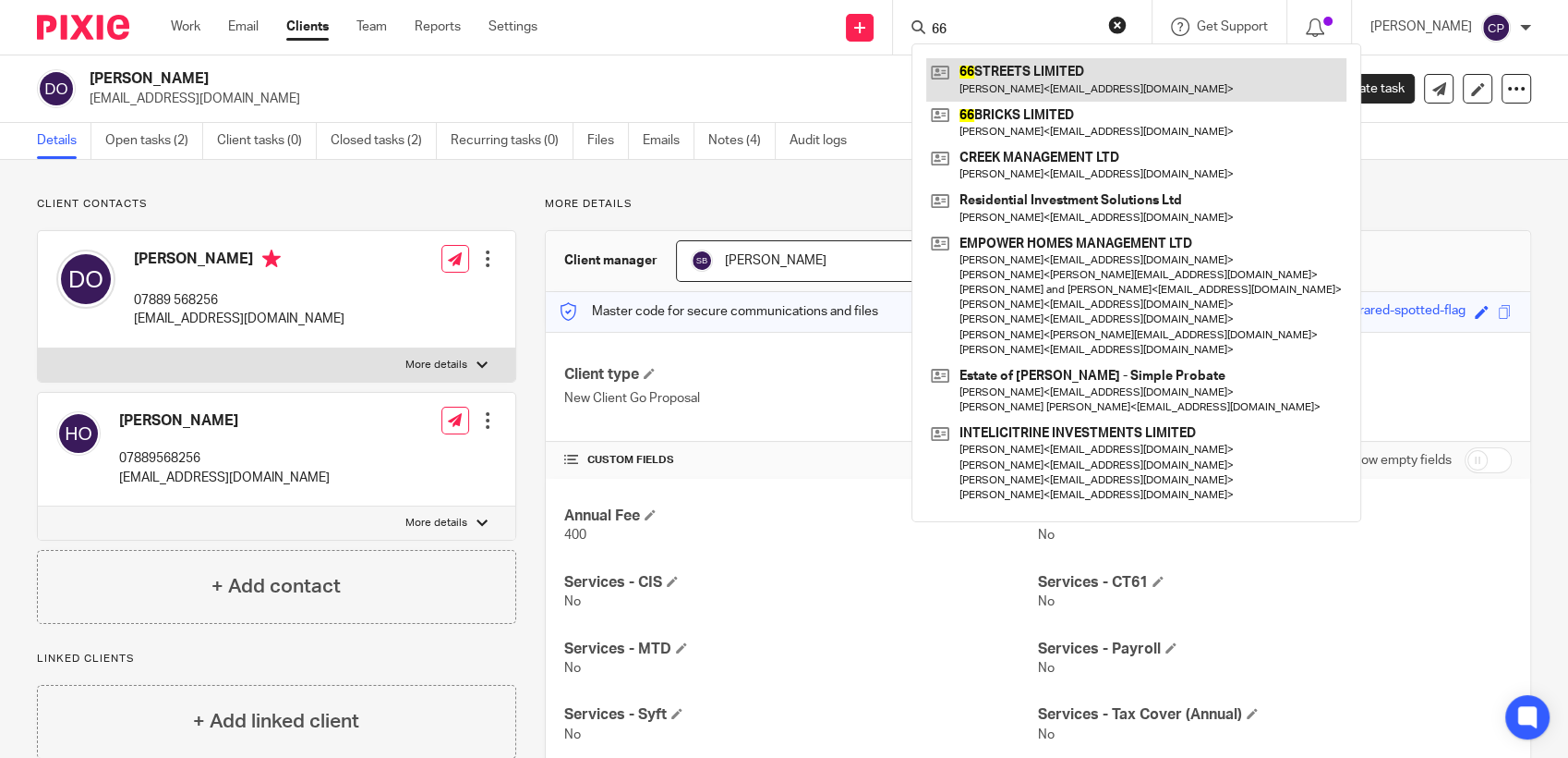
type input "66"
click at [991, 87] on link at bounding box center [1136, 80] width 421 height 43
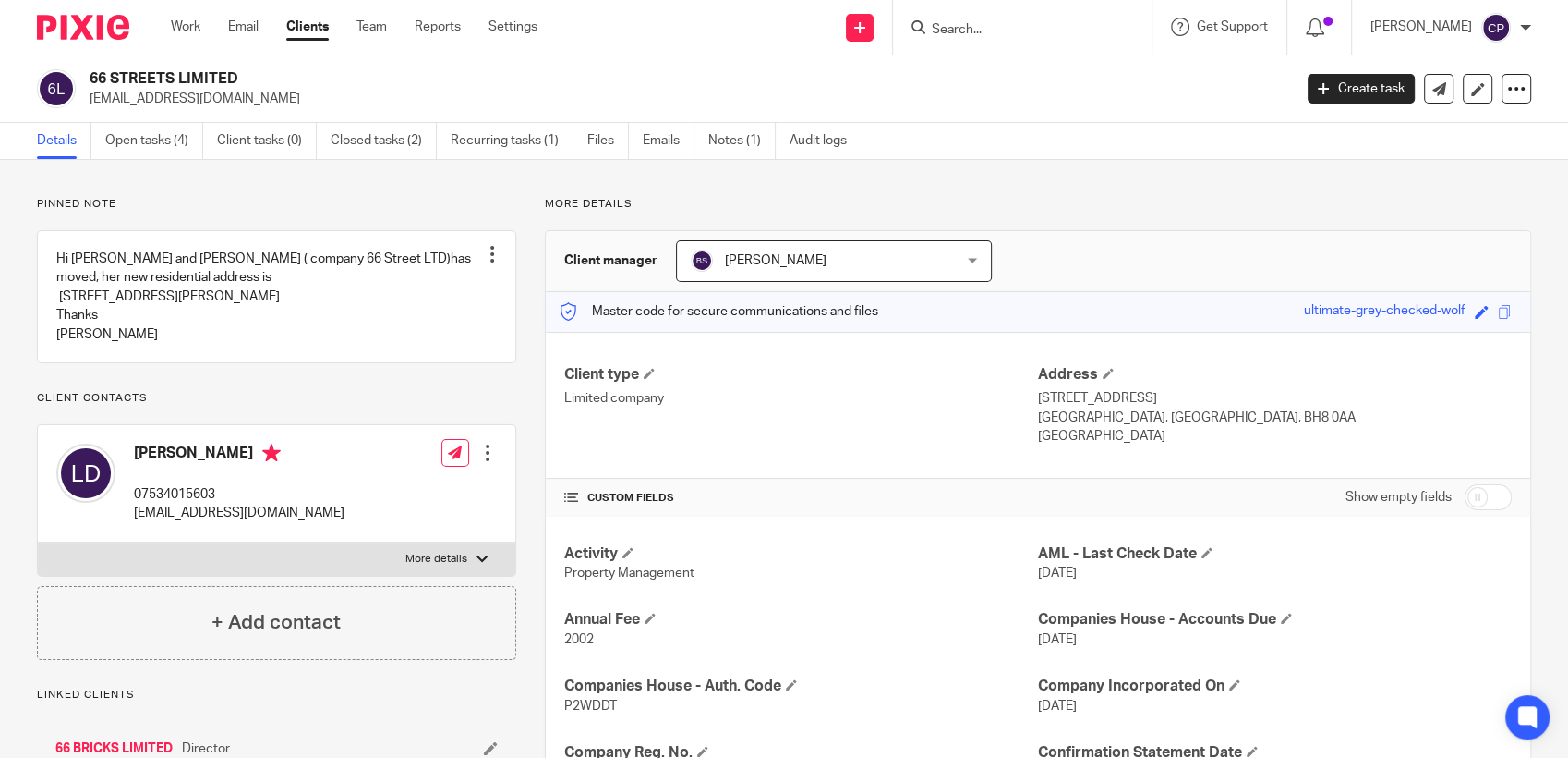
drag, startPoint x: 84, startPoint y: 99, endPoint x: 287, endPoint y: 105, distance: 203.1
click at [287, 105] on div "66 STREETS LIMITED doigy2010@gmail.com" at bounding box center [658, 89] width 1243 height 39
drag, startPoint x: 287, startPoint y: 105, endPoint x: 176, endPoint y: 99, distance: 111.2
copy p "doigy2010@gmail.com"
click at [978, 33] on input "Search" at bounding box center [1013, 31] width 166 height 17
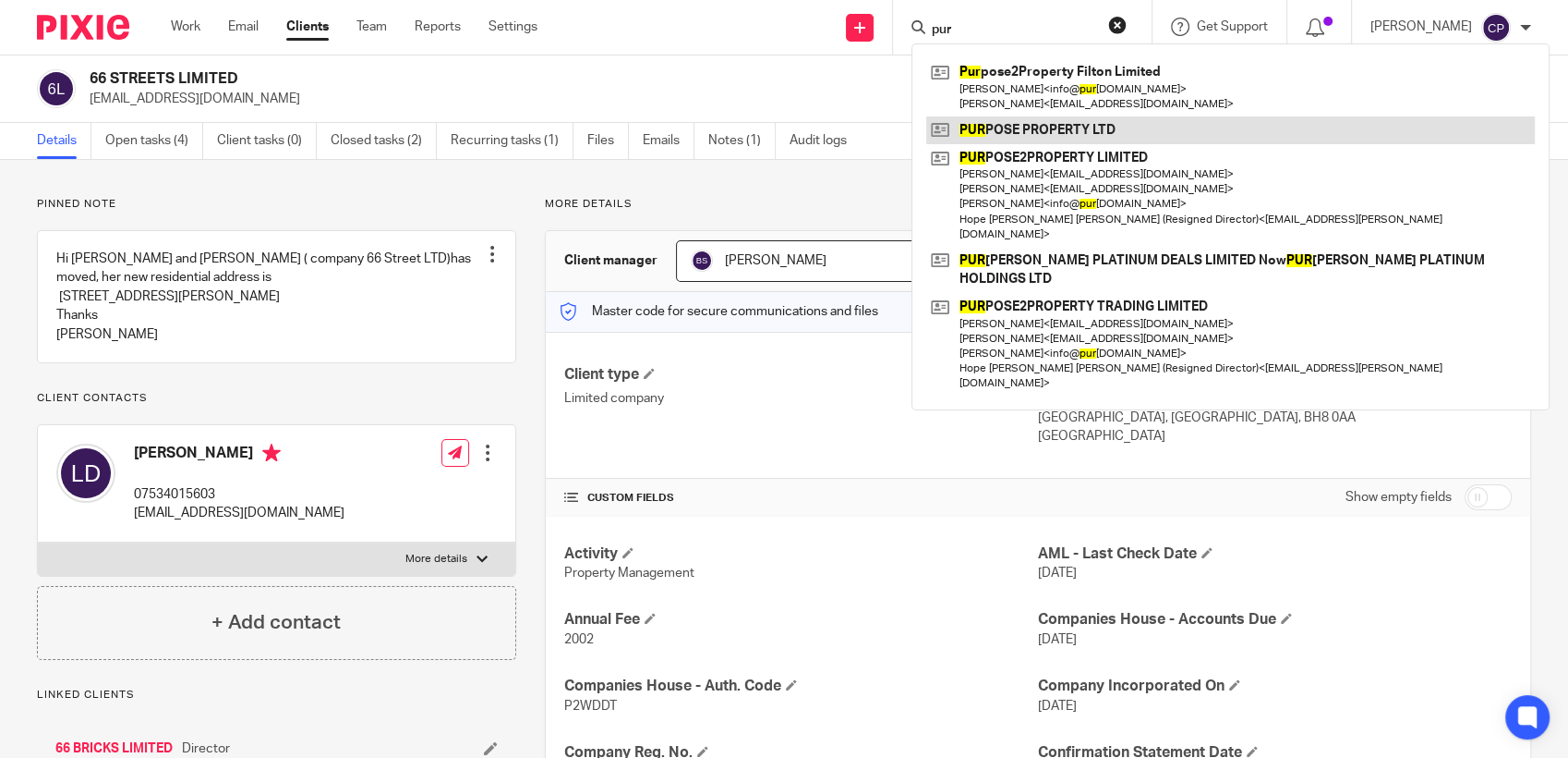
type input "pur"
click at [1060, 124] on link at bounding box center [1230, 130] width 608 height 28
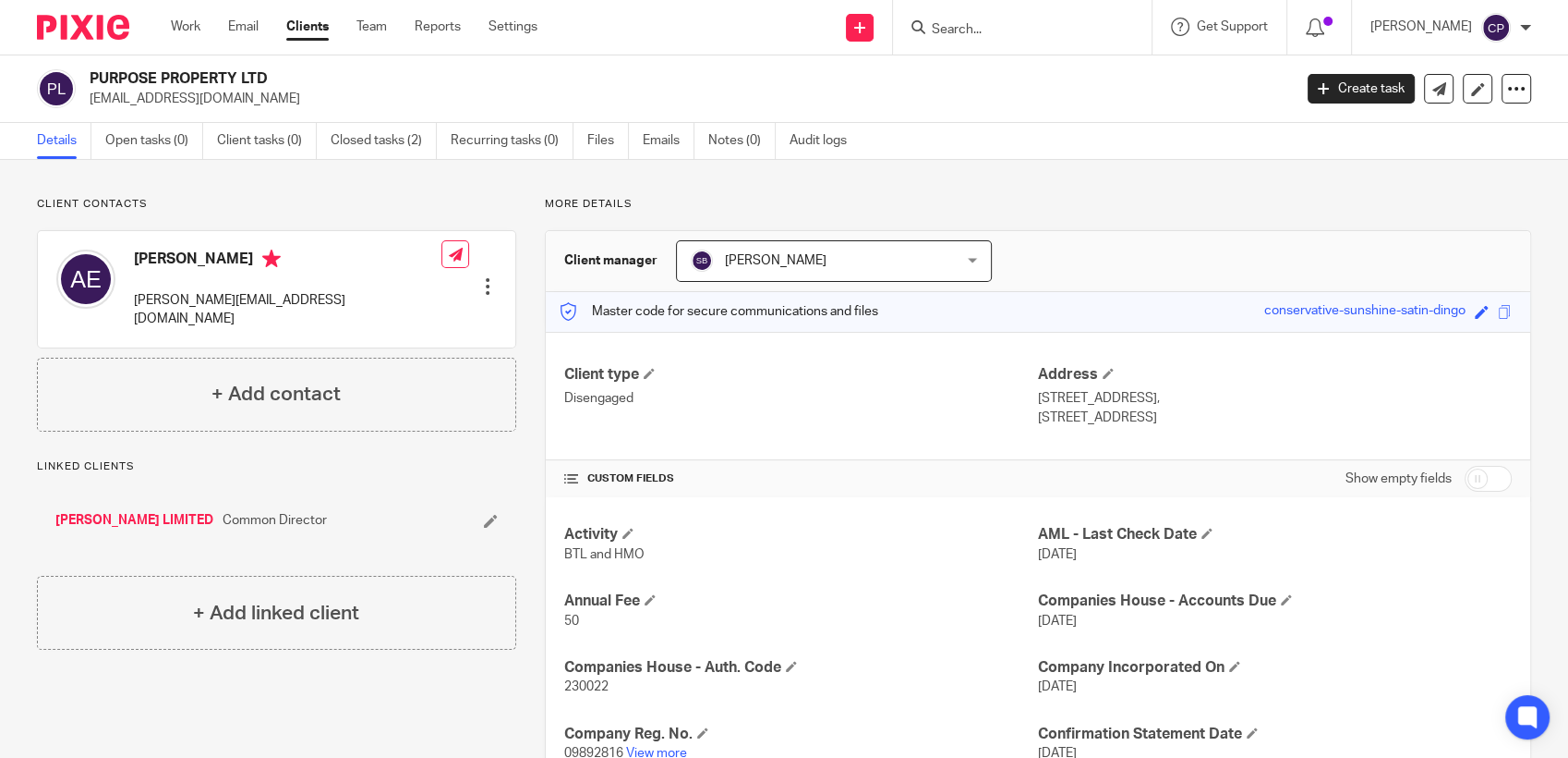
click at [985, 29] on input "Search" at bounding box center [1013, 31] width 166 height 17
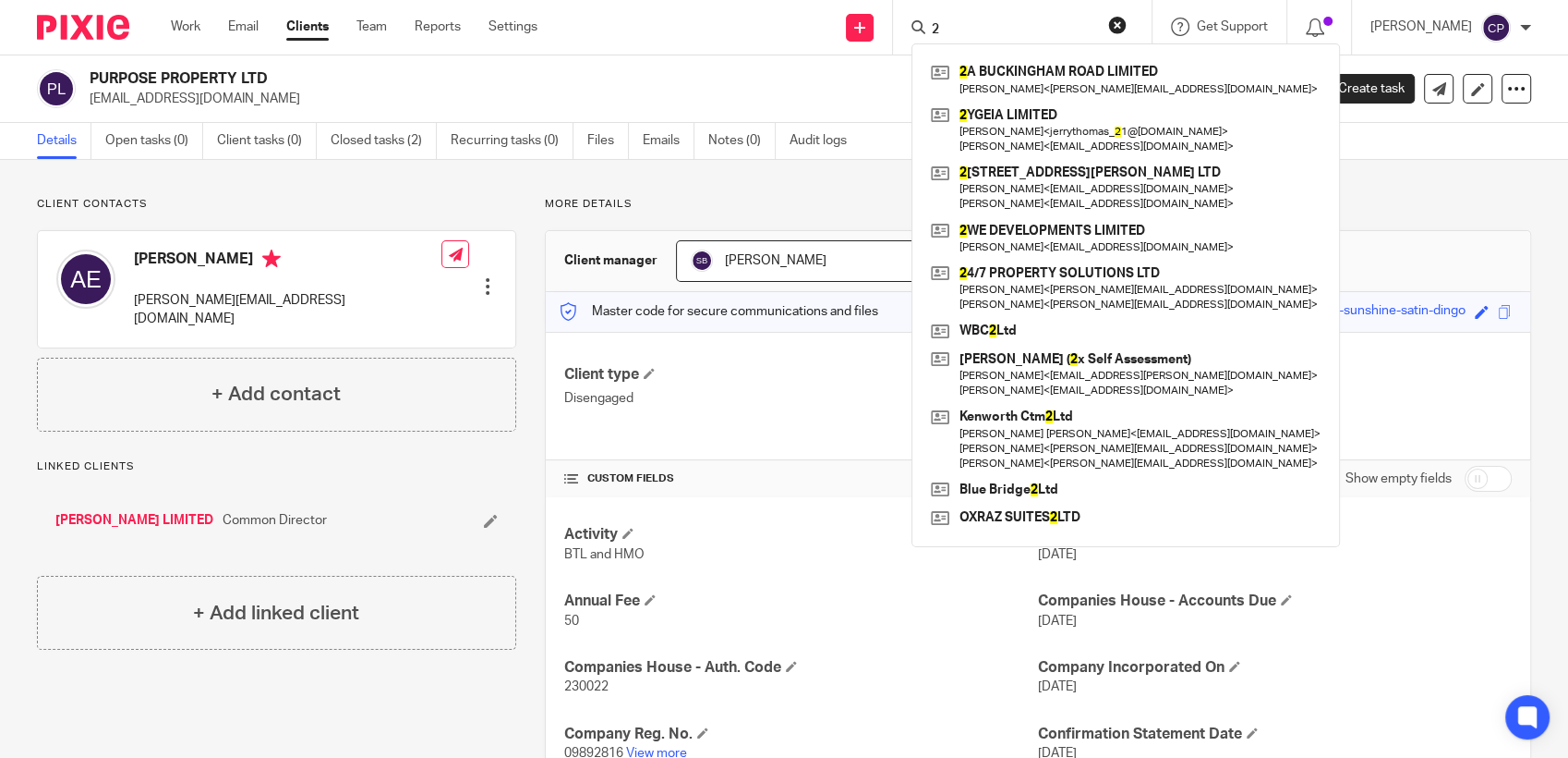
drag, startPoint x: 955, startPoint y: 33, endPoint x: 927, endPoint y: 33, distance: 28.0
click at [927, 33] on div "2" at bounding box center [1019, 27] width 215 height 23
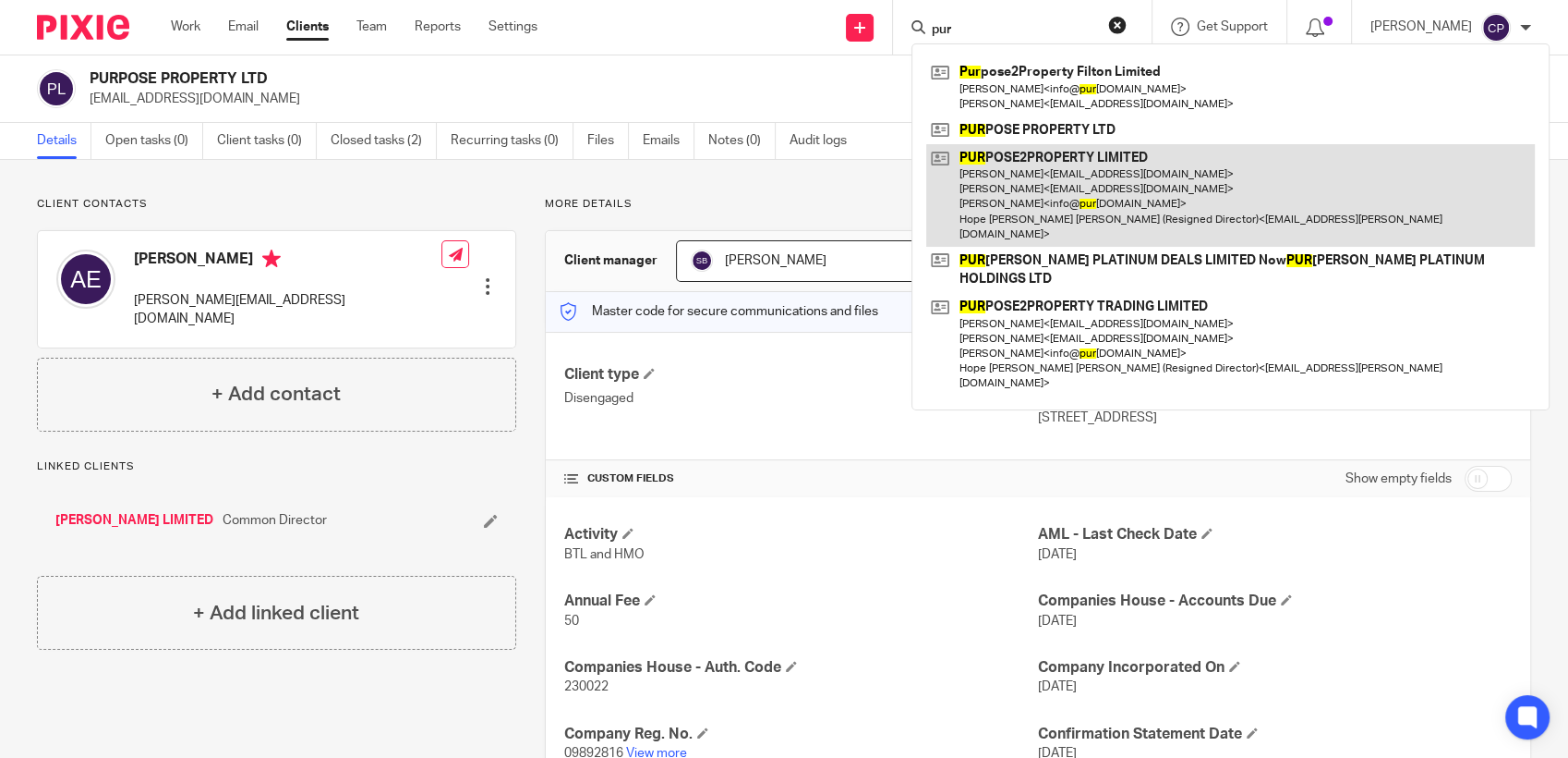
type input "pur"
click at [1004, 186] on link at bounding box center [1230, 195] width 608 height 102
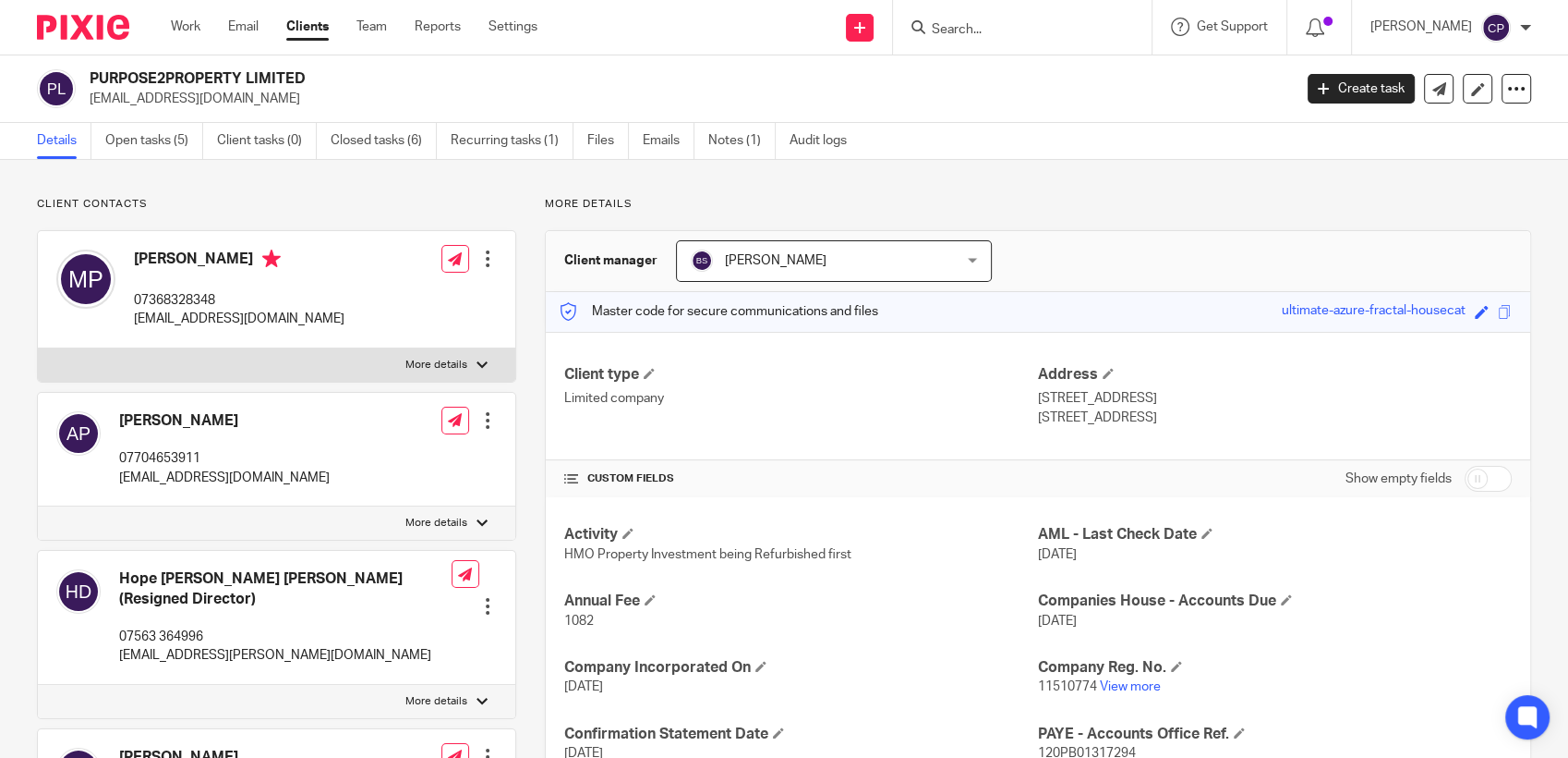
drag, startPoint x: 84, startPoint y: 93, endPoint x: 298, endPoint y: 96, distance: 214.0
click at [300, 96] on div "PURPOSE2PROPERTY LIMITED [EMAIL_ADDRESS][DOMAIN_NAME]" at bounding box center [658, 89] width 1243 height 39
drag, startPoint x: 298, startPoint y: 96, endPoint x: 241, endPoint y: 98, distance: 57.0
copy p "[EMAIL_ADDRESS][DOMAIN_NAME]"
click at [979, 37] on input "Search" at bounding box center [1013, 31] width 166 height 17
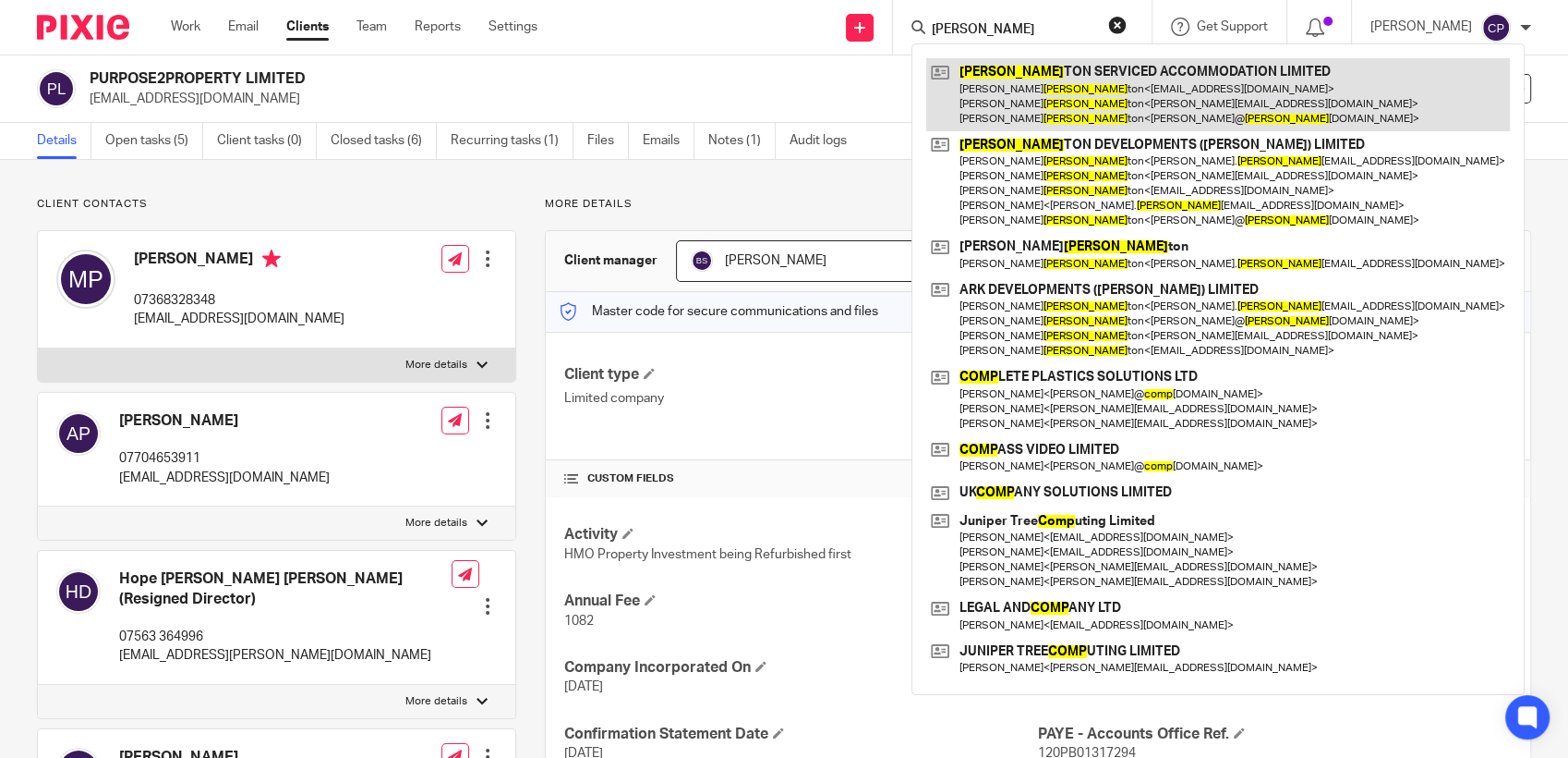
type input "[PERSON_NAME]"
click at [1019, 90] on link at bounding box center [1218, 95] width 584 height 73
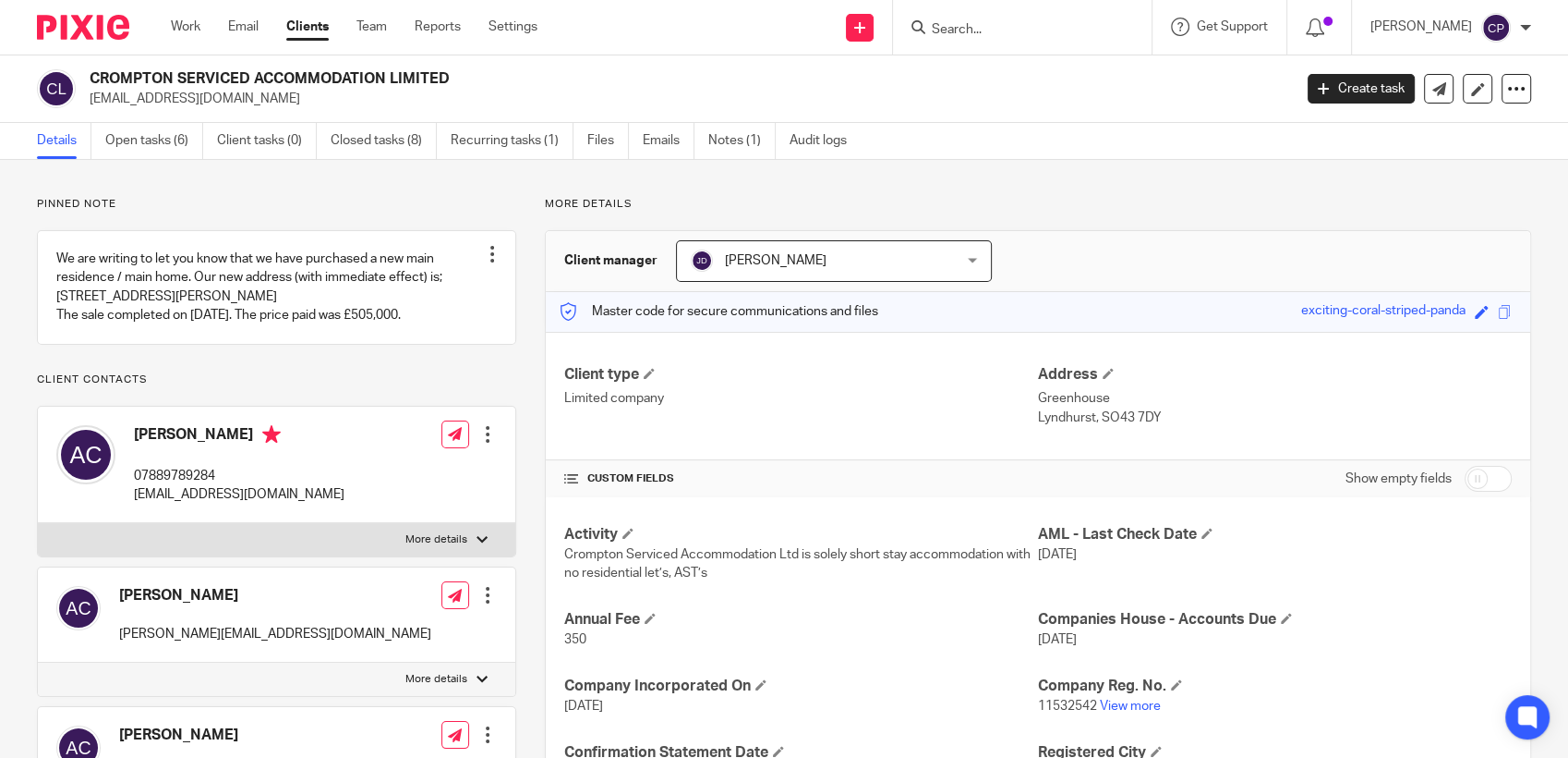
drag, startPoint x: 82, startPoint y: 94, endPoint x: 259, endPoint y: 95, distance: 177.0
click at [259, 95] on div "CROMPTON SERVICED ACCOMMODATION LIMITED [EMAIL_ADDRESS][DOMAIN_NAME]" at bounding box center [658, 89] width 1243 height 39
drag, startPoint x: 259, startPoint y: 95, endPoint x: 209, endPoint y: 101, distance: 50.4
copy p "[EMAIL_ADDRESS][DOMAIN_NAME]"
click at [975, 35] on input "Search" at bounding box center [1013, 31] width 166 height 17
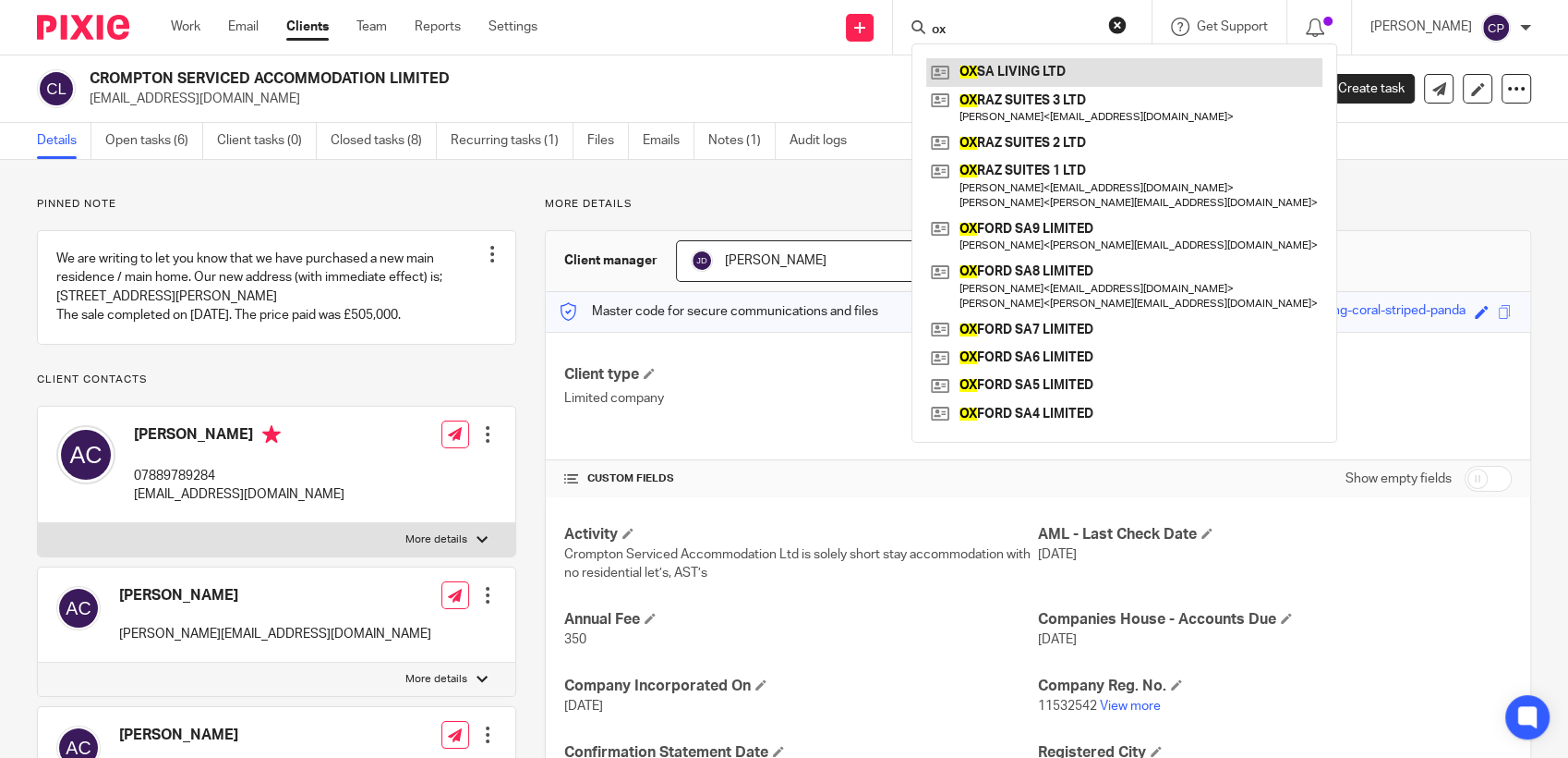
type input "ox"
click at [1008, 76] on link at bounding box center [1124, 72] width 396 height 28
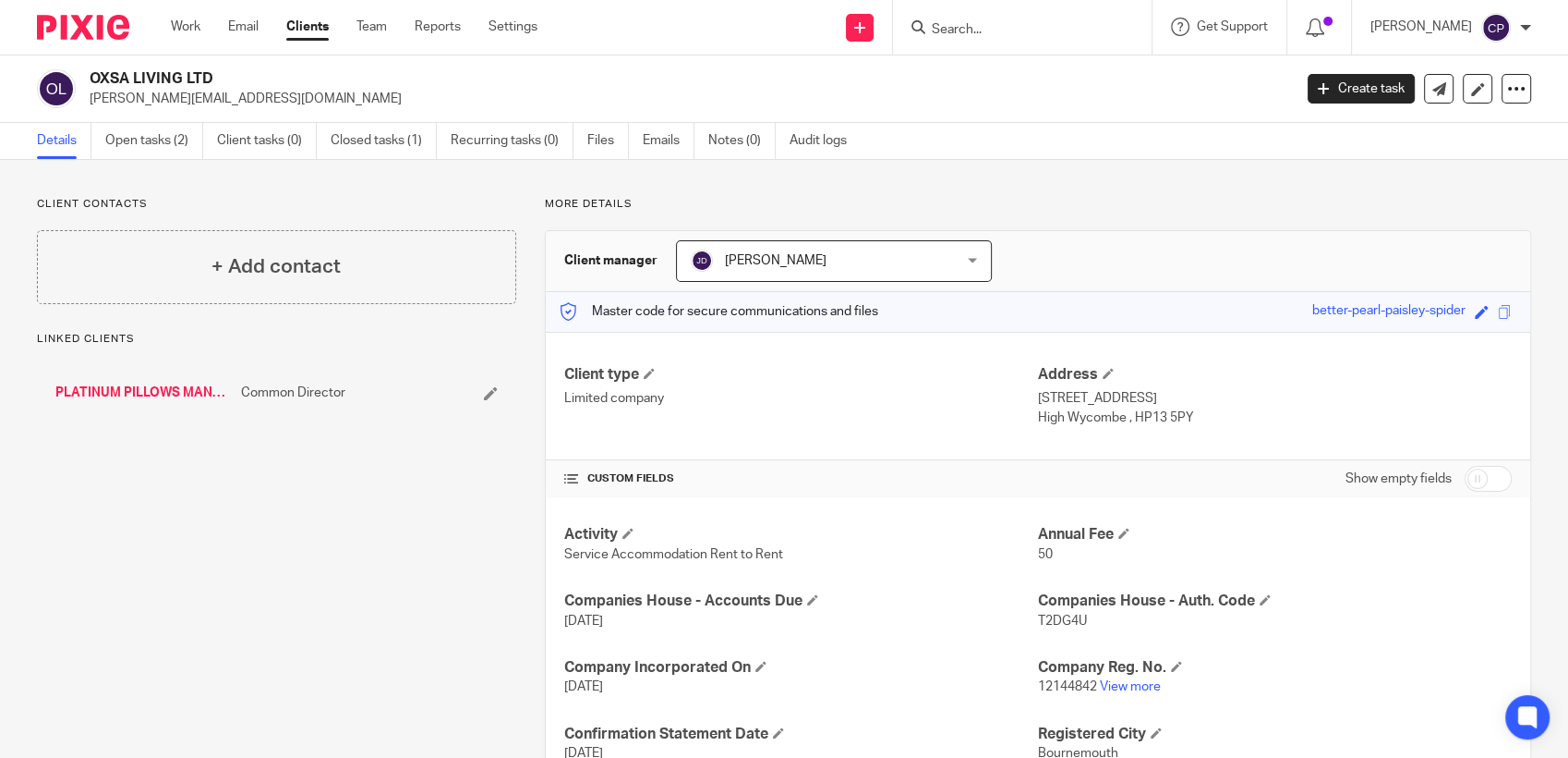
drag, startPoint x: 88, startPoint y: 101, endPoint x: 267, endPoint y: 99, distance: 179.0
click at [267, 99] on div "OXSA LIVING LTD [PERSON_NAME][EMAIL_ADDRESS][DOMAIN_NAME]" at bounding box center [658, 89] width 1243 height 39
drag, startPoint x: 267, startPoint y: 99, endPoint x: 227, endPoint y: 95, distance: 40.2
copy p "[PERSON_NAME][EMAIL_ADDRESS][DOMAIN_NAME]"
click at [958, 25] on input "Search" at bounding box center [1013, 31] width 166 height 17
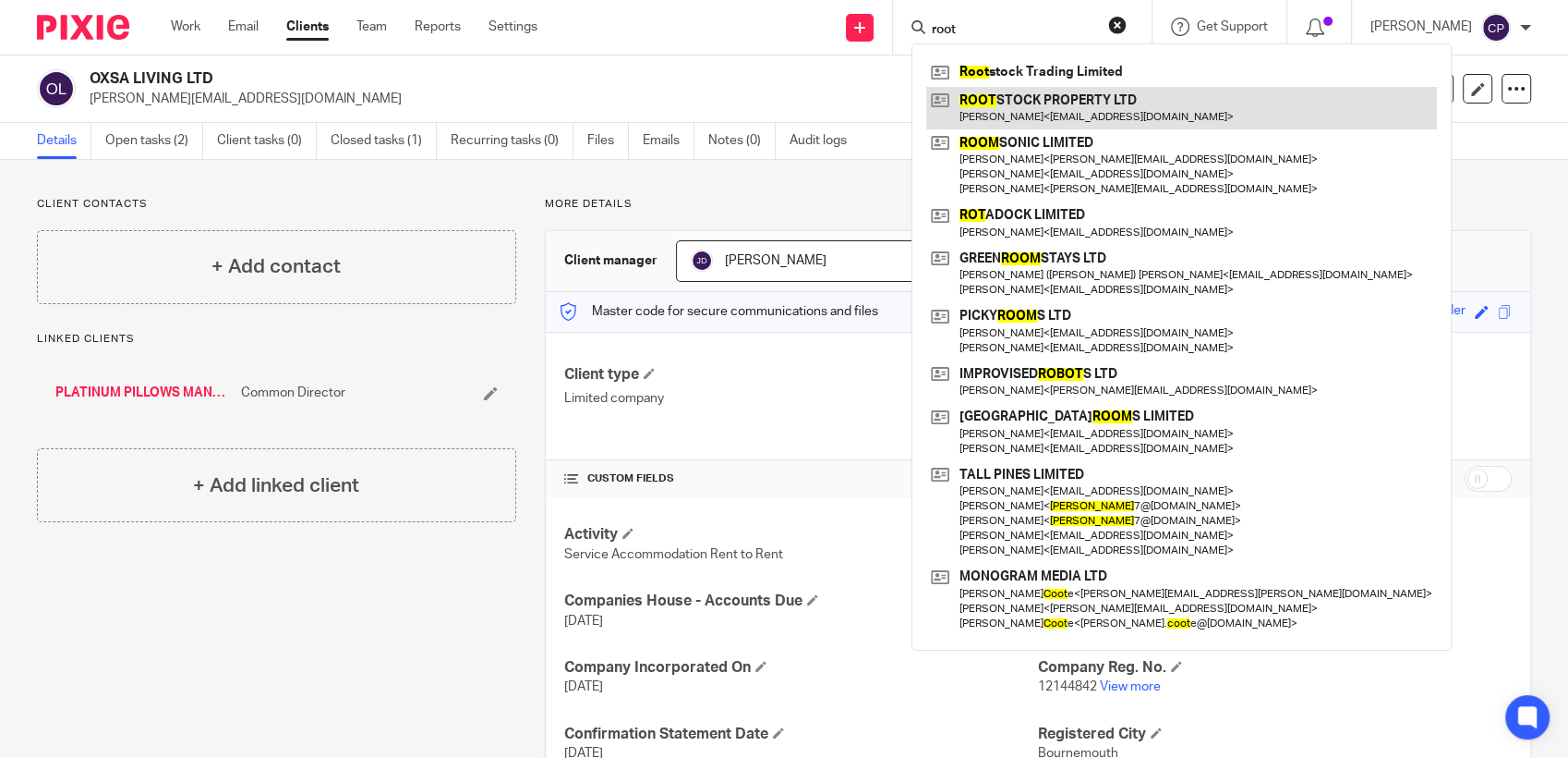
type input "root"
click at [1018, 117] on link at bounding box center [1182, 108] width 511 height 43
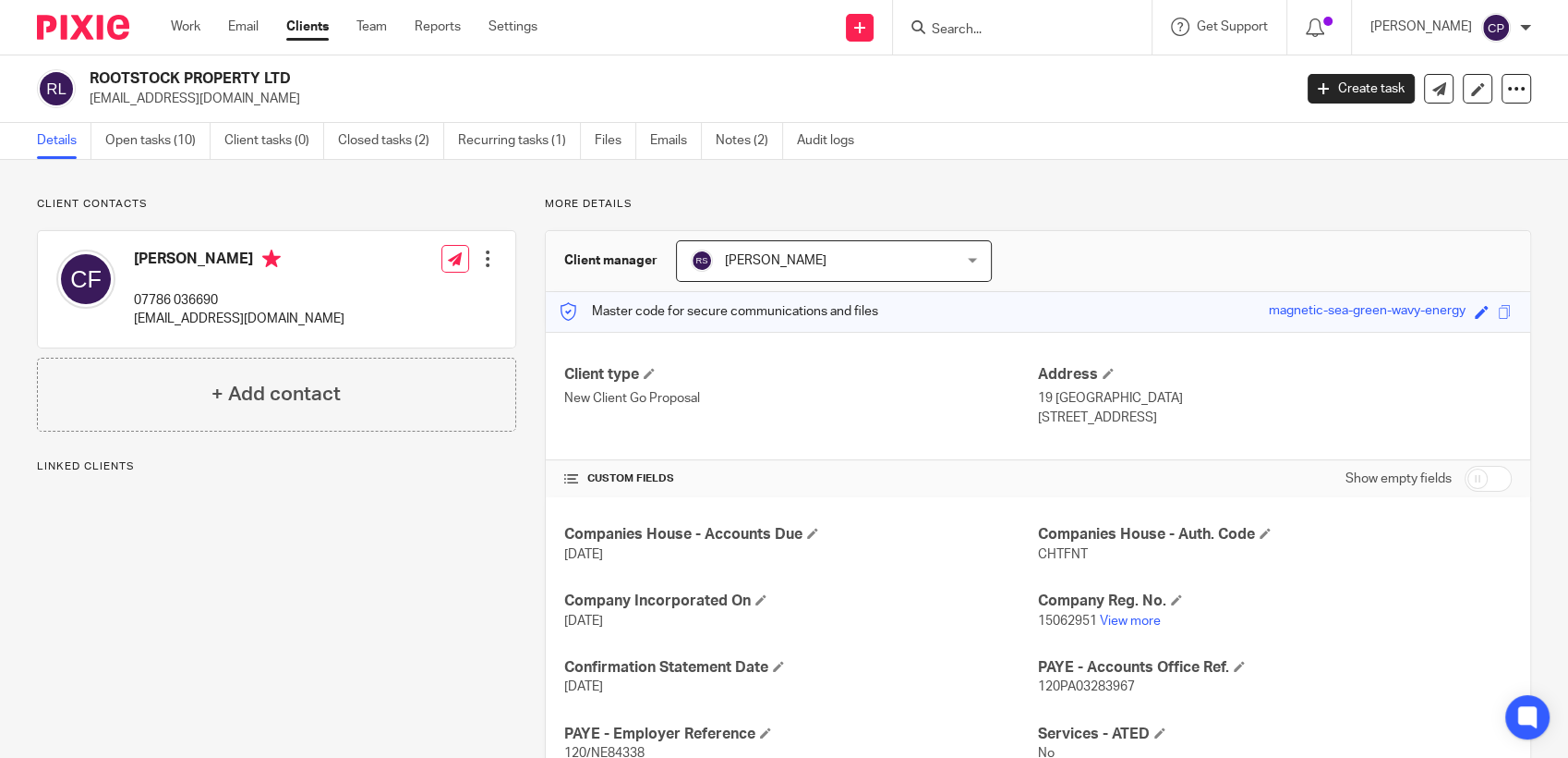
drag, startPoint x: 88, startPoint y: 98, endPoint x: 301, endPoint y: 99, distance: 213.0
click at [302, 99] on p "[EMAIL_ADDRESS][DOMAIN_NAME]" at bounding box center [684, 98] width 1190 height 19
drag, startPoint x: 301, startPoint y: 99, endPoint x: 266, endPoint y: 98, distance: 35.0
copy p "[EMAIL_ADDRESS][DOMAIN_NAME]"
click at [993, 32] on input "Search" at bounding box center [1013, 31] width 166 height 17
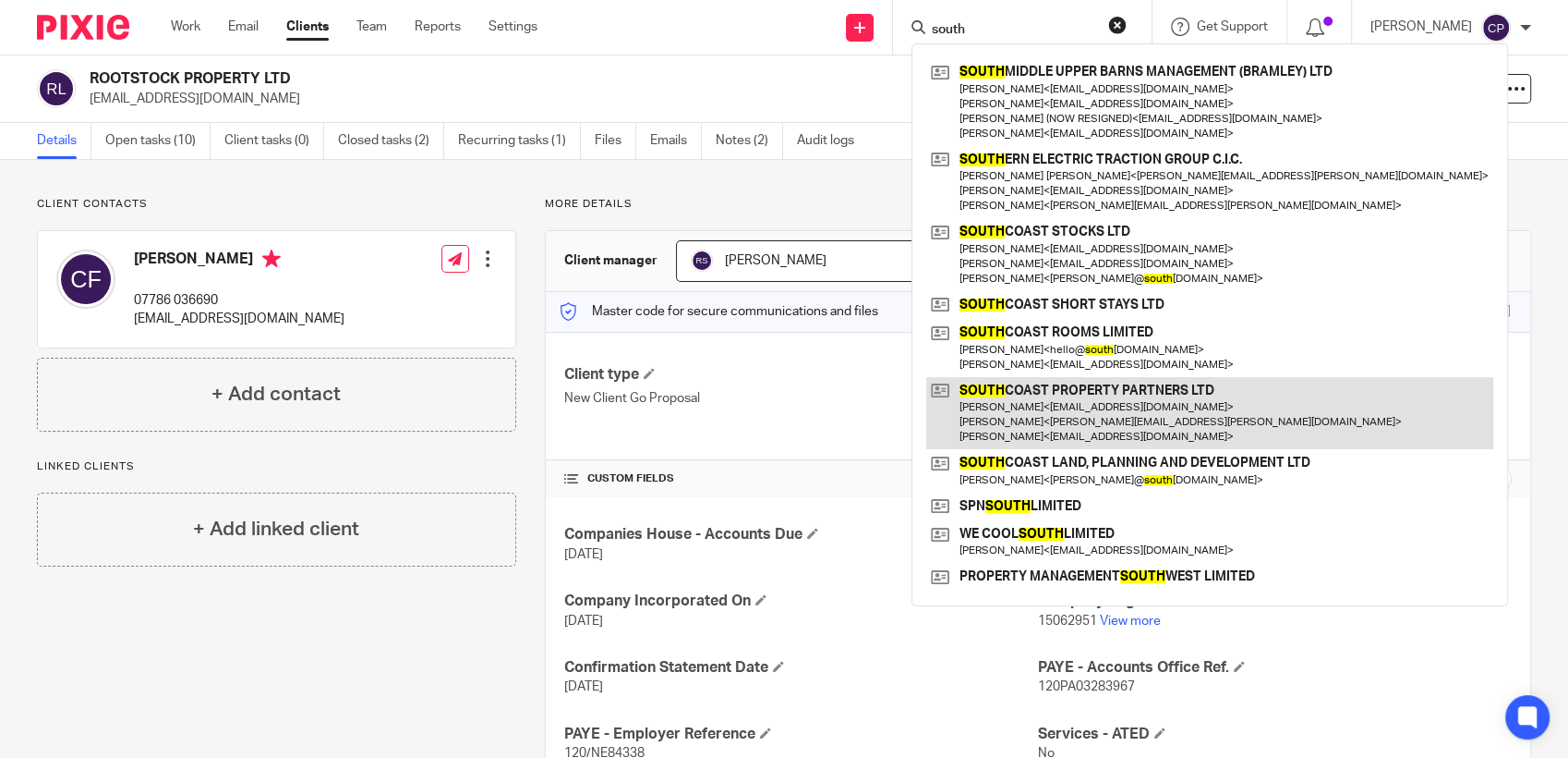
type input "south"
click at [1079, 407] on link at bounding box center [1210, 413] width 567 height 73
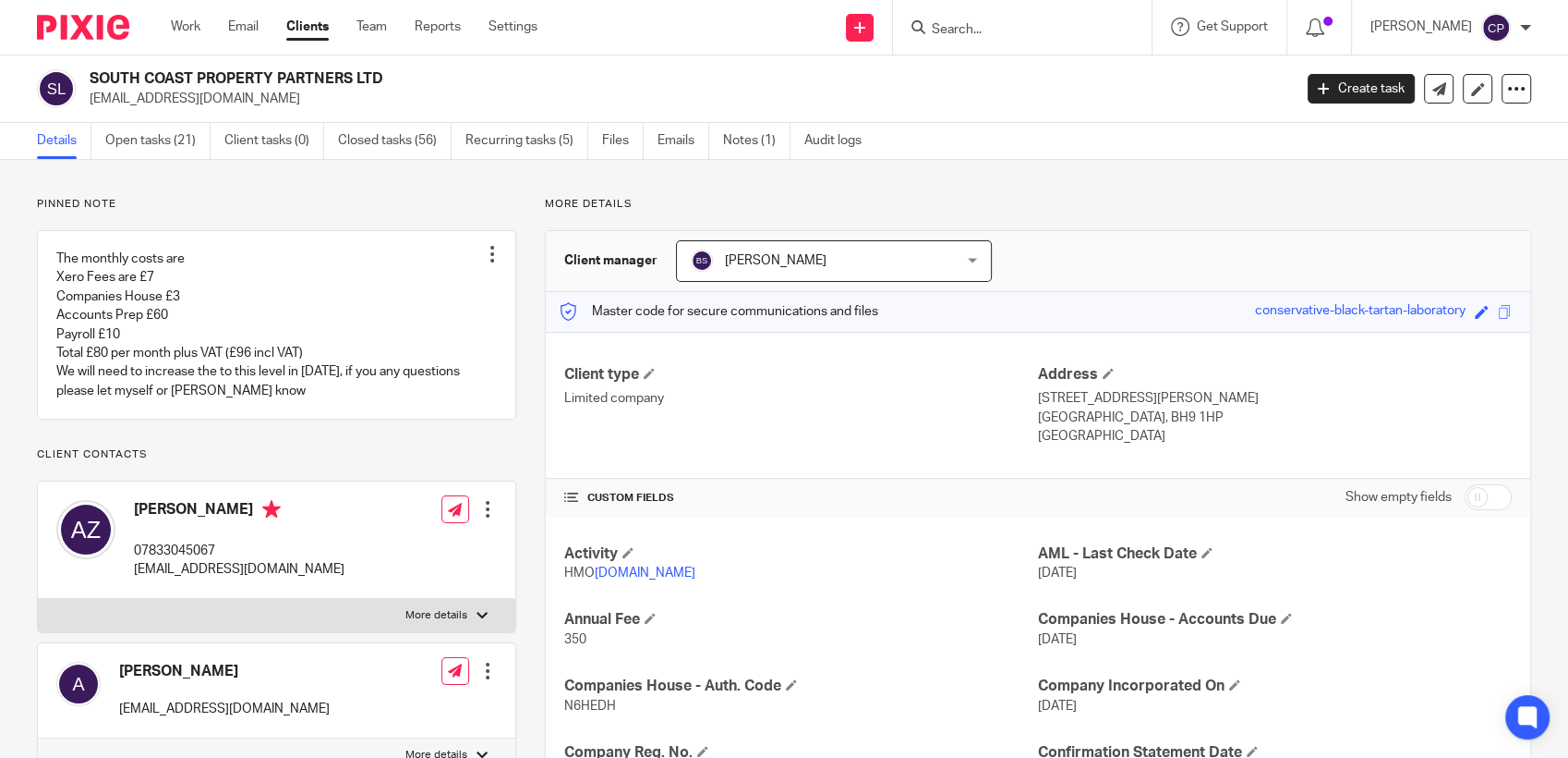
drag, startPoint x: 86, startPoint y: 99, endPoint x: 281, endPoint y: 111, distance: 195.4
click at [281, 111] on div "SOUTH COAST PROPERTY PARTNERS LTD [EMAIL_ADDRESS][DOMAIN_NAME] Create task Upda…" at bounding box center [784, 89] width 1568 height 68
drag, startPoint x: 281, startPoint y: 111, endPoint x: 205, endPoint y: 104, distance: 76.3
copy p "[EMAIL_ADDRESS][DOMAIN_NAME]"
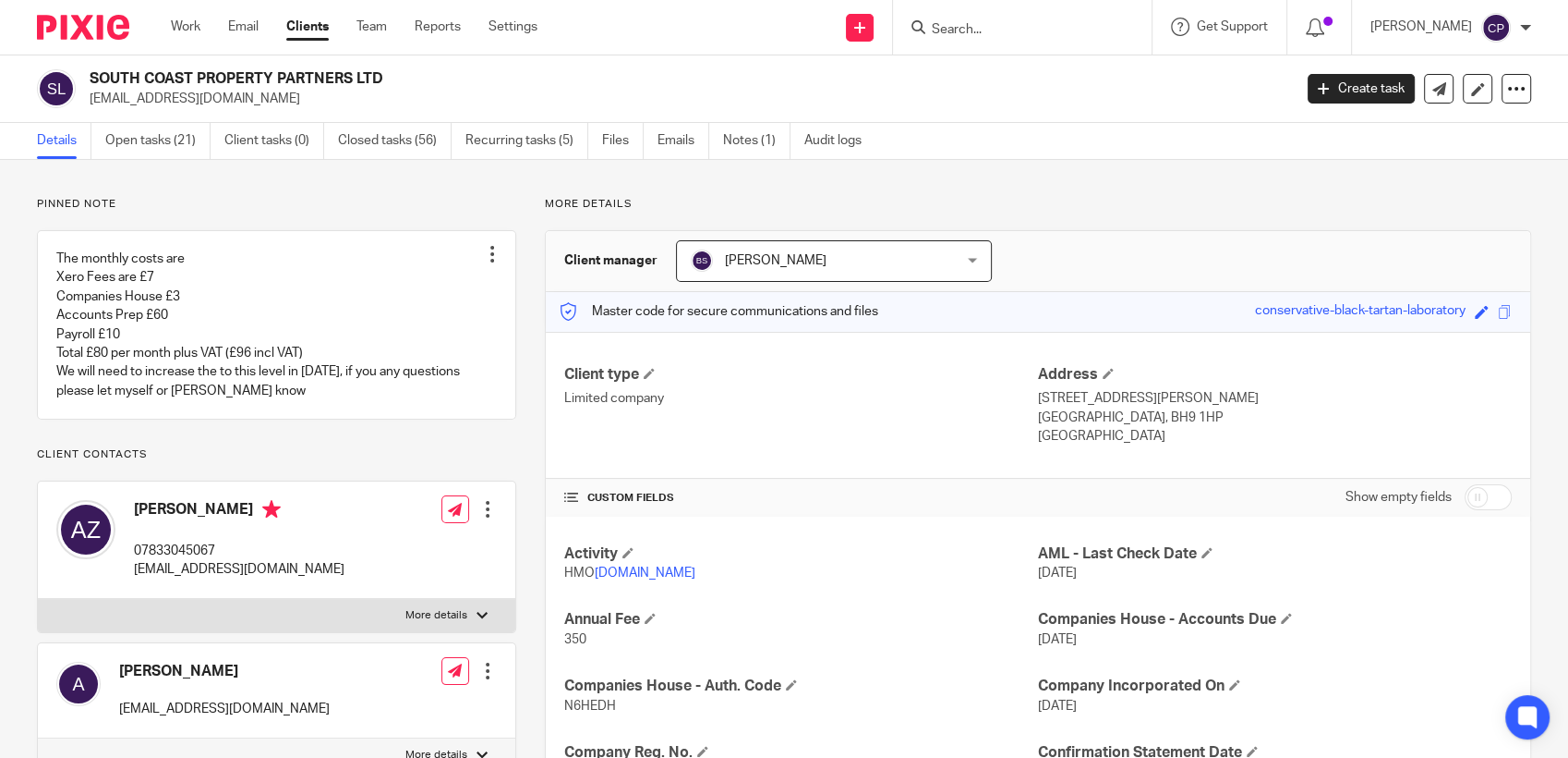
click at [967, 30] on input "Search" at bounding box center [1013, 31] width 166 height 17
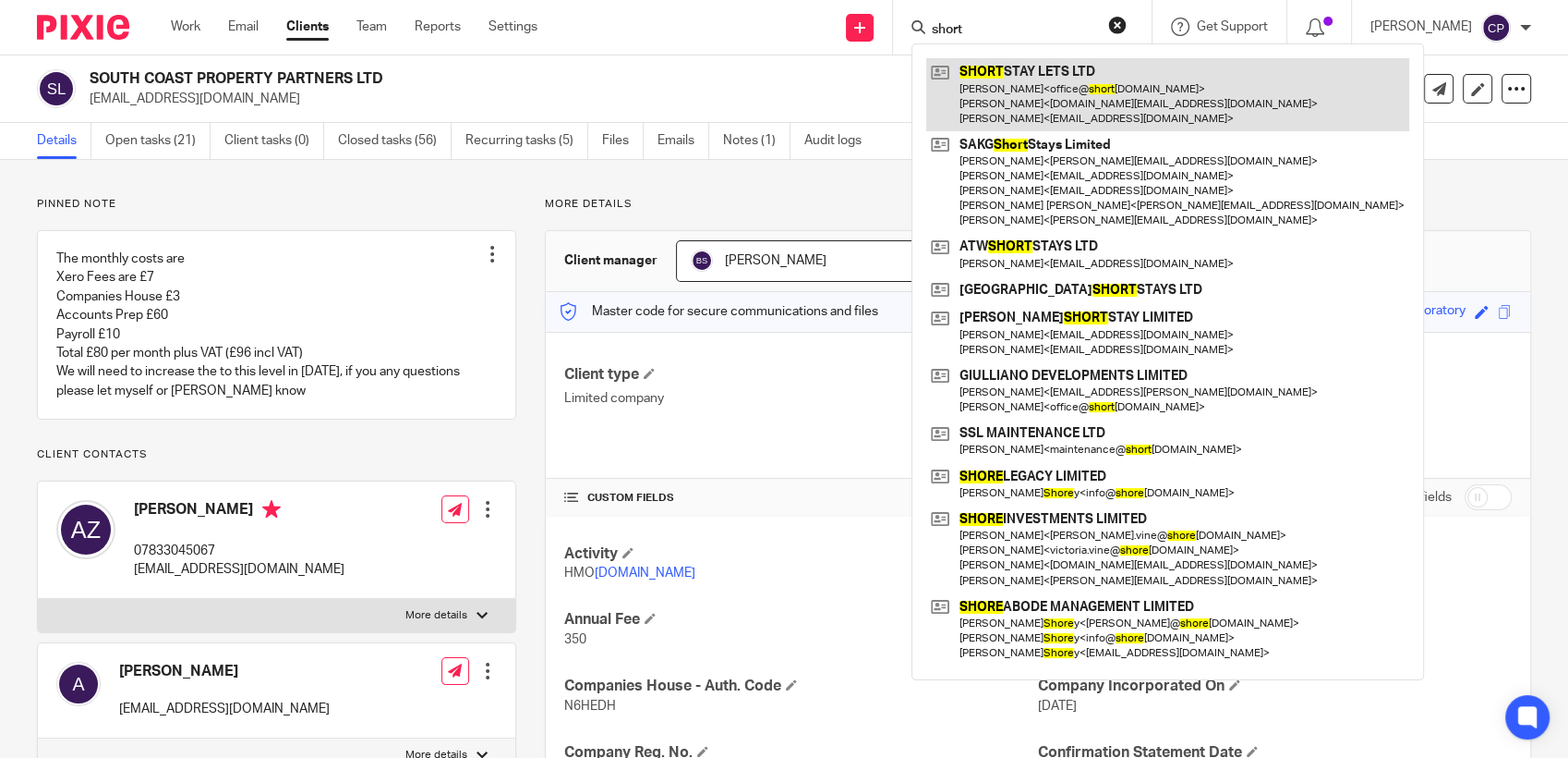
type input "short"
click at [1047, 96] on link at bounding box center [1168, 95] width 483 height 73
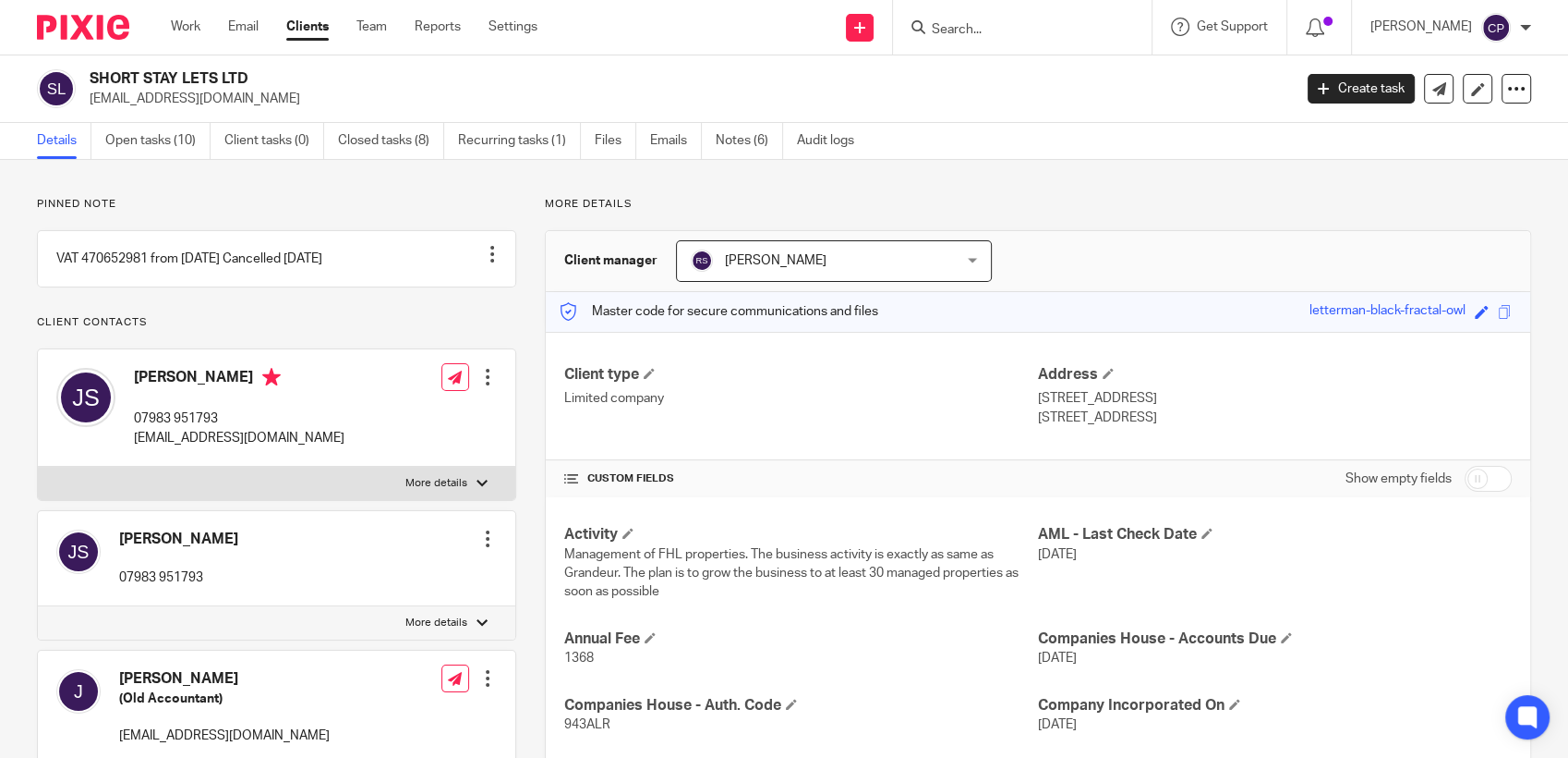
drag, startPoint x: 83, startPoint y: 93, endPoint x: 287, endPoint y: 100, distance: 204.1
click at [288, 100] on div "SHORT STAY LETS LTD [EMAIL_ADDRESS][DOMAIN_NAME]" at bounding box center [658, 89] width 1243 height 39
drag, startPoint x: 287, startPoint y: 100, endPoint x: 202, endPoint y: 100, distance: 85.0
copy p "[EMAIL_ADDRESS][DOMAIN_NAME]"
